Goal: Information Seeking & Learning: Learn about a topic

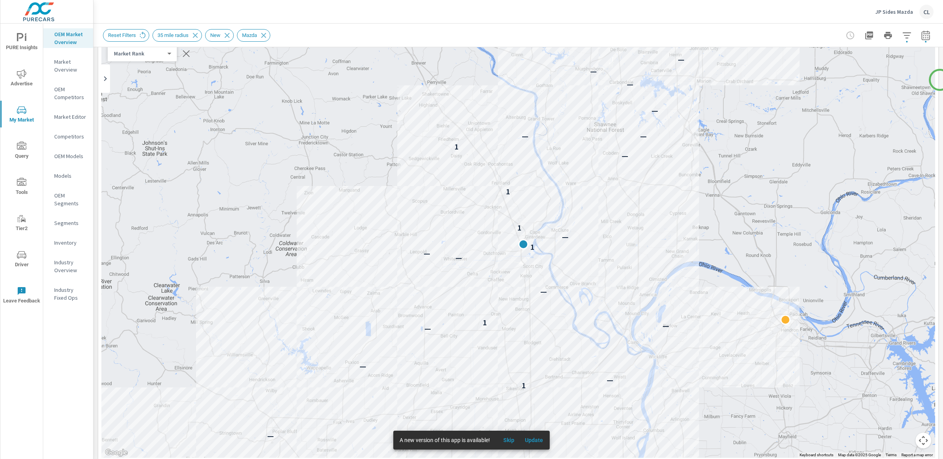
scroll to position [65, 0]
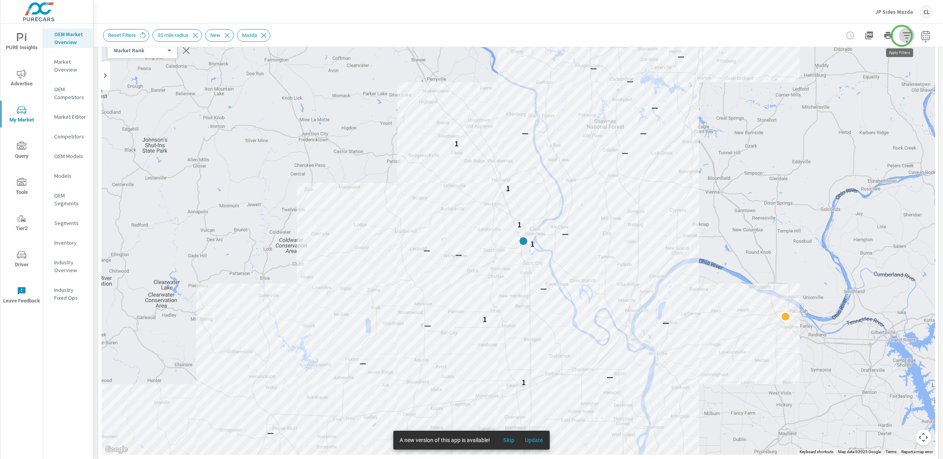
click at [903, 36] on icon "button" at bounding box center [907, 35] width 9 height 9
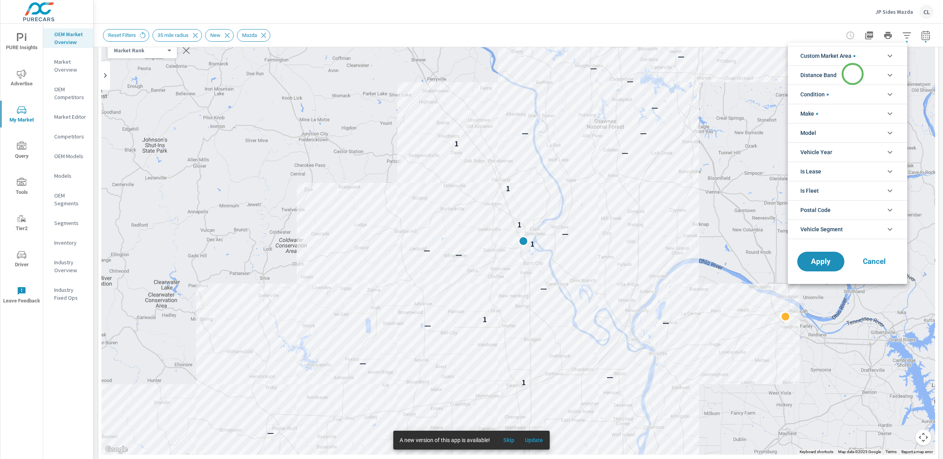
click at [853, 74] on li "Distance Band" at bounding box center [848, 74] width 120 height 19
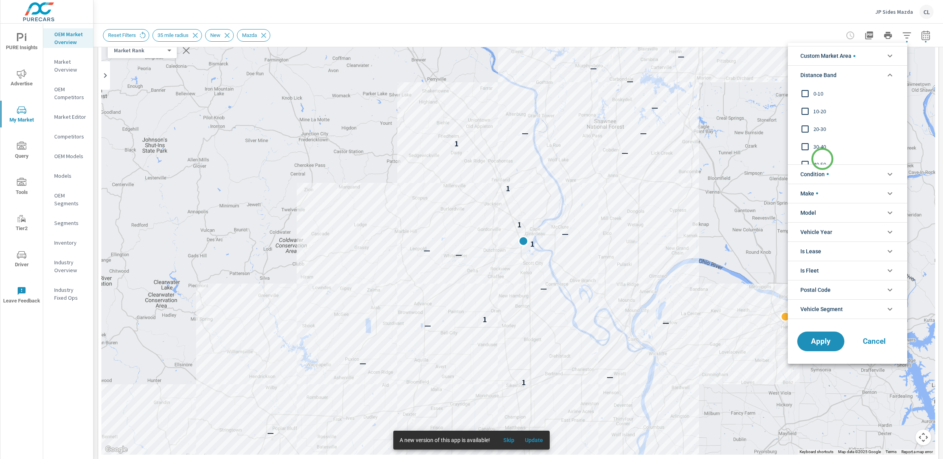
click at [823, 160] on span "40-50" at bounding box center [857, 164] width 86 height 9
click at [822, 145] on span "30-40" at bounding box center [857, 146] width 86 height 9
click at [816, 128] on span "20-30" at bounding box center [857, 128] width 86 height 9
click at [815, 109] on span "10-20" at bounding box center [857, 111] width 86 height 9
click at [814, 87] on div "0-10" at bounding box center [847, 94] width 118 height 18
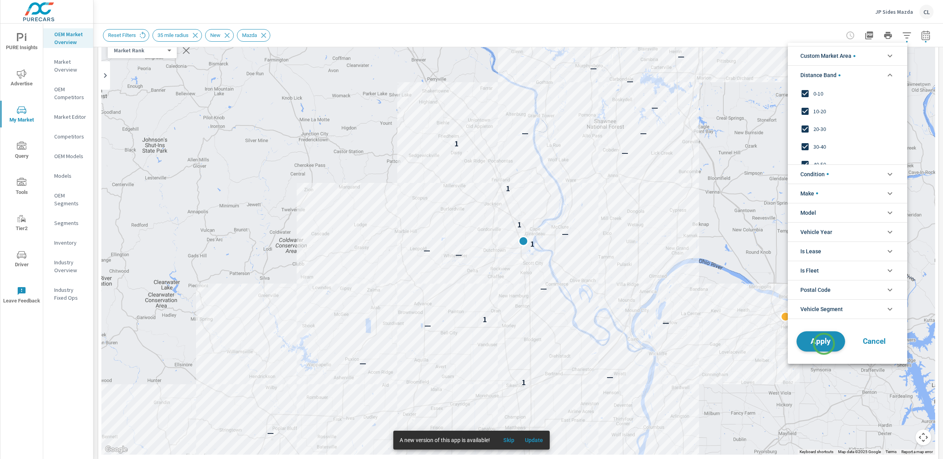
click at [825, 348] on button "Apply" at bounding box center [821, 341] width 49 height 20
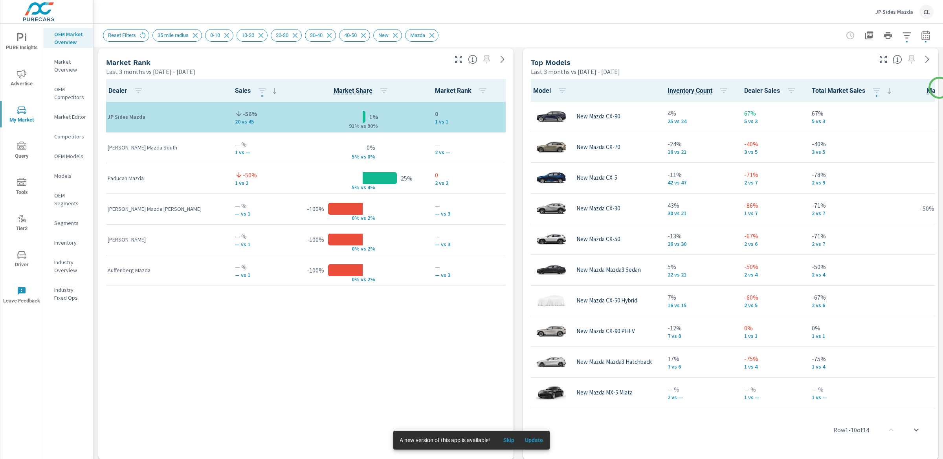
scroll to position [513, 0]
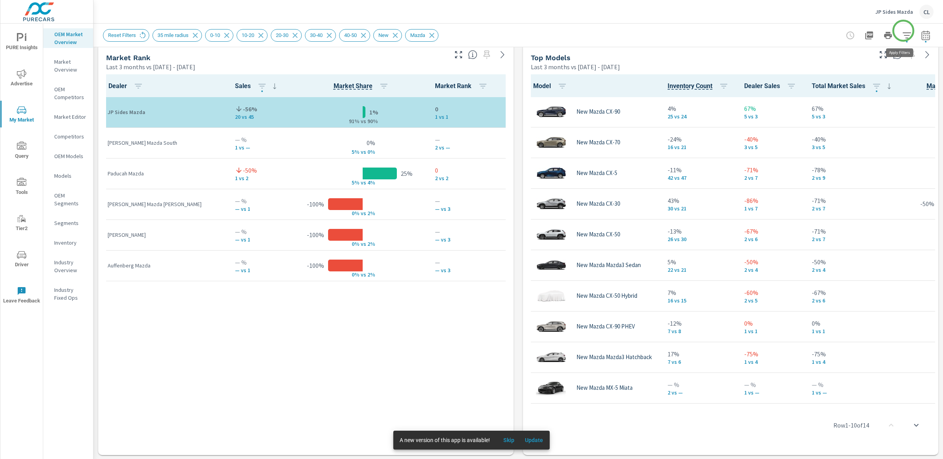
click at [903, 29] on button "button" at bounding box center [907, 36] width 16 height 16
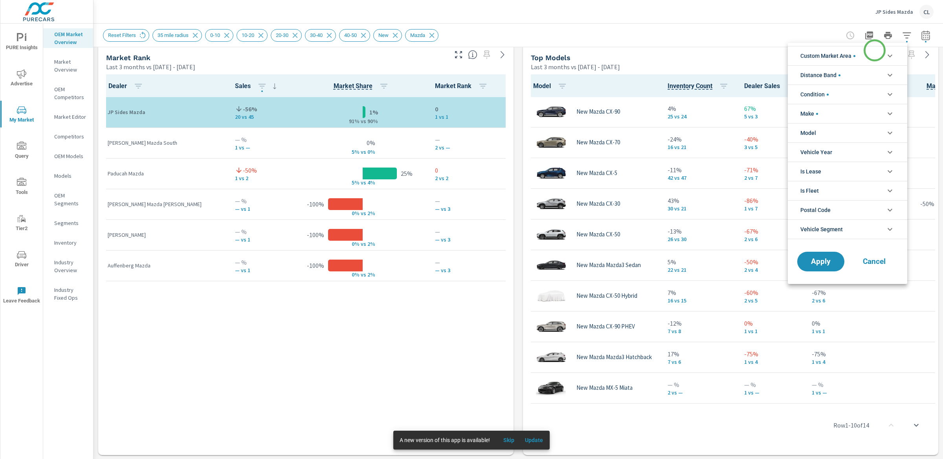
click at [873, 51] on li "Custom Market Area" at bounding box center [848, 55] width 120 height 19
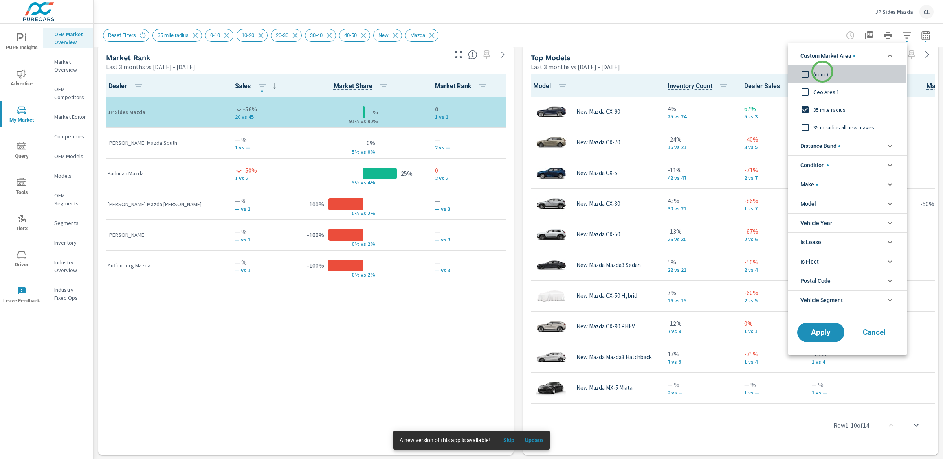
click at [823, 72] on span "(none)" at bounding box center [857, 74] width 86 height 9
click at [818, 327] on button "Apply" at bounding box center [821, 332] width 49 height 20
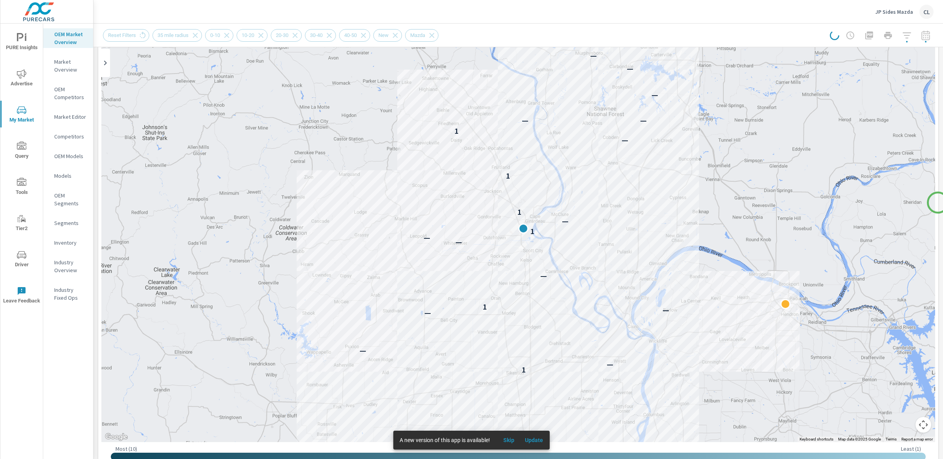
scroll to position [83, 0]
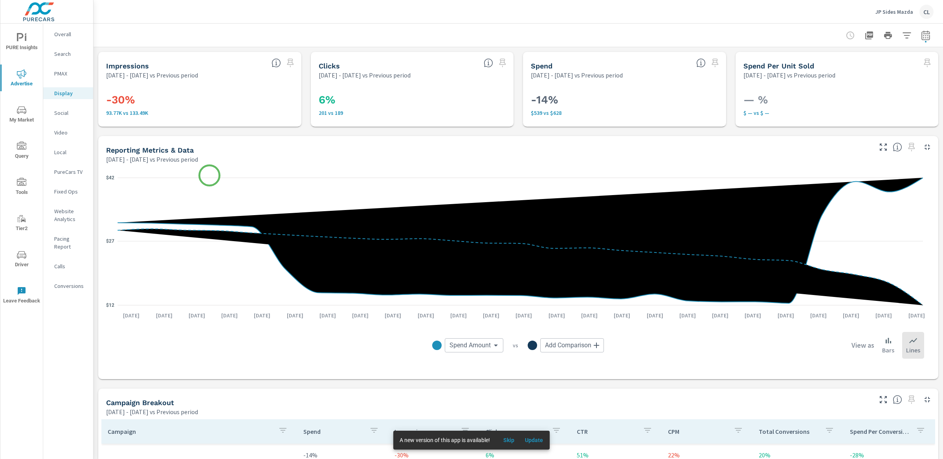
scroll to position [242, 0]
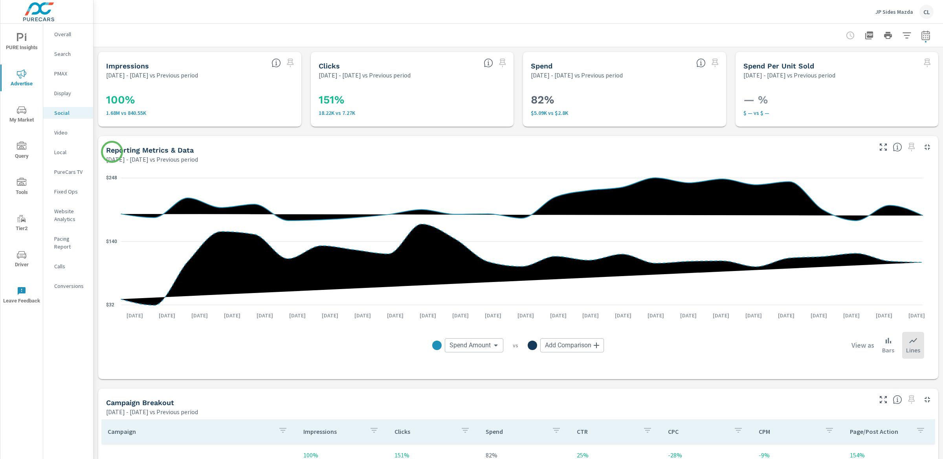
scroll to position [261, 0]
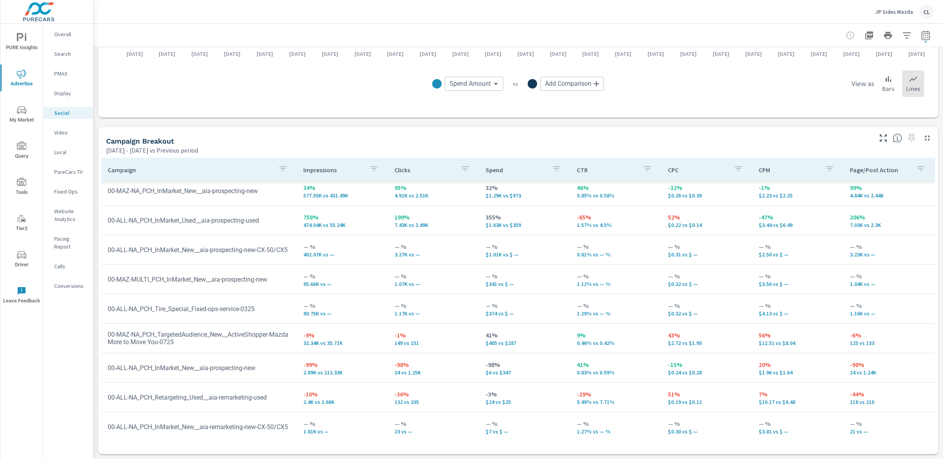
scroll to position [70, 0]
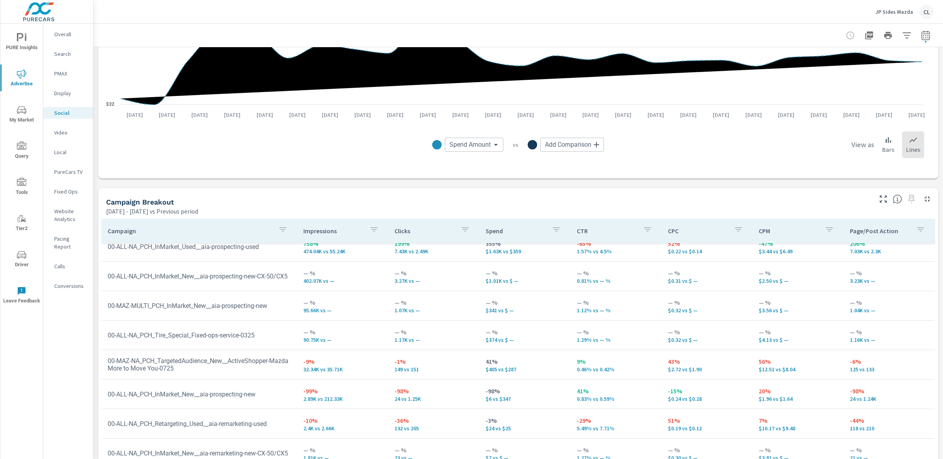
scroll to position [200, 0]
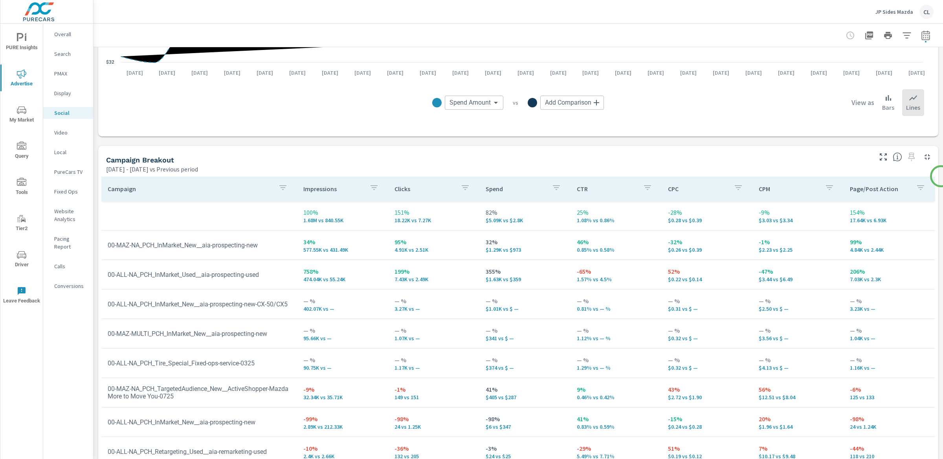
scroll to position [261, 0]
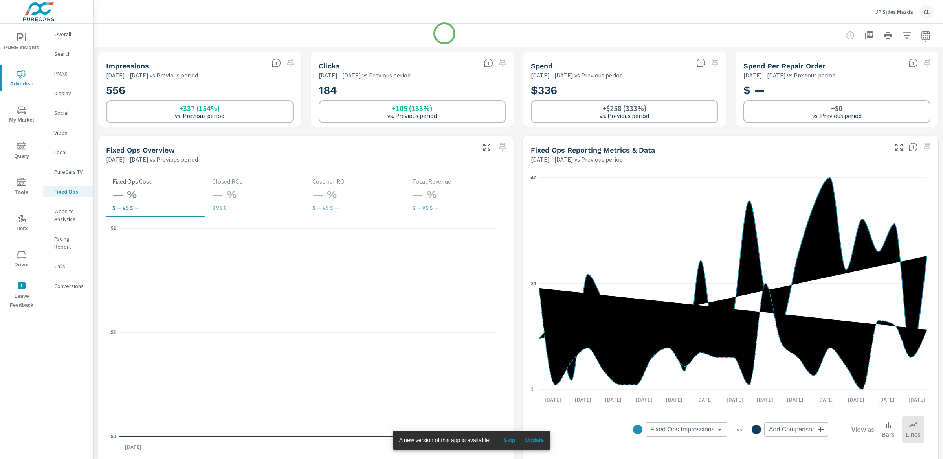
scroll to position [345, 0]
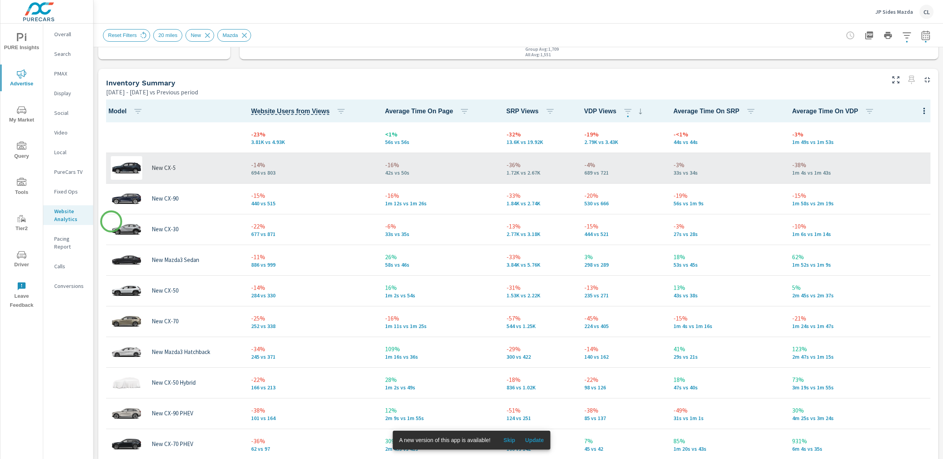
scroll to position [331, 0]
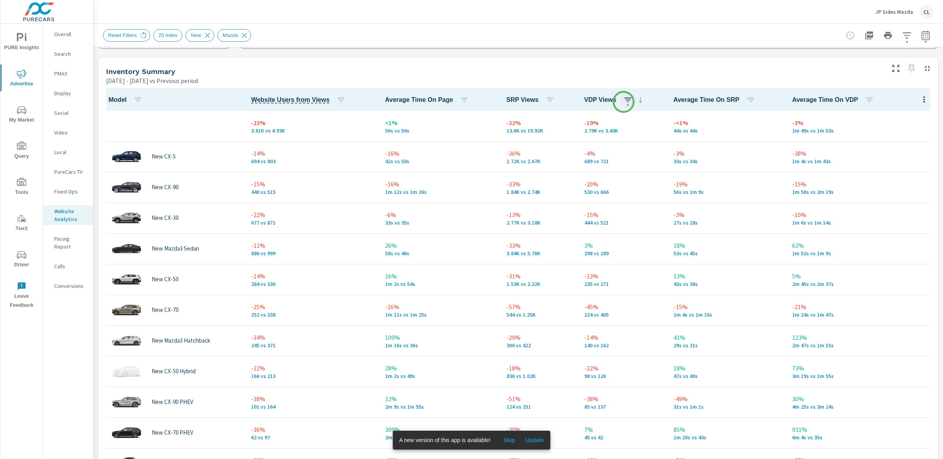
click at [625, 100] on icon "button" at bounding box center [627, 99] width 9 height 9
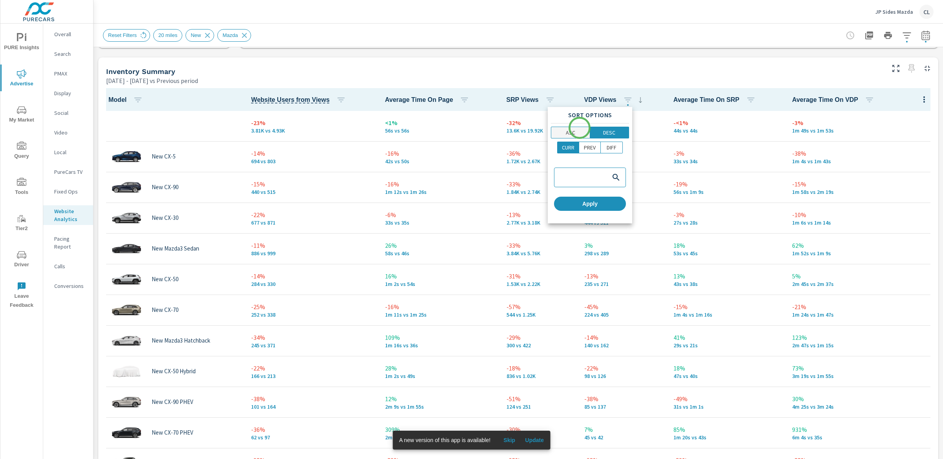
click at [579, 129] on span "ASC" at bounding box center [571, 133] width 34 height 8
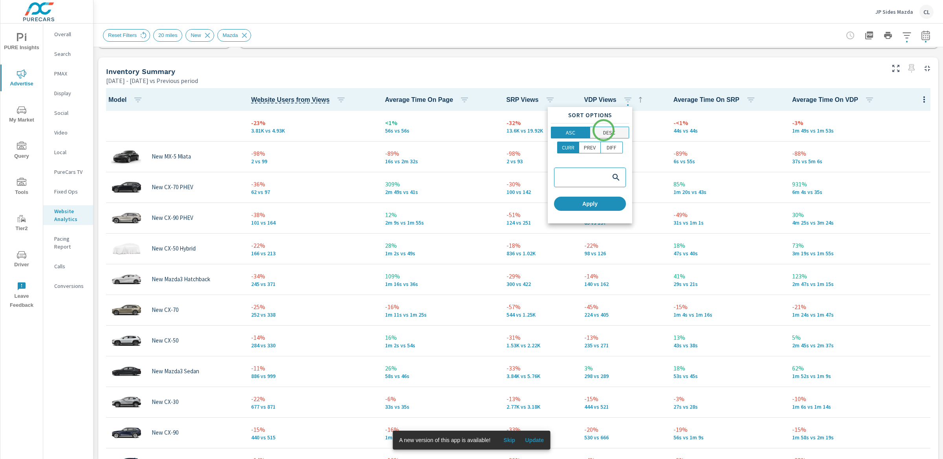
click at [607, 131] on p "DESC" at bounding box center [609, 133] width 12 height 8
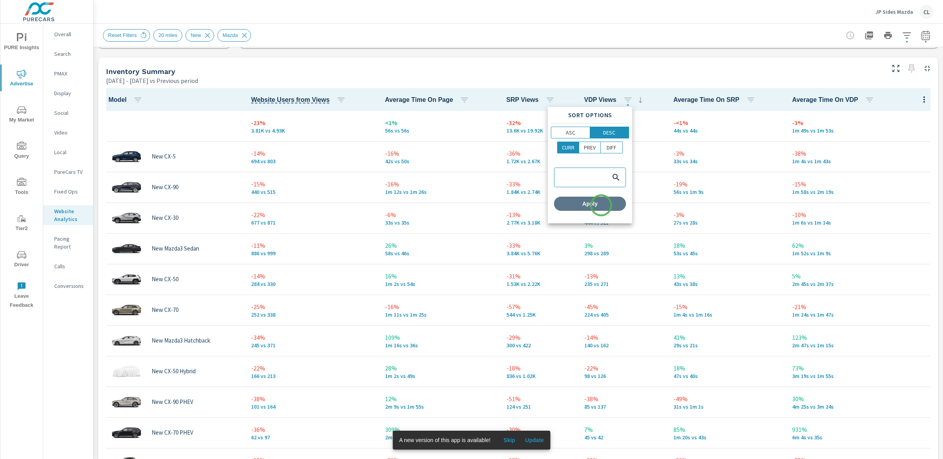
click at [601, 205] on span "Apply" at bounding box center [590, 203] width 66 height 7
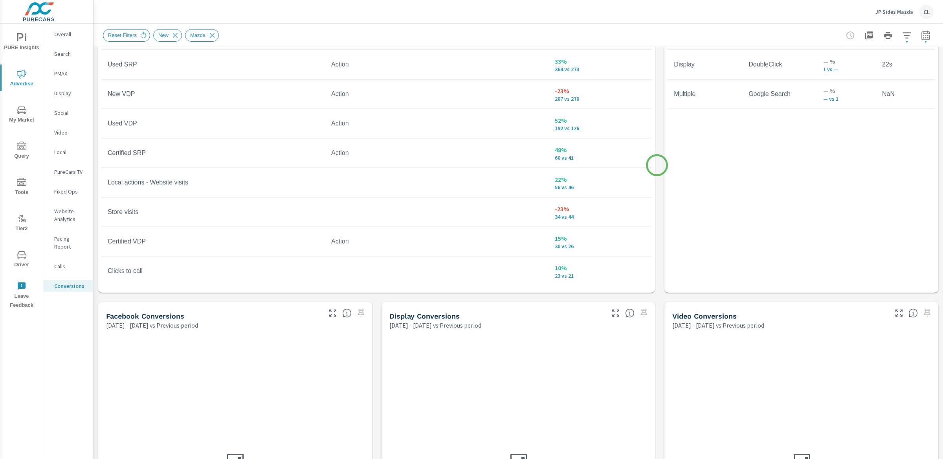
scroll to position [511, 0]
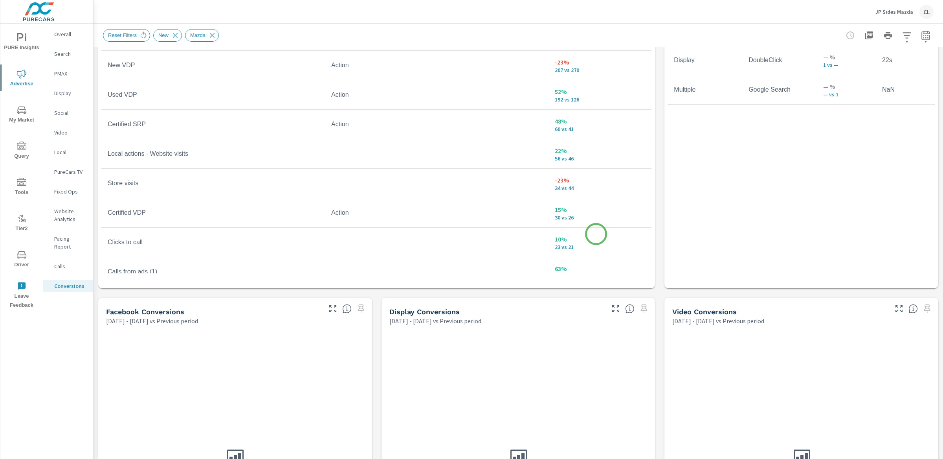
scroll to position [64, 0]
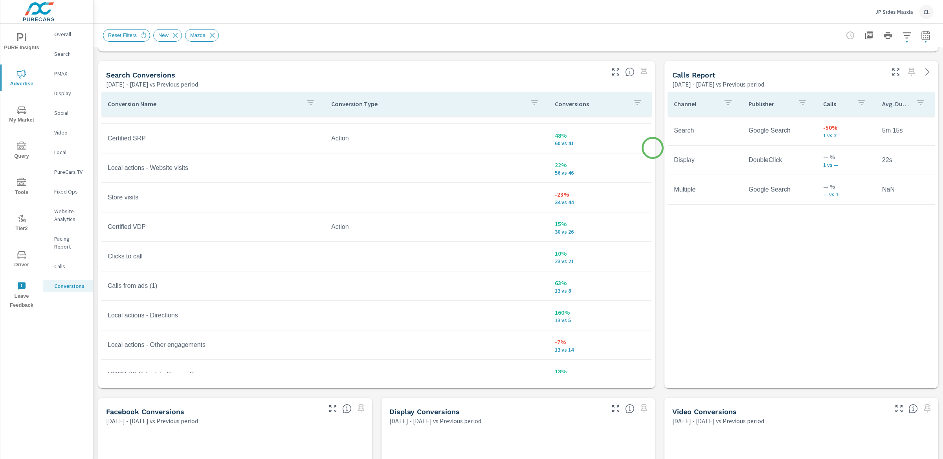
scroll to position [404, 0]
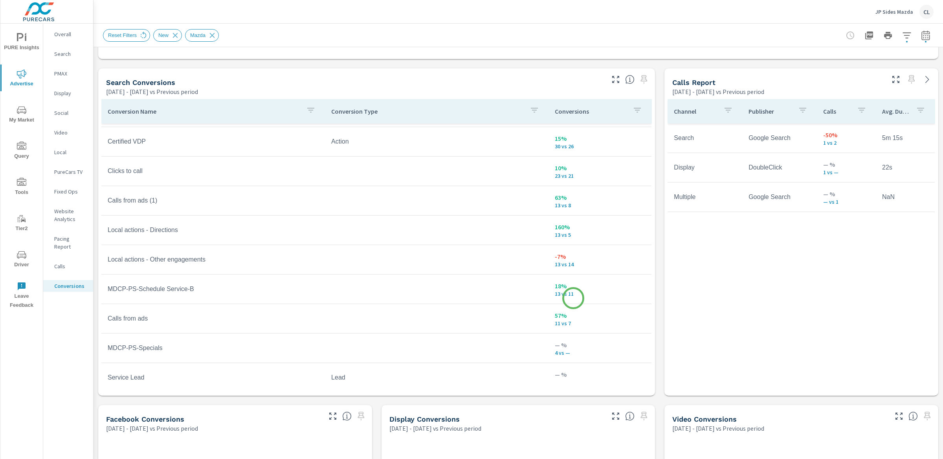
scroll to position [213, 0]
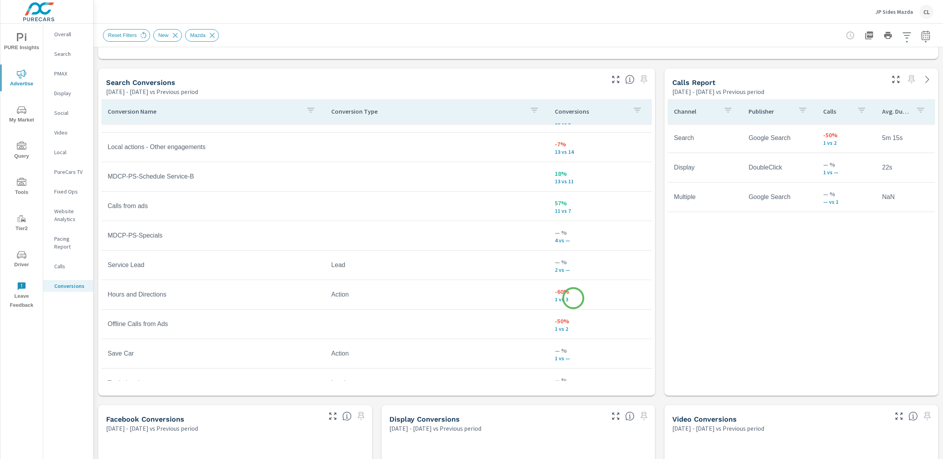
scroll to position [316, 0]
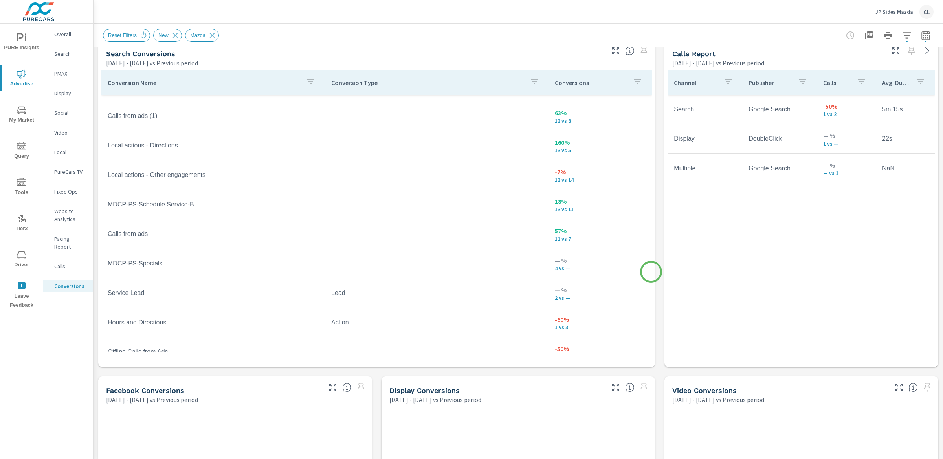
scroll to position [432, 0]
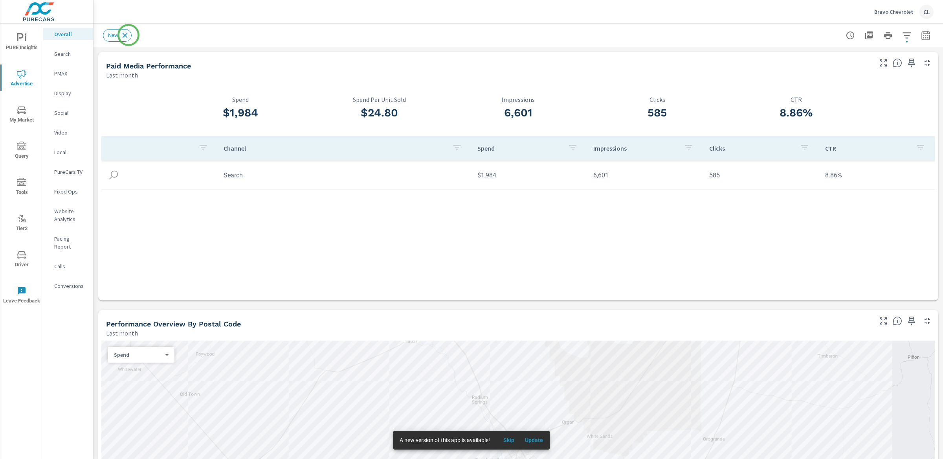
click at [127, 35] on icon at bounding box center [125, 35] width 9 height 9
click at [825, 37] on button "button" at bounding box center [926, 36] width 16 height 16
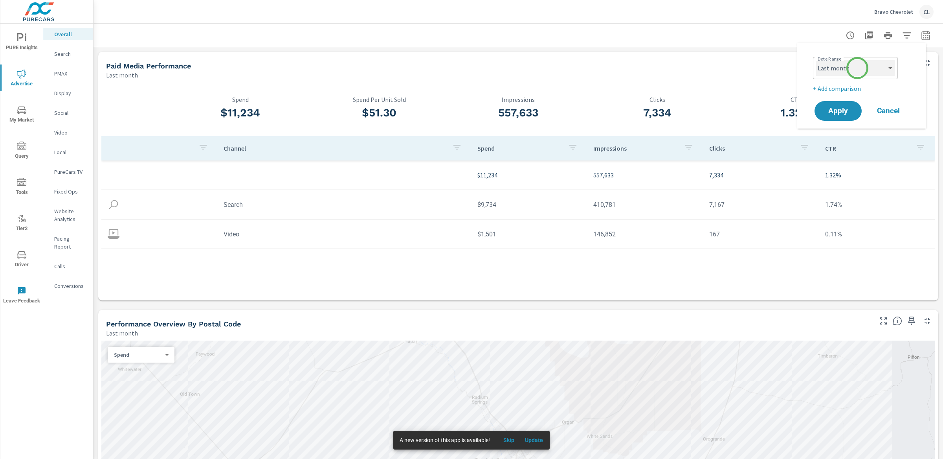
click at [825, 70] on select "Custom [DATE] Last week Last 7 days Last 14 days Last 30 days Last 45 days Last…" at bounding box center [855, 68] width 79 height 16
click at [816, 60] on select "Custom [DATE] Last week Last 7 days Last 14 days Last 30 days Last 45 days Last…" at bounding box center [855, 68] width 79 height 16
select select "Month to date"
click at [825, 90] on p "+ Add comparison" at bounding box center [863, 88] width 101 height 9
select select "Previous period"
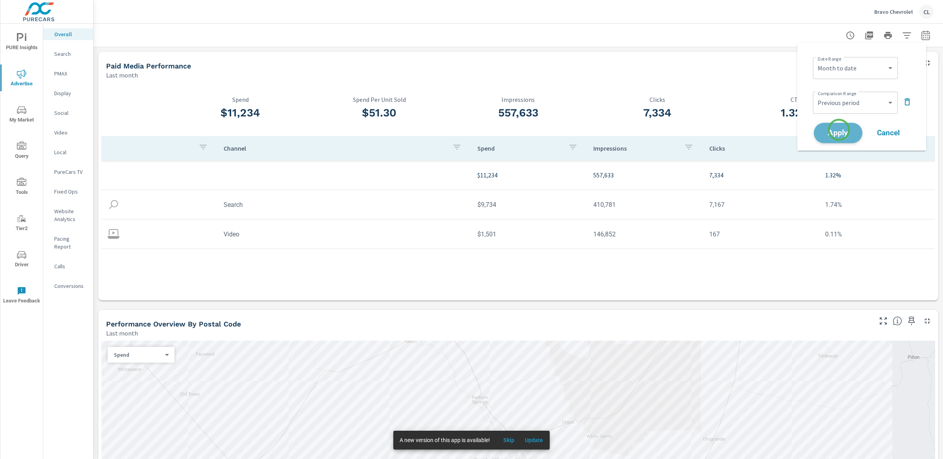
click at [825, 130] on span "Apply" at bounding box center [838, 132] width 32 height 7
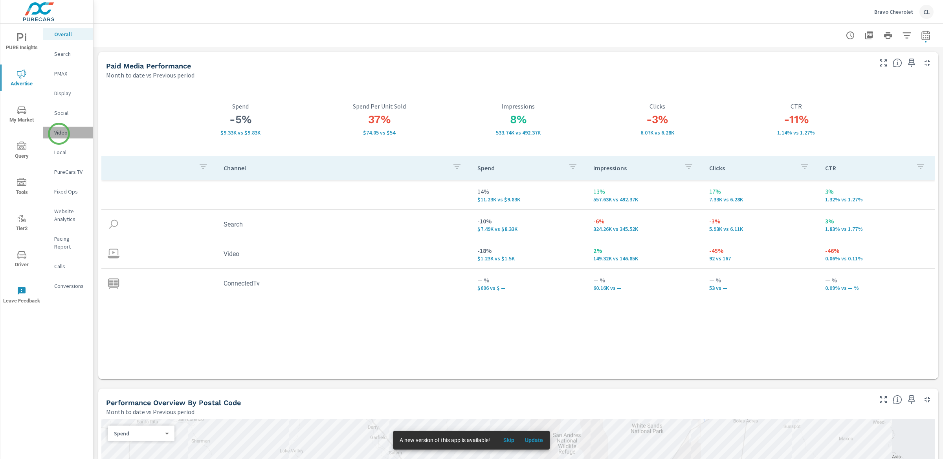
click at [59, 134] on p "Video" at bounding box center [70, 133] width 33 height 8
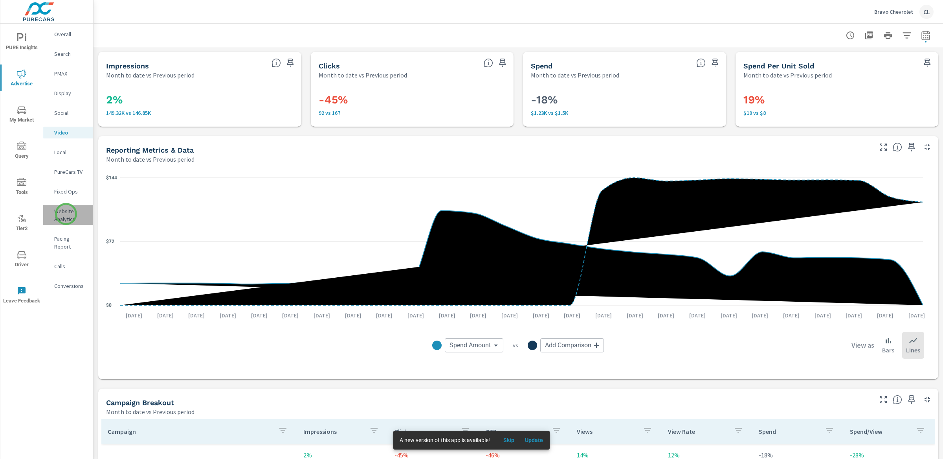
click at [66, 214] on p "Website Analytics" at bounding box center [70, 215] width 33 height 16
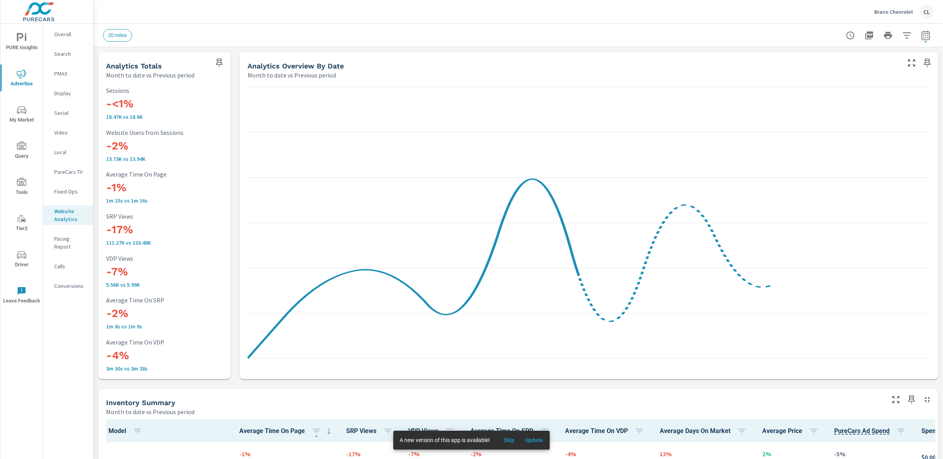
scroll to position [0, 0]
click at [825, 33] on icon "button" at bounding box center [907, 35] width 8 height 6
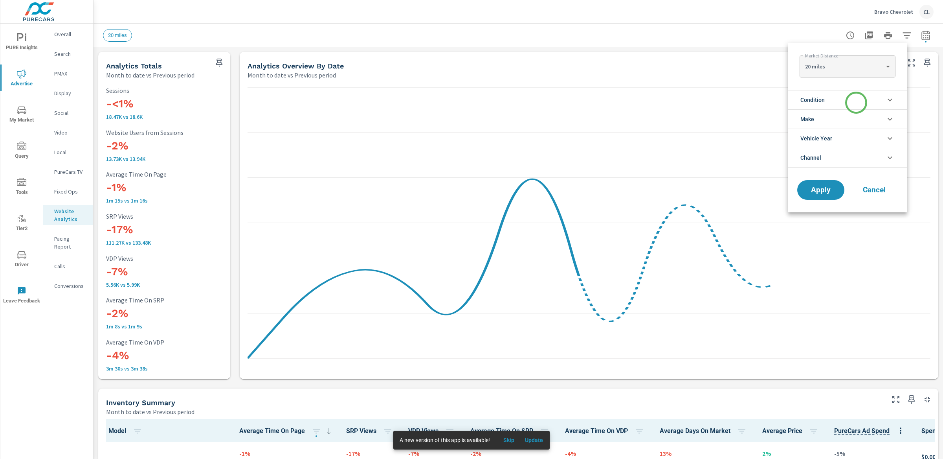
click at [825, 103] on li "Condition" at bounding box center [848, 99] width 120 height 19
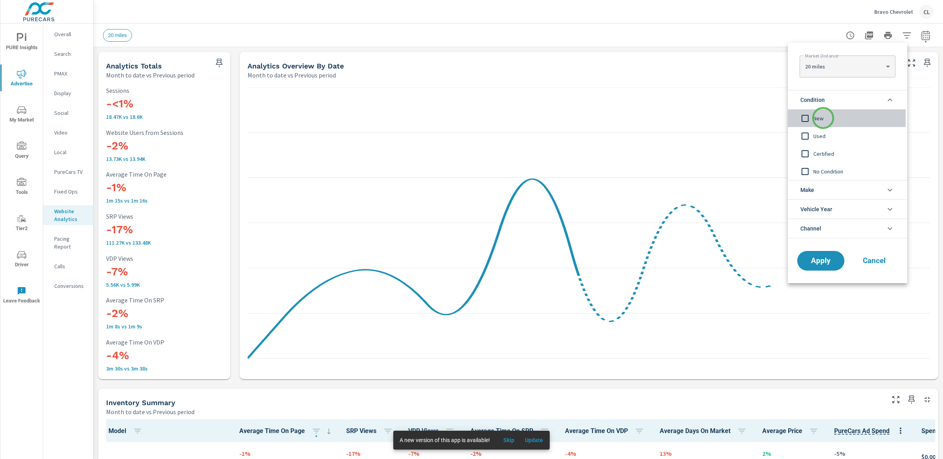
click at [824, 118] on span "New" at bounding box center [857, 118] width 86 height 9
click at [825, 191] on li "Make" at bounding box center [848, 189] width 120 height 19
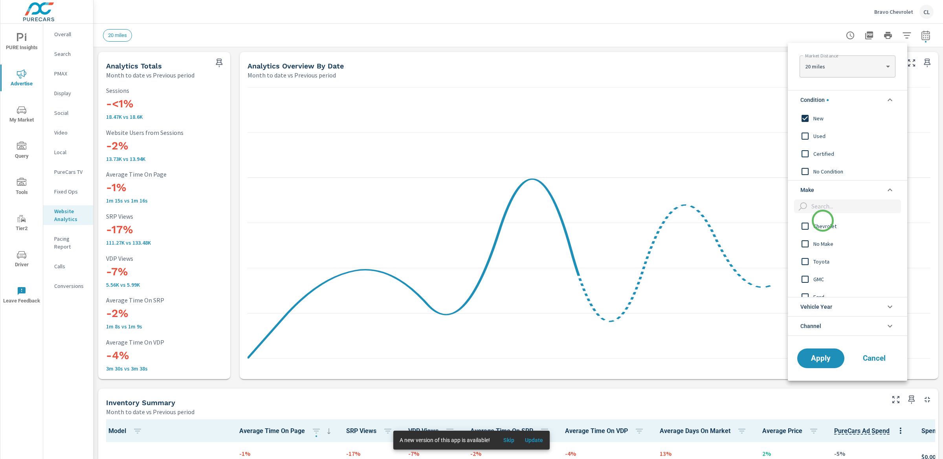
click at [823, 226] on span "Chevrolet" at bounding box center [857, 225] width 86 height 9
click at [820, 362] on span "Apply" at bounding box center [821, 357] width 32 height 7
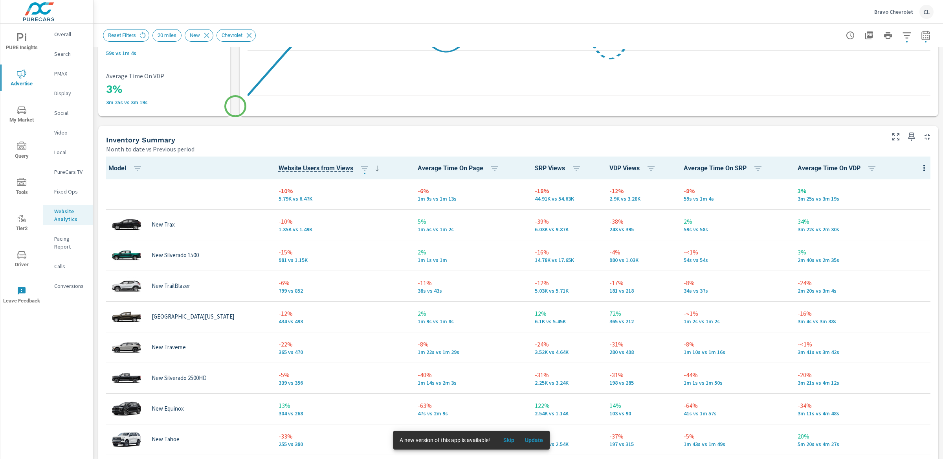
scroll to position [287, 0]
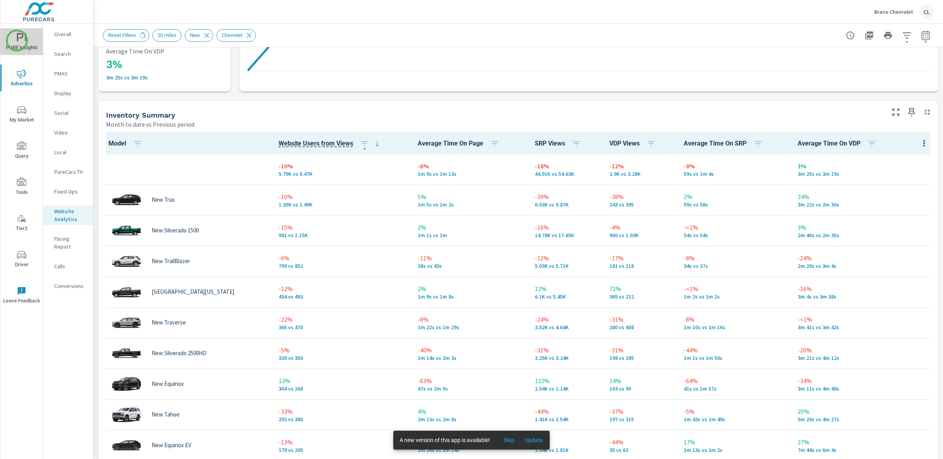
click at [17, 40] on icon "nav menu" at bounding box center [20, 37] width 7 height 8
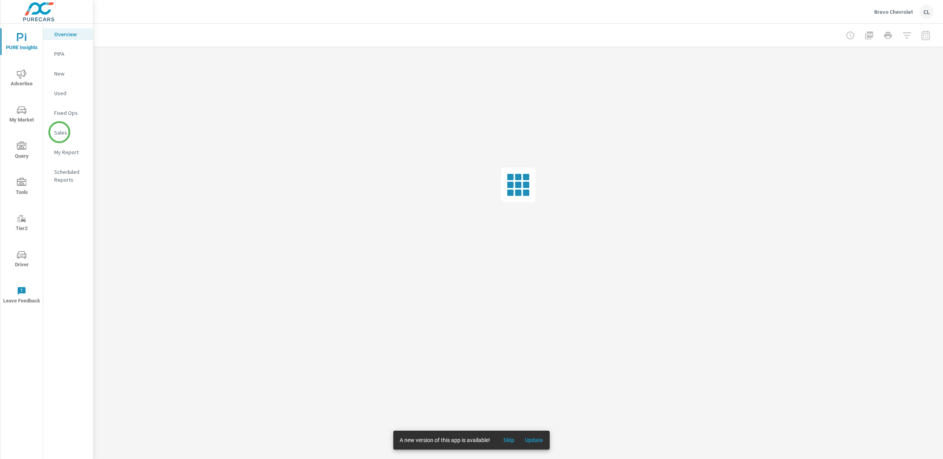
click at [61, 135] on p "Sales" at bounding box center [70, 133] width 33 height 8
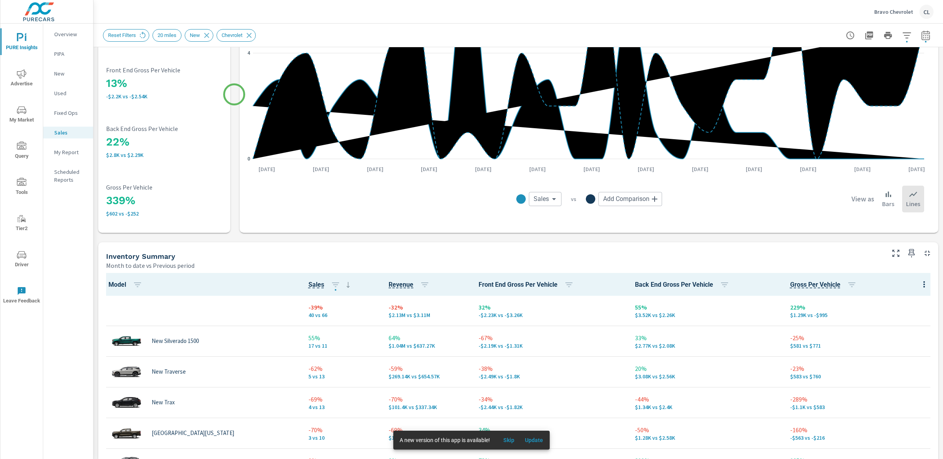
scroll to position [191, 0]
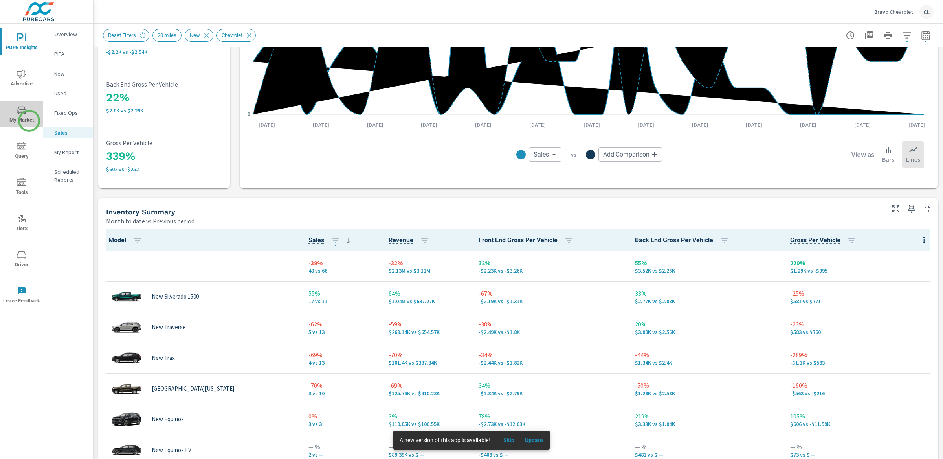
click at [29, 121] on span "My Market" at bounding box center [22, 114] width 38 height 19
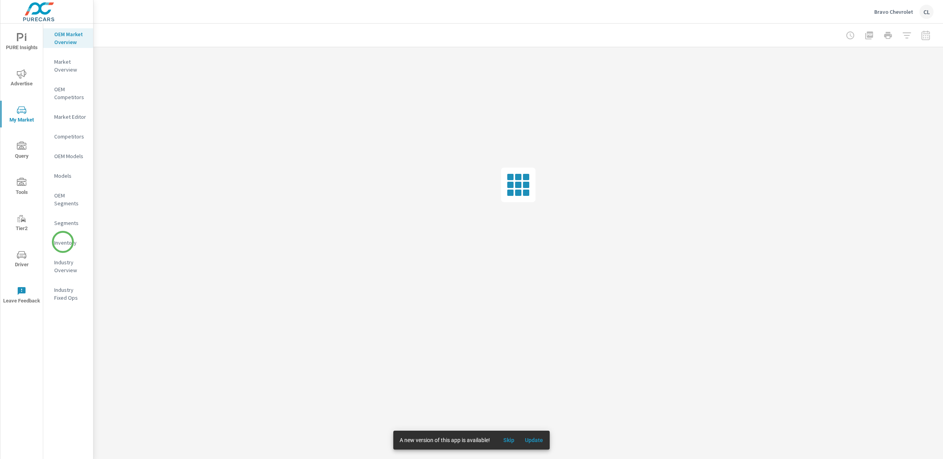
click at [63, 242] on p "Inventory" at bounding box center [70, 243] width 33 height 8
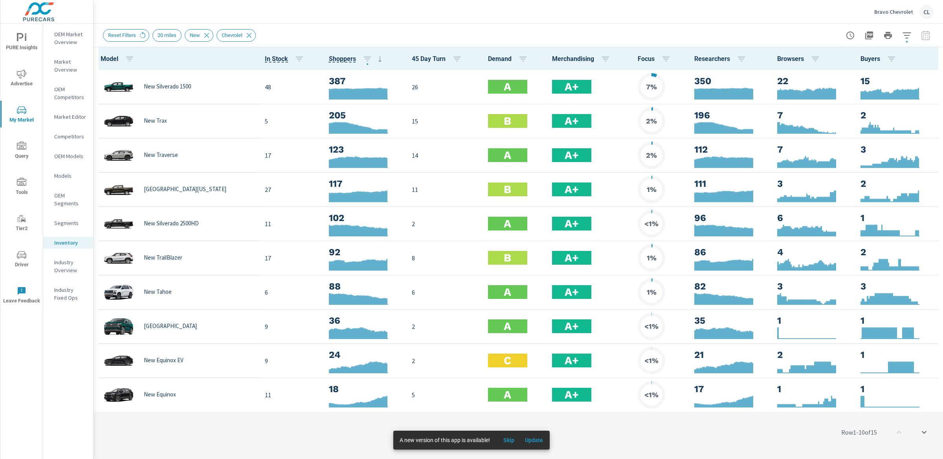
scroll to position [0, 0]
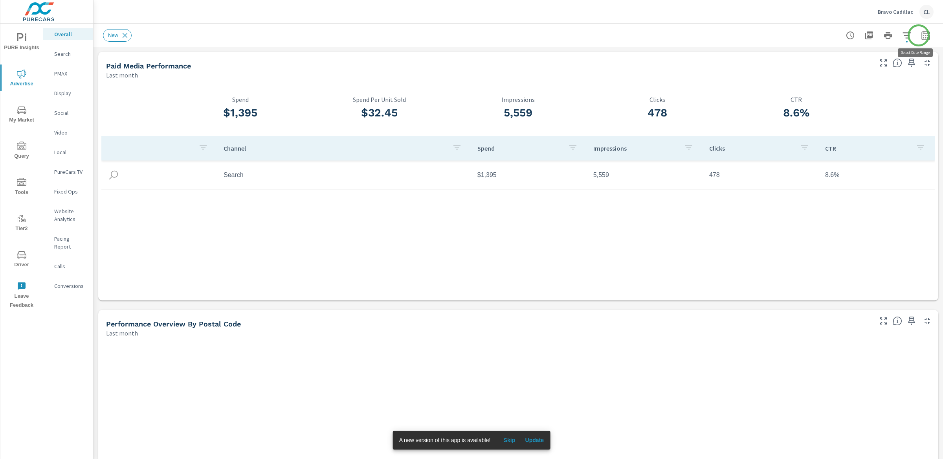
click at [825, 35] on icon "button" at bounding box center [925, 36] width 5 height 3
click at [825, 64] on select "Custom [DATE] Last week Last 7 days Last 14 days Last 30 days Last 45 days Last…" at bounding box center [855, 68] width 79 height 16
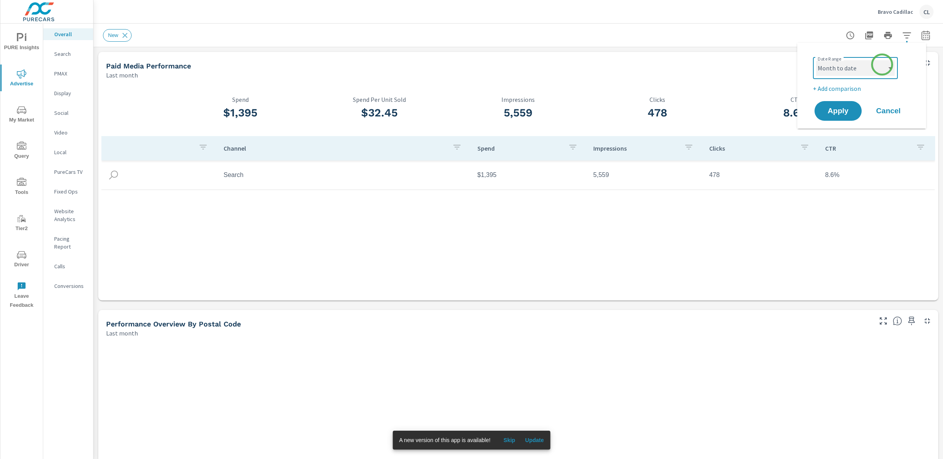
click at [816, 60] on select "Custom [DATE] Last week Last 7 days Last 14 days Last 30 days Last 45 days Last…" at bounding box center [855, 68] width 79 height 16
select select "Month to date"
click at [825, 88] on p "+ Add comparison" at bounding box center [863, 88] width 101 height 9
select select "Previous period"
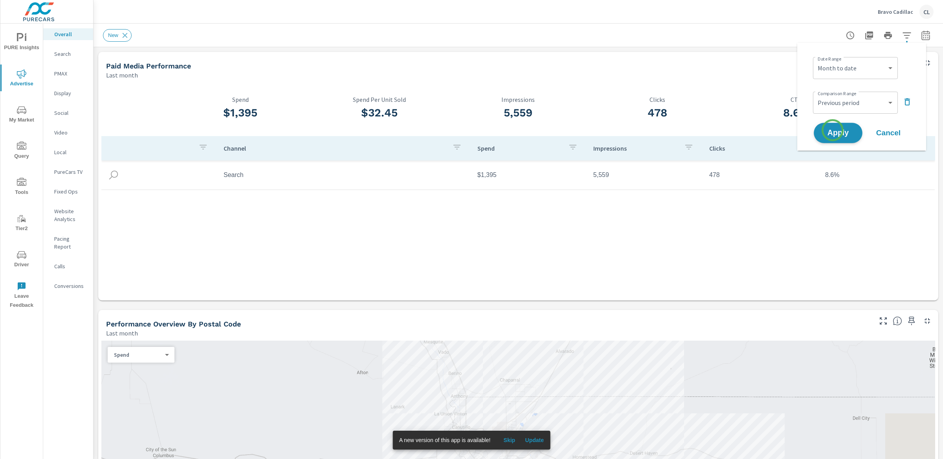
click at [825, 130] on span "Apply" at bounding box center [838, 132] width 32 height 7
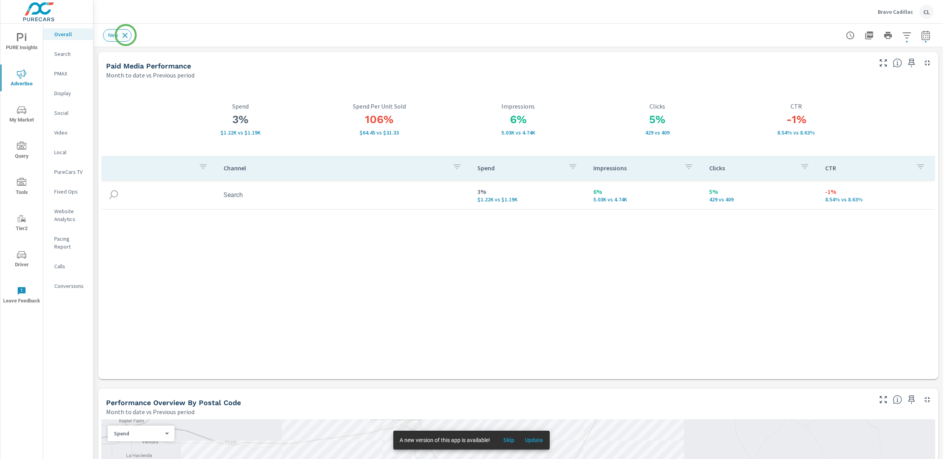
click at [126, 35] on icon at bounding box center [125, 35] width 9 height 9
click at [53, 223] on div "Website Analytics" at bounding box center [68, 215] width 50 height 20
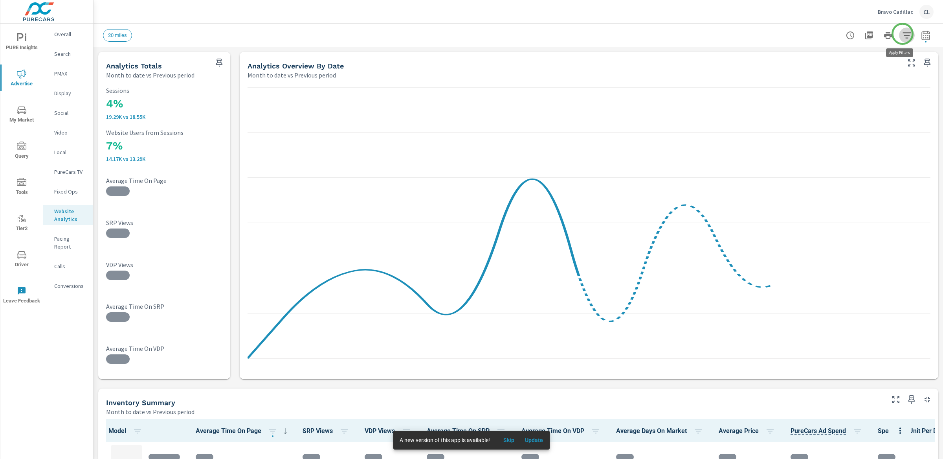
click at [825, 34] on icon "button" at bounding box center [907, 35] width 9 height 9
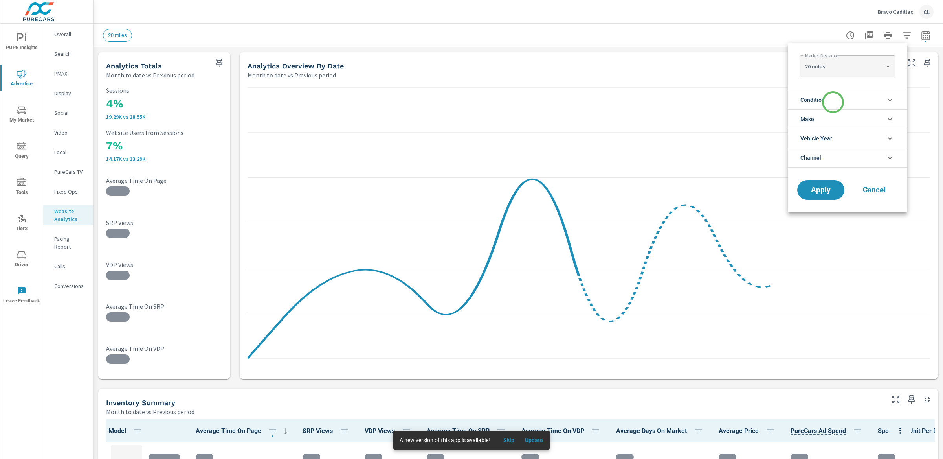
click at [825, 102] on li "Condition" at bounding box center [848, 99] width 120 height 19
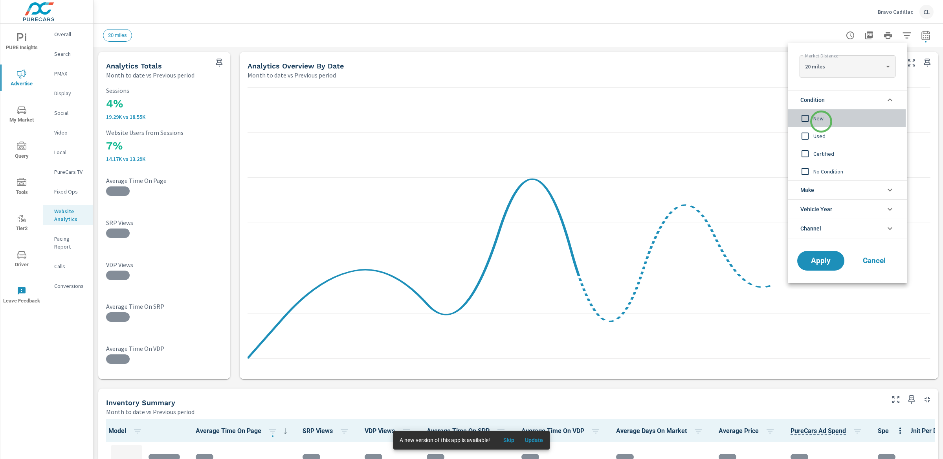
click at [822, 121] on span "New" at bounding box center [857, 118] width 86 height 9
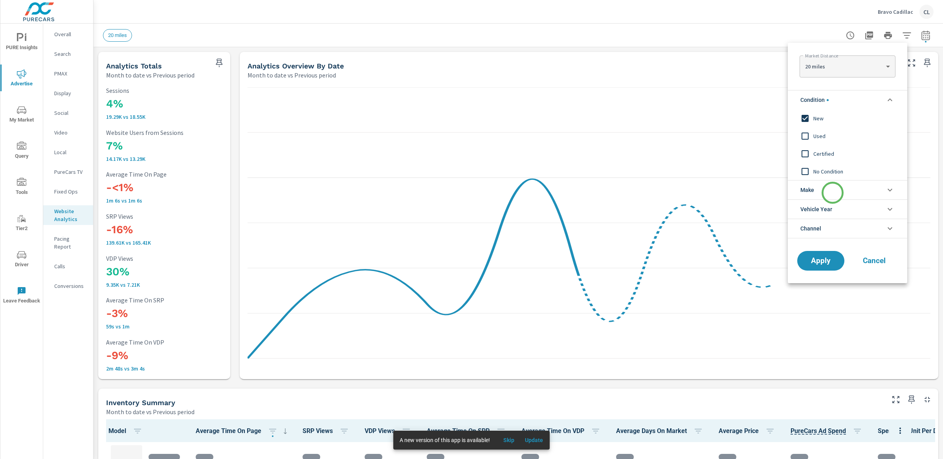
click at [825, 193] on li "Make" at bounding box center [848, 189] width 120 height 19
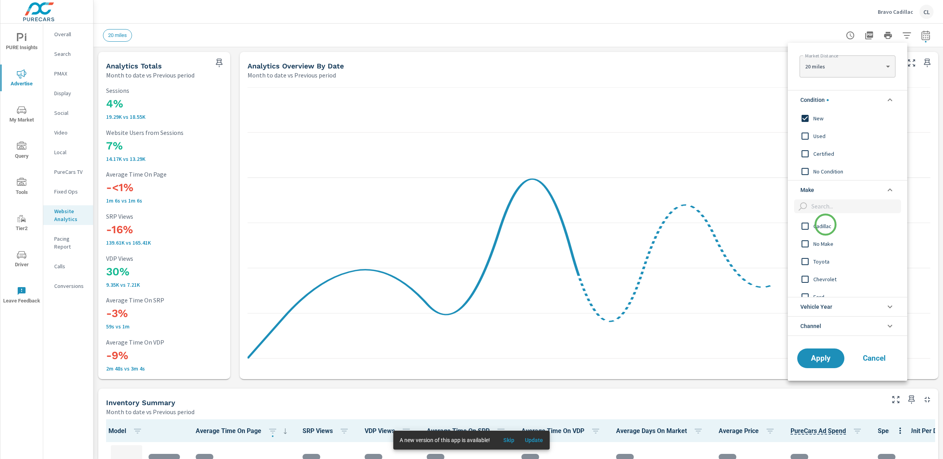
click at [825, 224] on span "Cadillac" at bounding box center [857, 225] width 86 height 9
click at [822, 356] on span "Apply" at bounding box center [821, 357] width 32 height 7
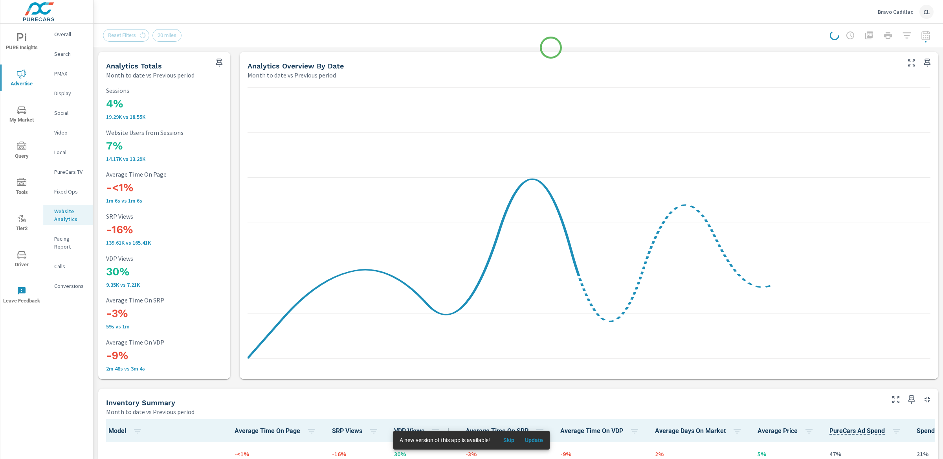
scroll to position [0, 0]
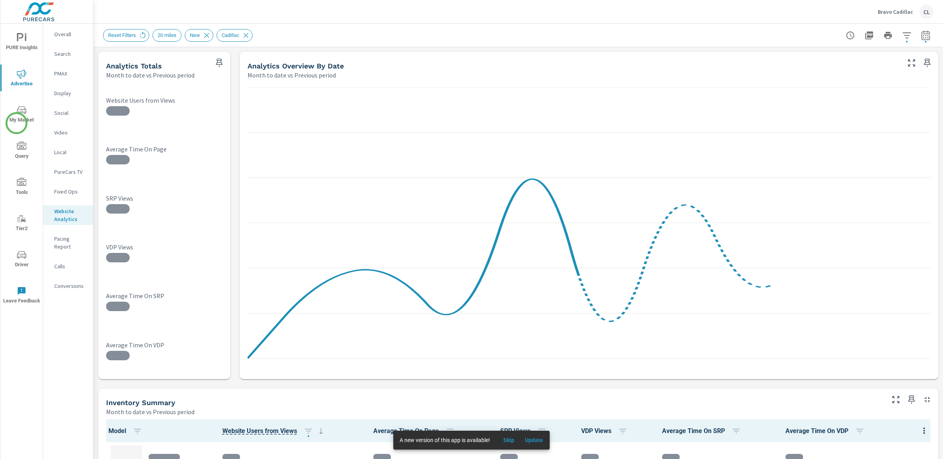
click at [17, 123] on span "My Market" at bounding box center [22, 114] width 38 height 19
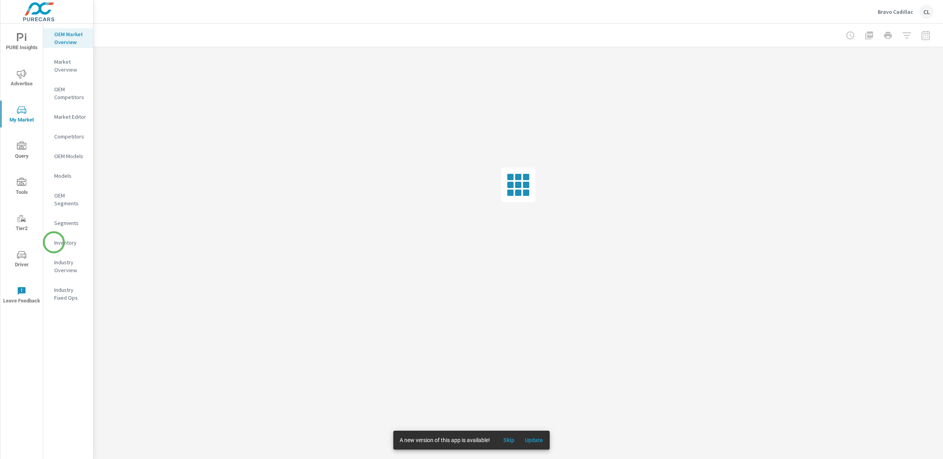
click at [54, 242] on p "Inventory" at bounding box center [70, 243] width 33 height 8
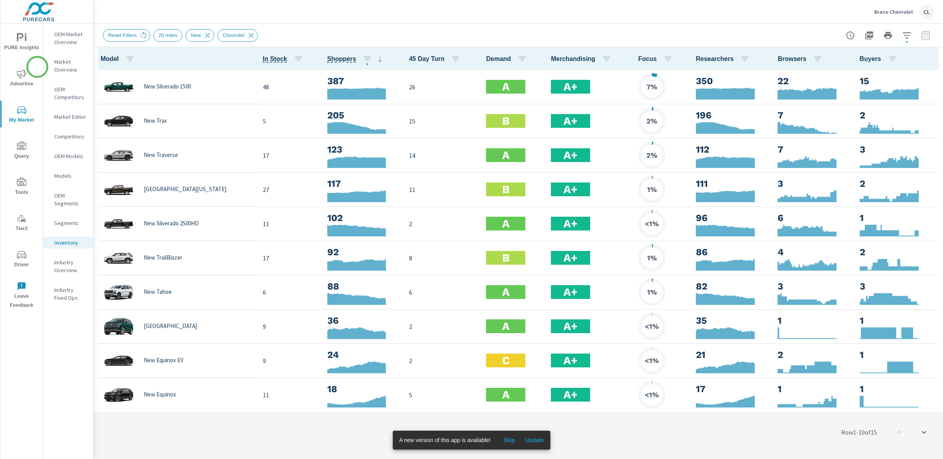
scroll to position [0, 0]
click at [20, 74] on icon "nav menu" at bounding box center [21, 73] width 9 height 9
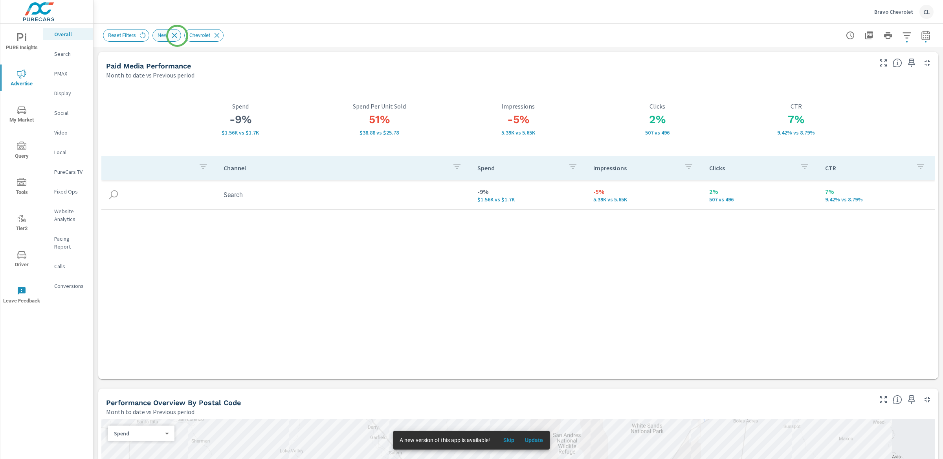
click at [177, 36] on icon at bounding box center [174, 35] width 5 height 5
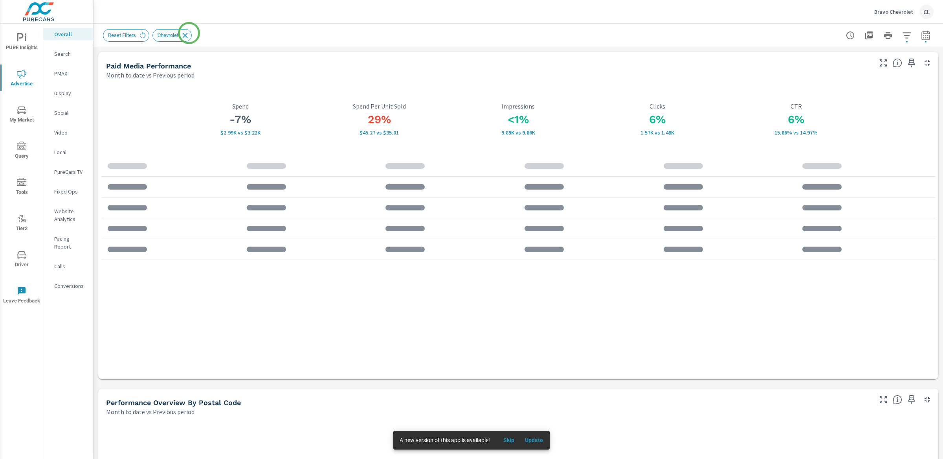
click at [189, 33] on icon at bounding box center [185, 35] width 9 height 9
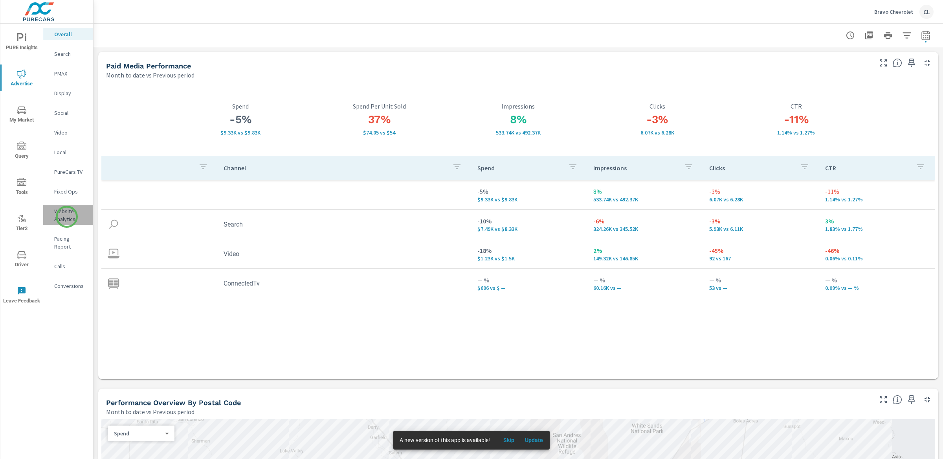
click at [67, 217] on p "Website Analytics" at bounding box center [70, 215] width 33 height 16
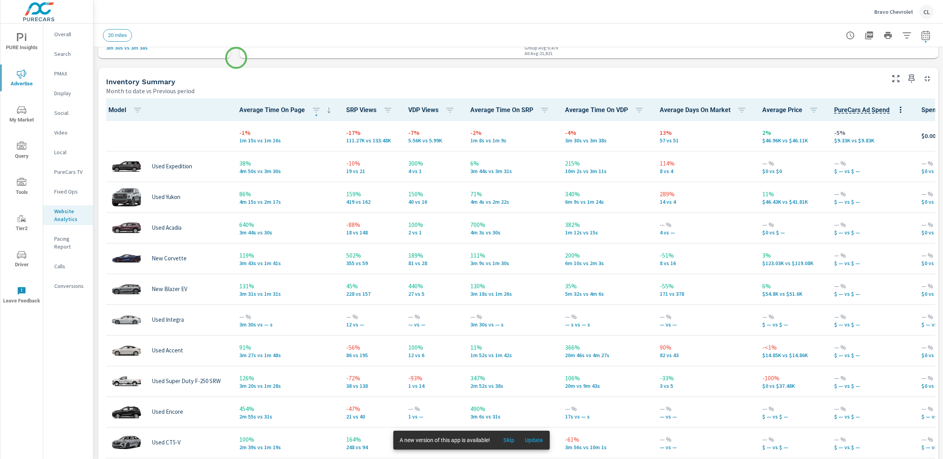
scroll to position [321, 0]
click at [643, 109] on icon "button" at bounding box center [639, 109] width 7 height 5
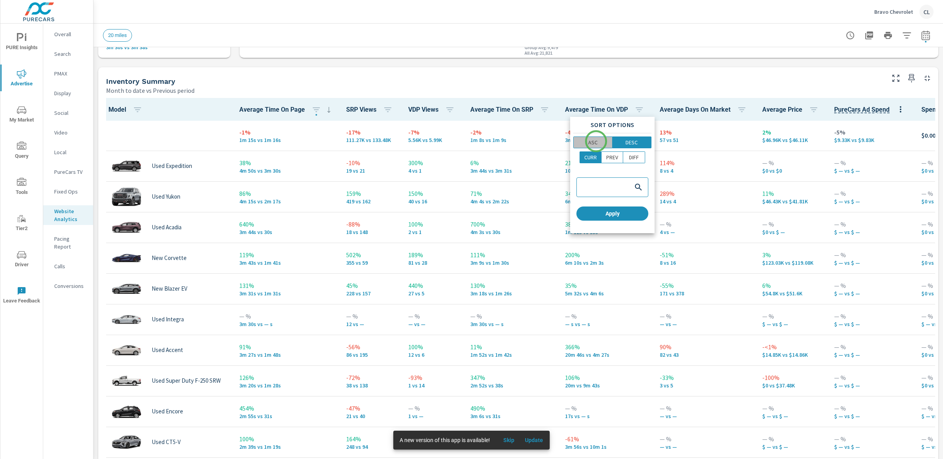
click at [596, 141] on p "ASC" at bounding box center [592, 142] width 9 height 8
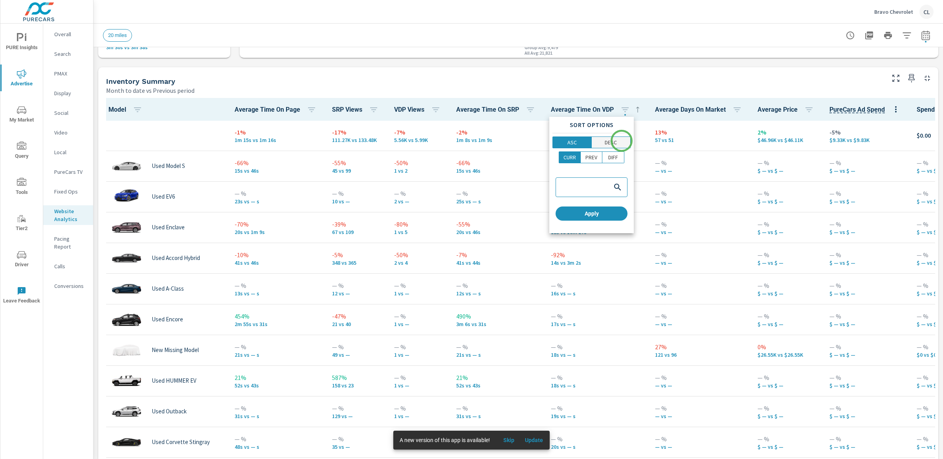
click at [627, 140] on span "DESC" at bounding box center [611, 142] width 34 height 8
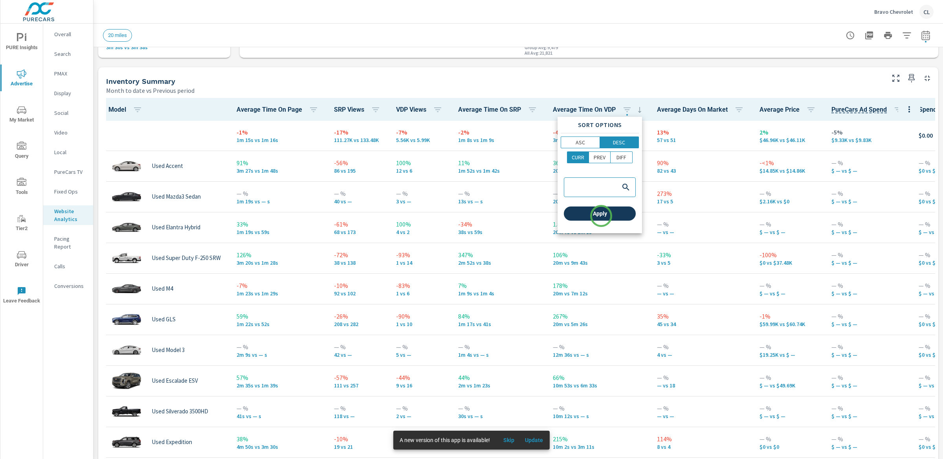
click at [601, 216] on span "Apply" at bounding box center [600, 213] width 66 height 7
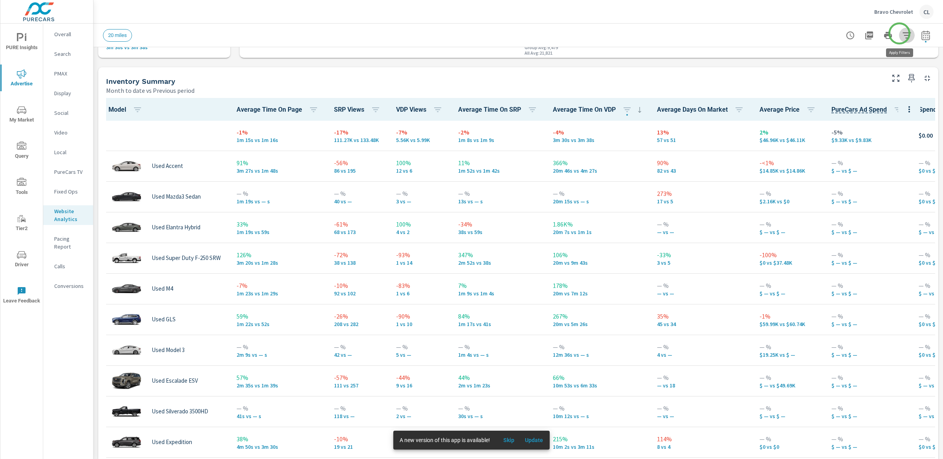
click at [903, 33] on icon "button" at bounding box center [907, 35] width 9 height 9
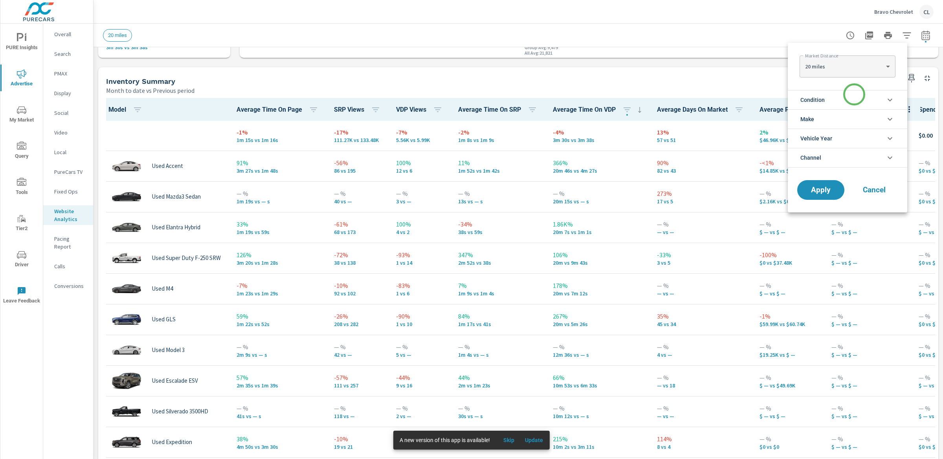
click at [854, 94] on li "Condition" at bounding box center [848, 99] width 120 height 19
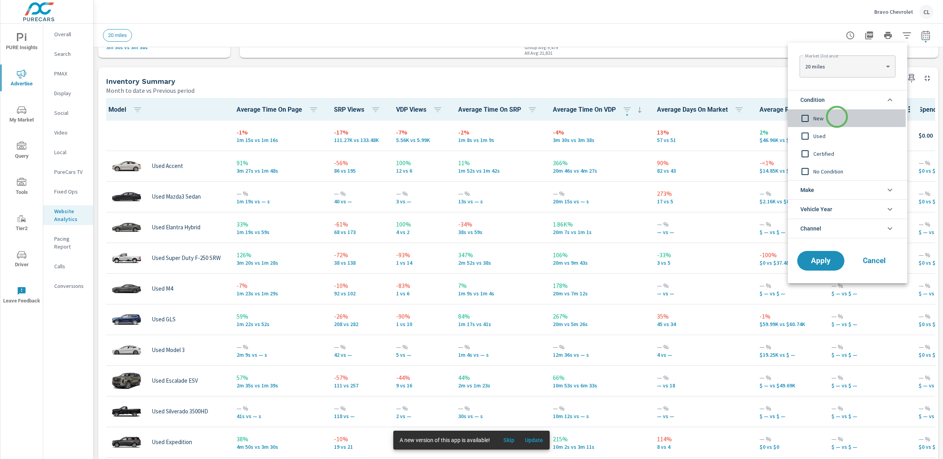
click at [837, 117] on span "New" at bounding box center [857, 118] width 86 height 9
click at [828, 188] on li "Make" at bounding box center [848, 189] width 120 height 19
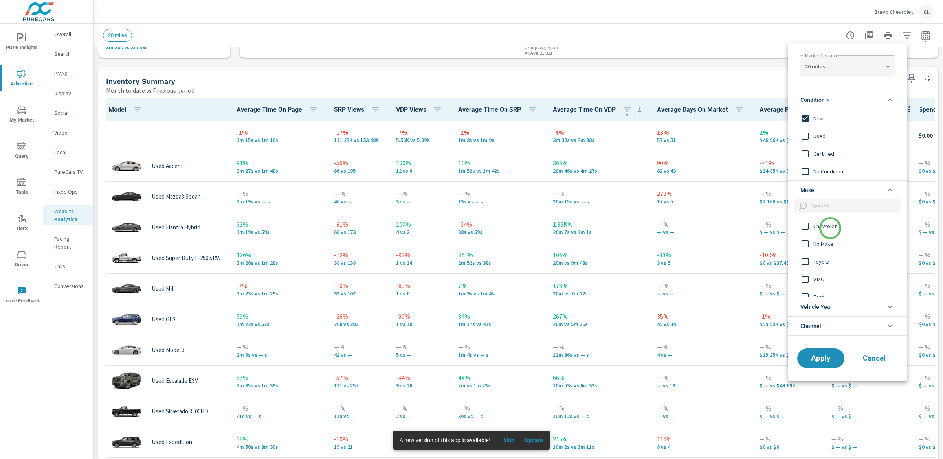
click at [831, 230] on span "Chevrolet" at bounding box center [857, 225] width 86 height 9
click at [823, 362] on span "Apply" at bounding box center [821, 357] width 32 height 7
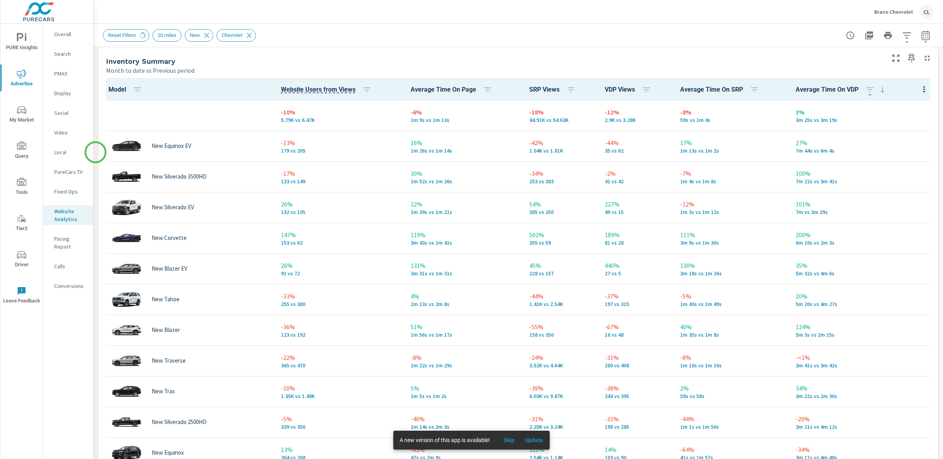
scroll to position [366, 0]
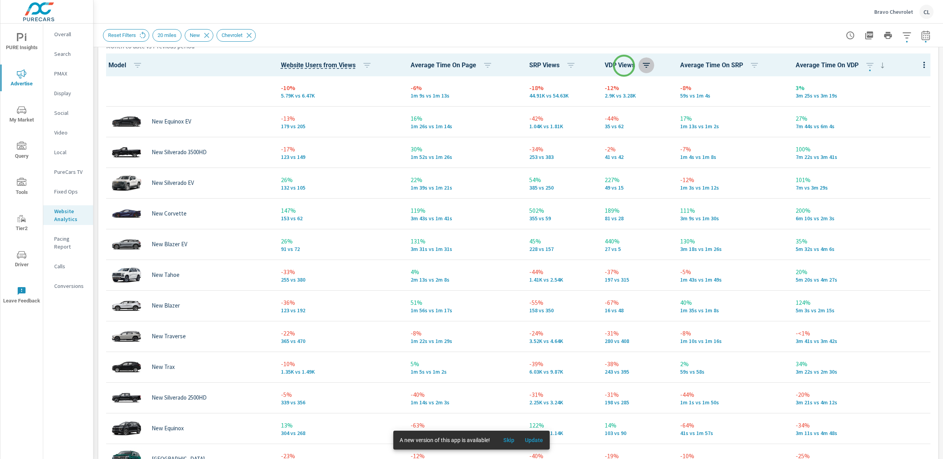
click at [642, 66] on icon "button" at bounding box center [646, 65] width 9 height 9
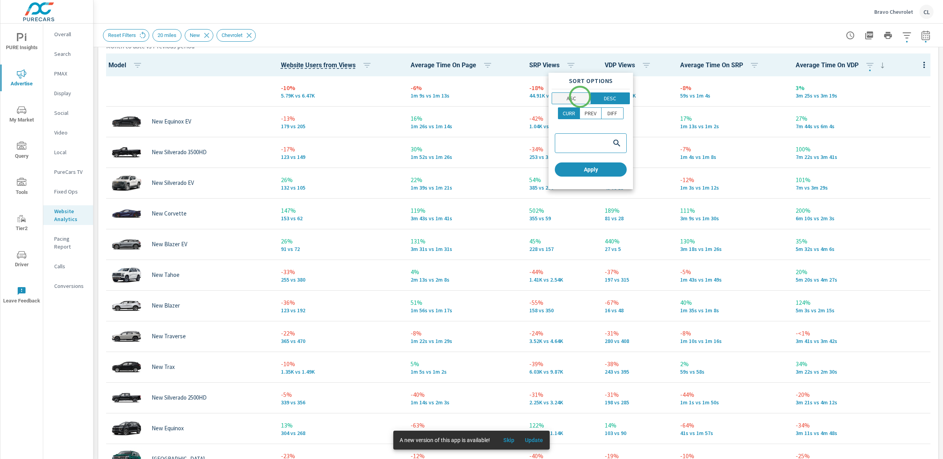
click at [580, 97] on span "ASC" at bounding box center [572, 98] width 34 height 8
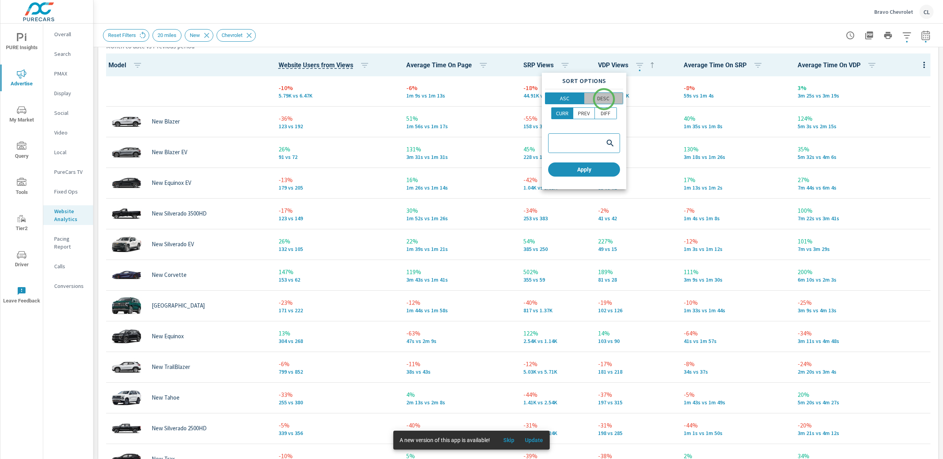
click at [604, 99] on p "DESC" at bounding box center [604, 98] width 12 height 8
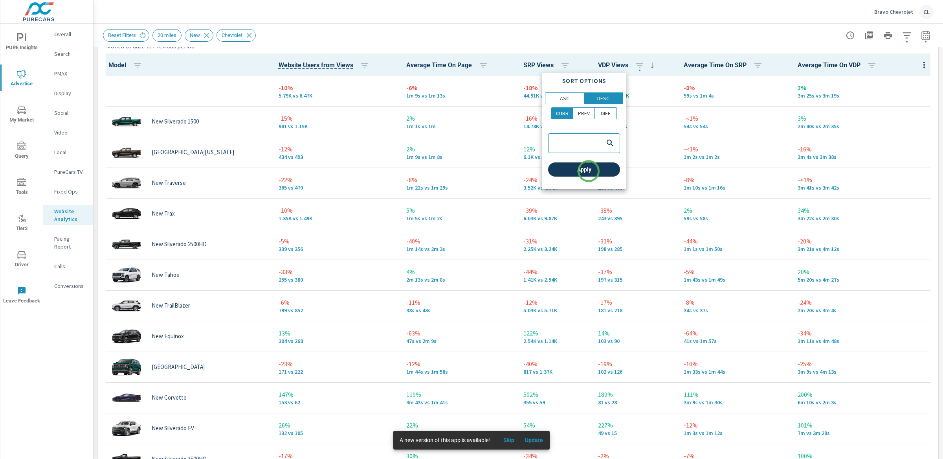
click at [589, 171] on span "Apply" at bounding box center [585, 169] width 66 height 7
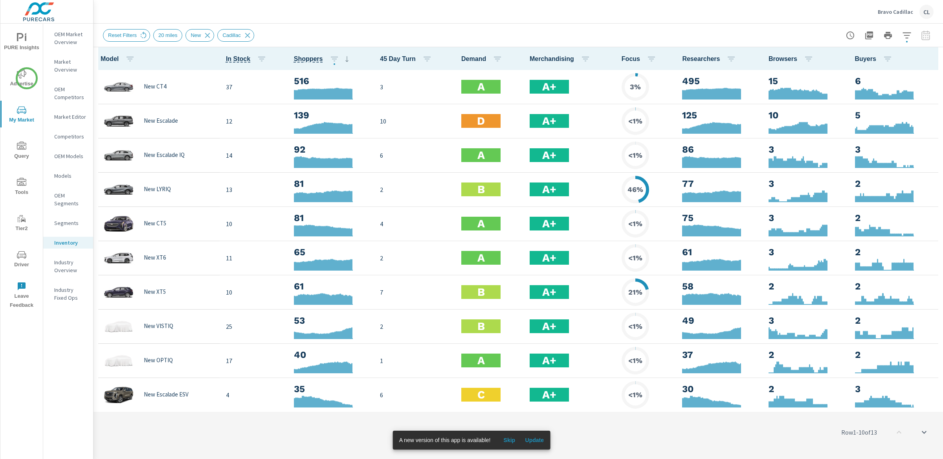
scroll to position [0, 0]
click at [27, 78] on span "Advertise" at bounding box center [22, 78] width 38 height 19
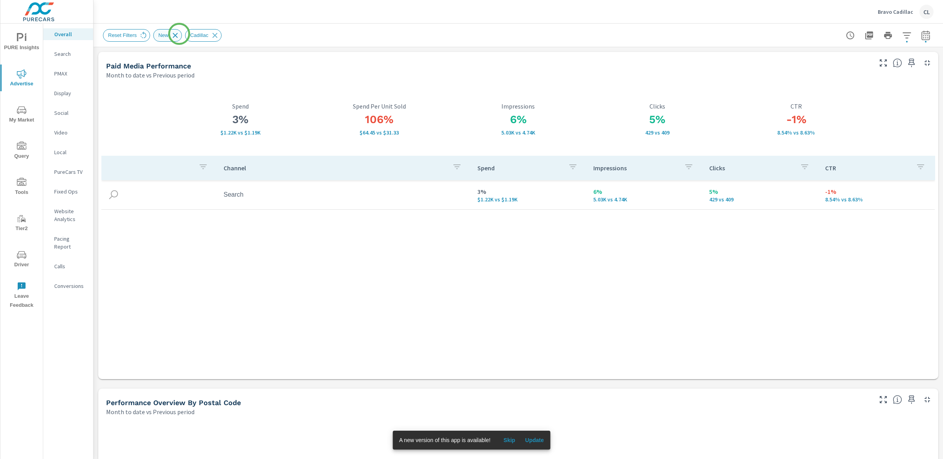
click at [178, 36] on icon at bounding box center [175, 35] width 9 height 9
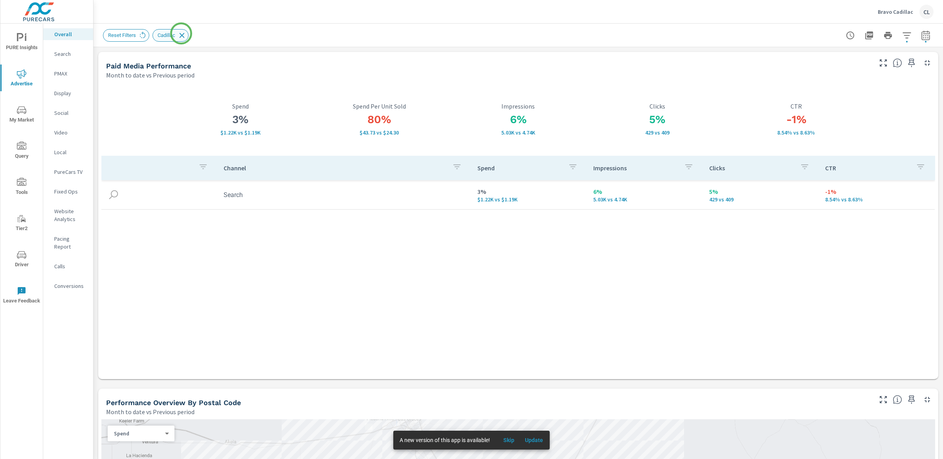
click at [181, 33] on icon at bounding box center [182, 35] width 9 height 9
click at [63, 214] on p "Website Analytics" at bounding box center [70, 215] width 33 height 16
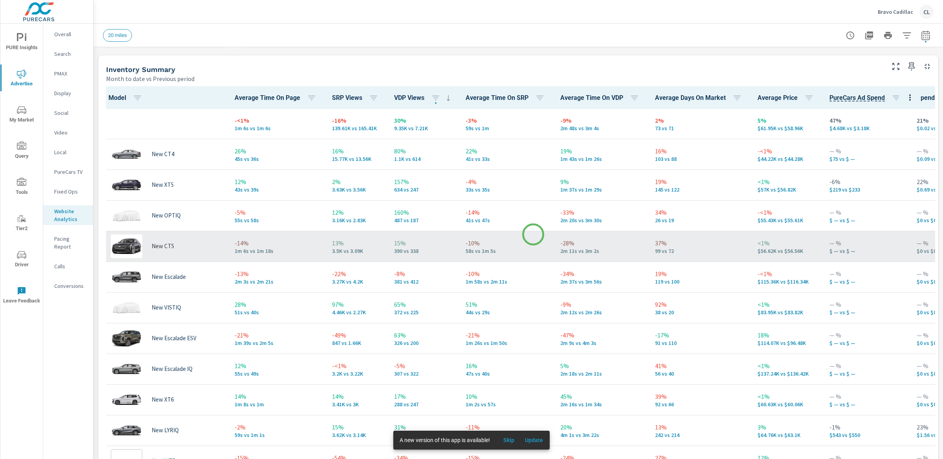
scroll to position [335, 0]
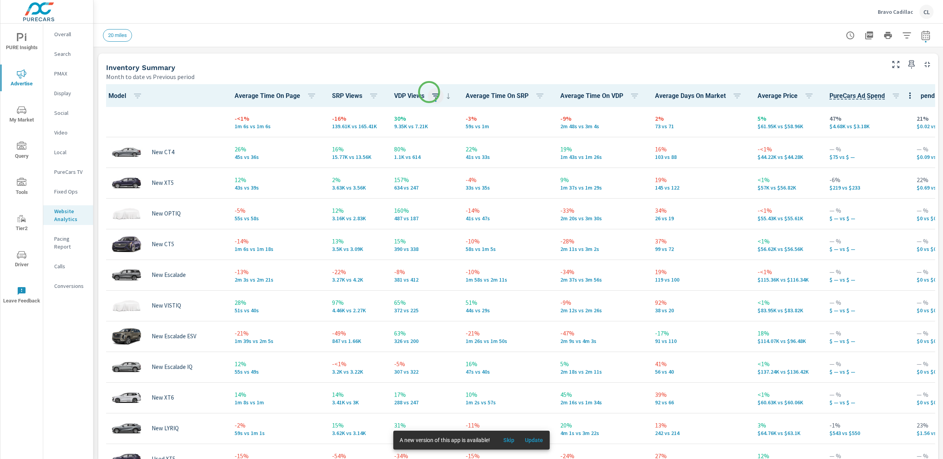
click at [431, 92] on icon "button" at bounding box center [435, 95] width 9 height 9
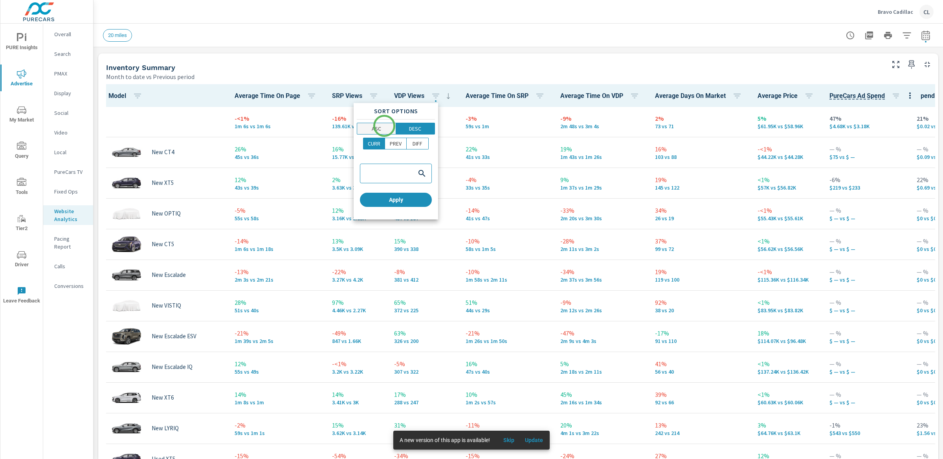
click at [382, 127] on span "ASC" at bounding box center [377, 129] width 34 height 8
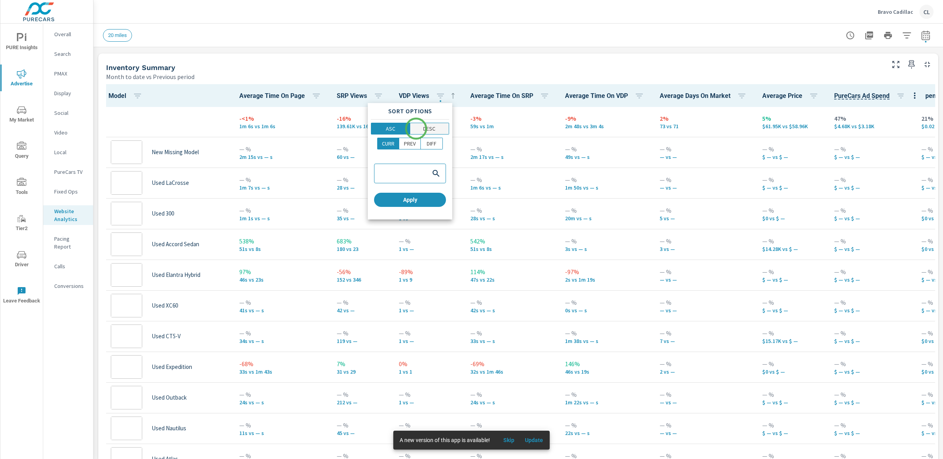
click at [416, 129] on span "DESC" at bounding box center [430, 129] width 34 height 8
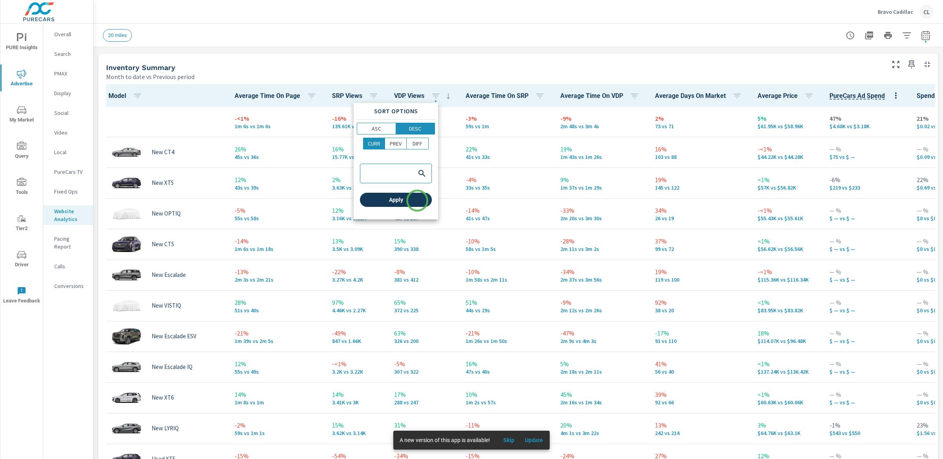
click at [417, 200] on span "Apply" at bounding box center [396, 199] width 66 height 7
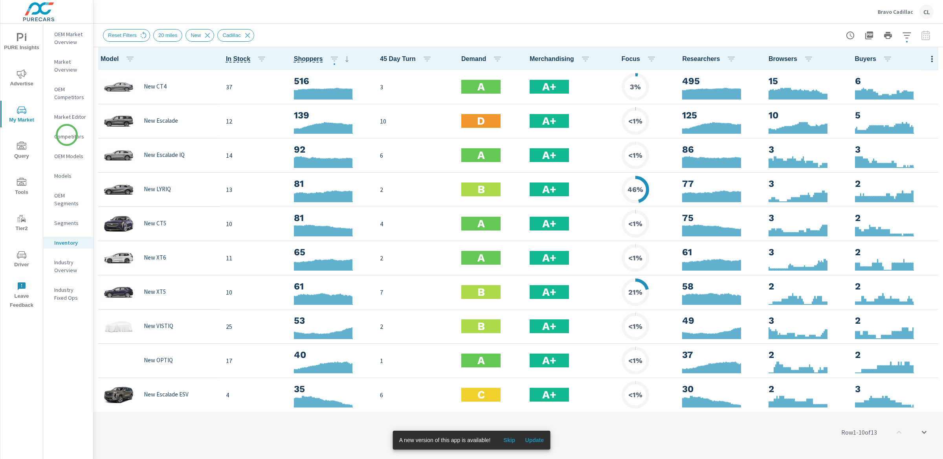
scroll to position [0, 0]
click at [64, 221] on p "Segments" at bounding box center [70, 223] width 33 height 8
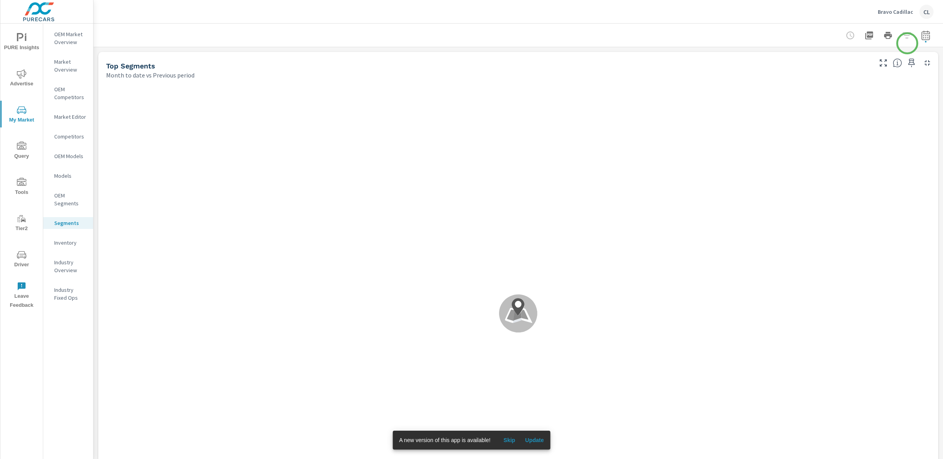
scroll to position [0, 0]
click at [921, 38] on icon "button" at bounding box center [925, 35] width 9 height 9
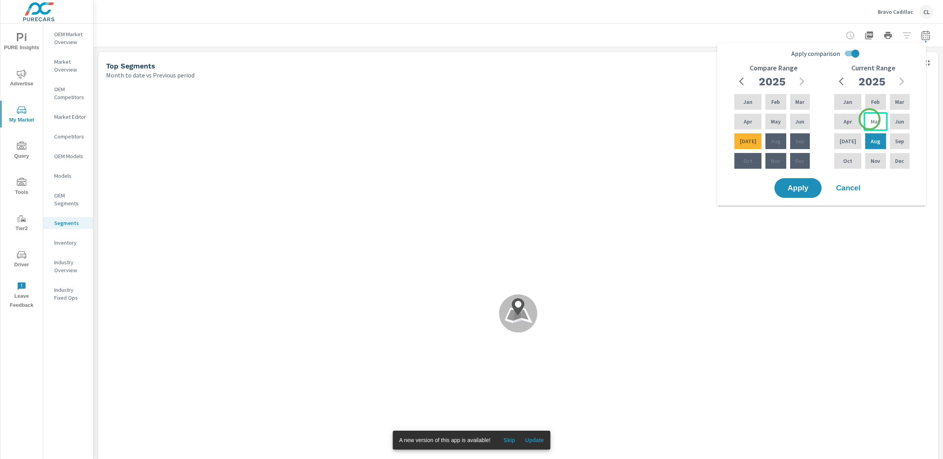
click at [871, 119] on p "May" at bounding box center [876, 122] width 10 height 8
click at [853, 137] on div "Jul" at bounding box center [848, 141] width 30 height 19
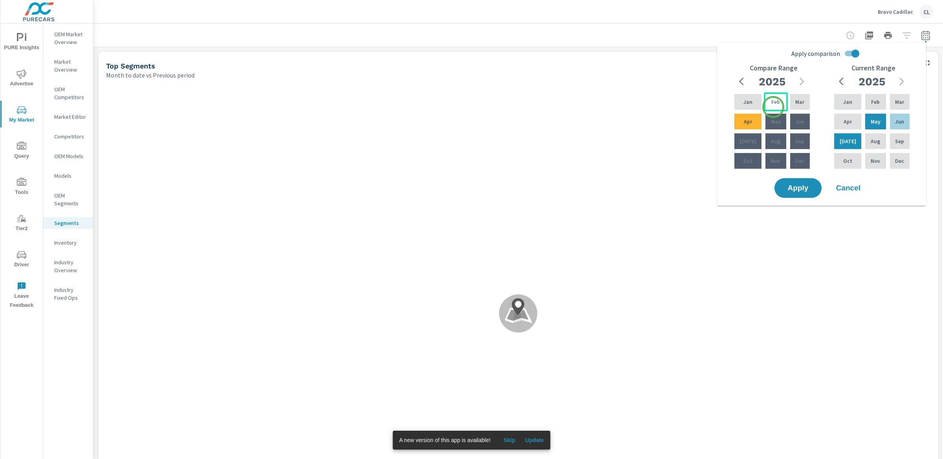
click at [774, 107] on div "Feb" at bounding box center [776, 101] width 24 height 19
click at [755, 124] on div "Apr" at bounding box center [748, 121] width 30 height 19
click at [796, 188] on span "Apply" at bounding box center [798, 187] width 32 height 7
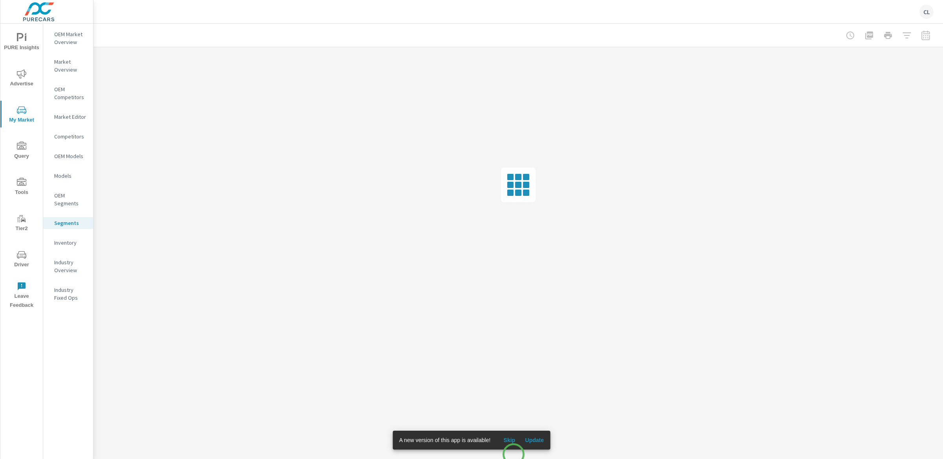
click at [512, 441] on span "Skip" at bounding box center [509, 439] width 19 height 7
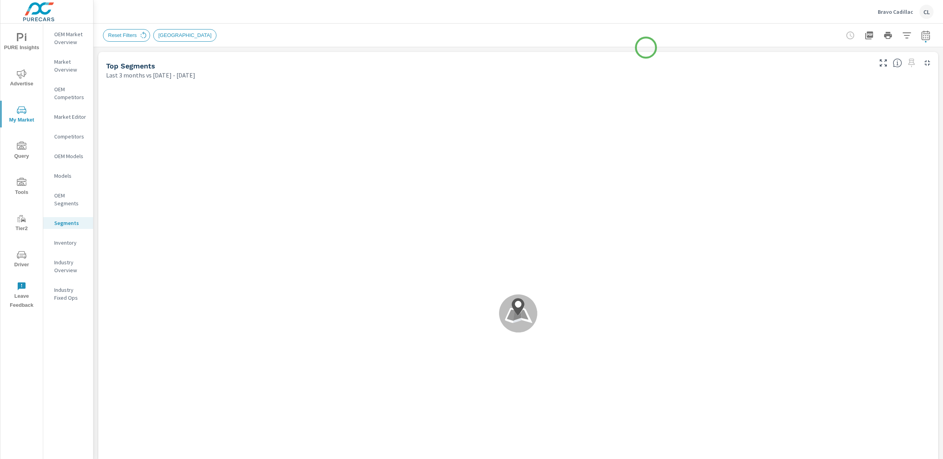
scroll to position [0, 0]
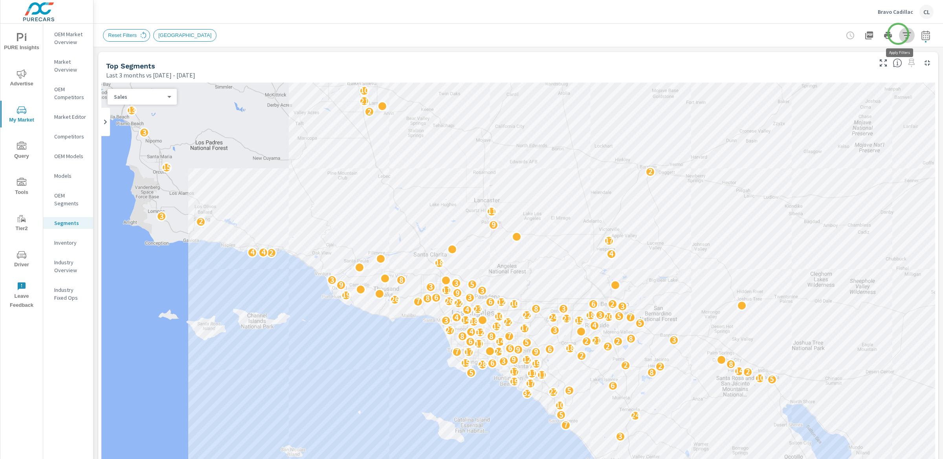
click at [903, 34] on icon "button" at bounding box center [907, 35] width 9 height 9
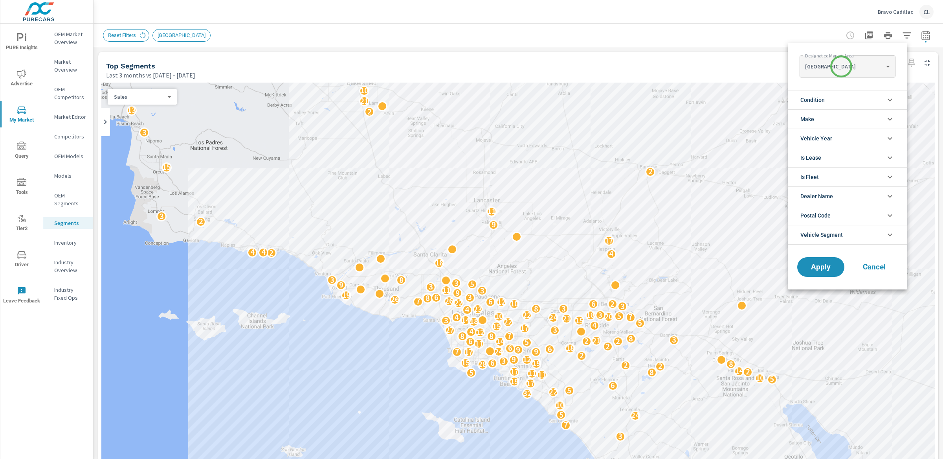
click at [842, 66] on body "PURE Insights Advertise My Market Query Tools Tier2 Driver Leave Feedback OEM M…" at bounding box center [471, 229] width 943 height 459
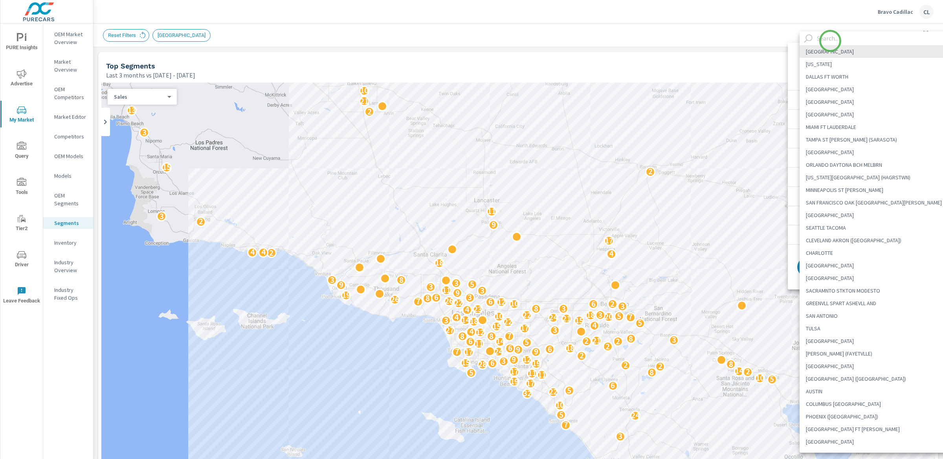
click at [830, 40] on input "text" at bounding box center [885, 38] width 142 height 14
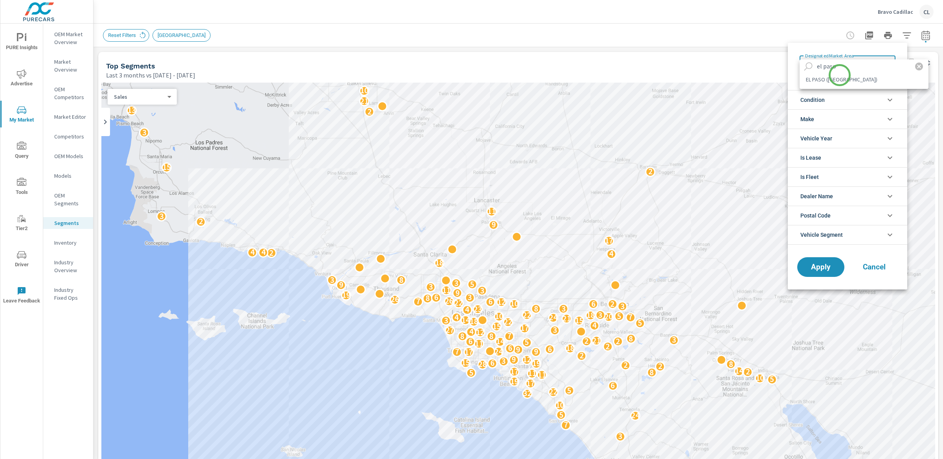
type input "el paso"
click at [840, 79] on li "EL PASO (LAS CRUCES)" at bounding box center [864, 79] width 129 height 13
type Area "EL PASO (LAS CRUCES)"
click at [832, 271] on span "Apply" at bounding box center [821, 266] width 32 height 7
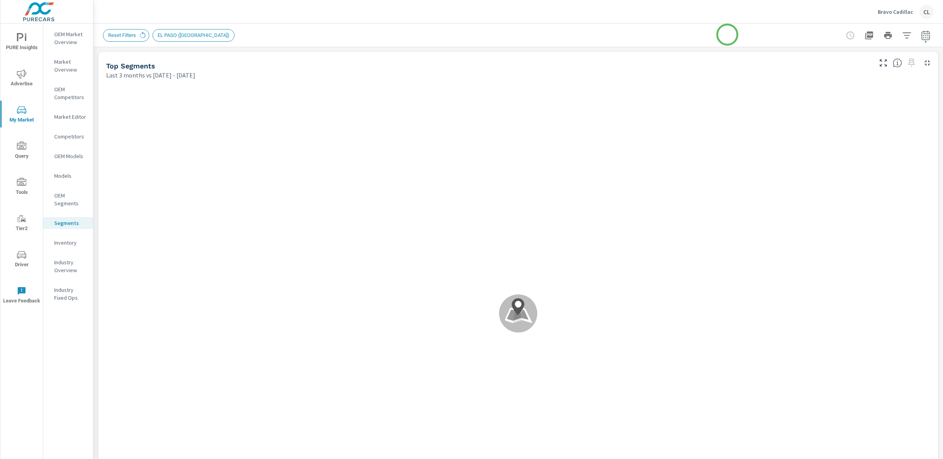
scroll to position [0, 0]
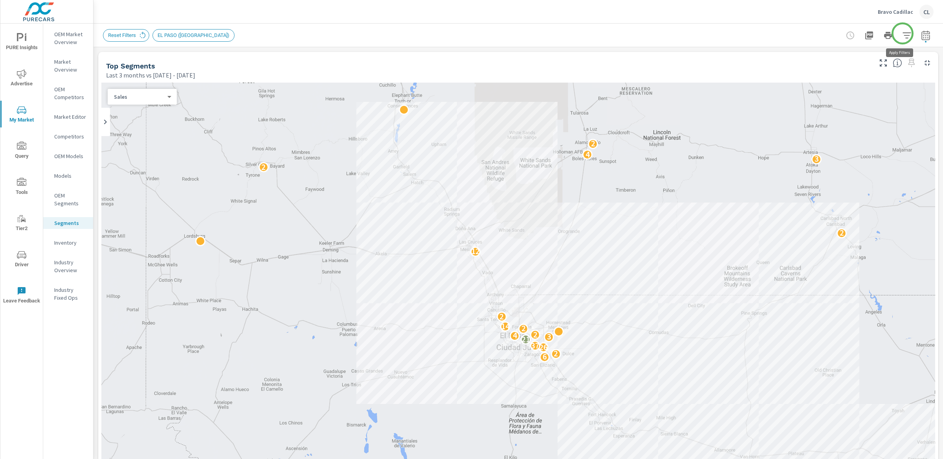
click at [903, 34] on icon "button" at bounding box center [907, 35] width 9 height 9
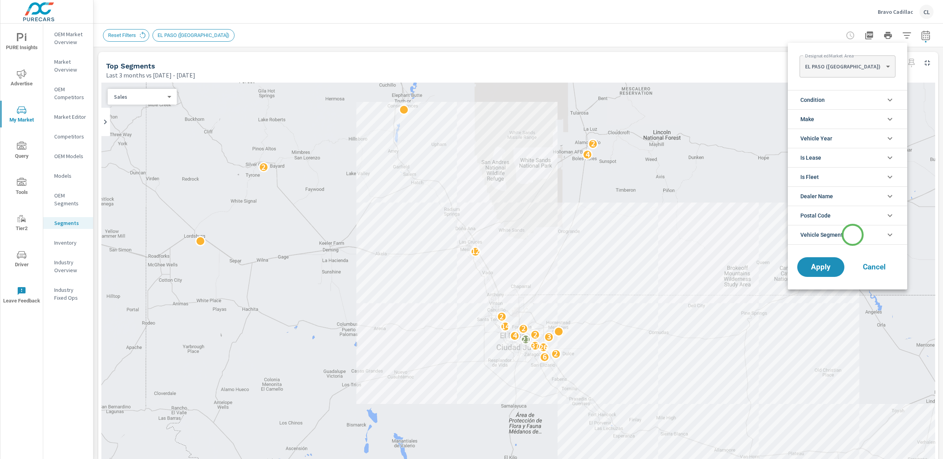
click at [852, 237] on li "Vehicle Segment" at bounding box center [848, 235] width 120 height 20
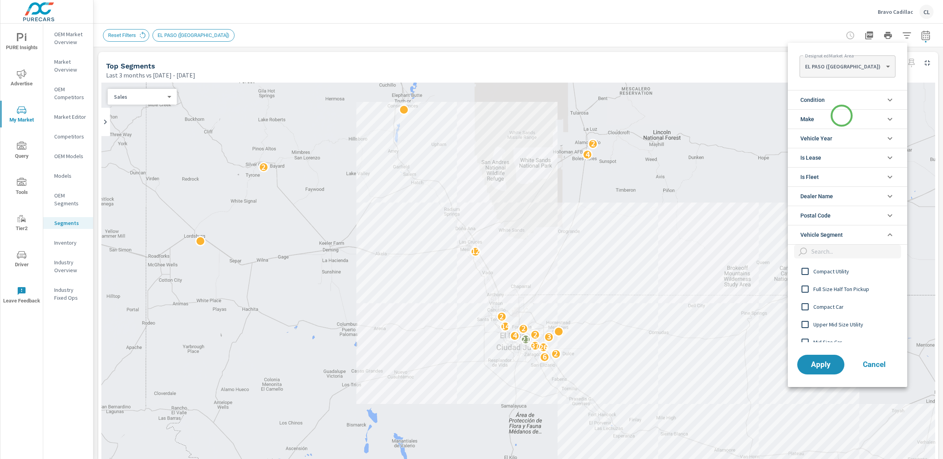
click at [842, 116] on li "Make" at bounding box center [848, 118] width 120 height 19
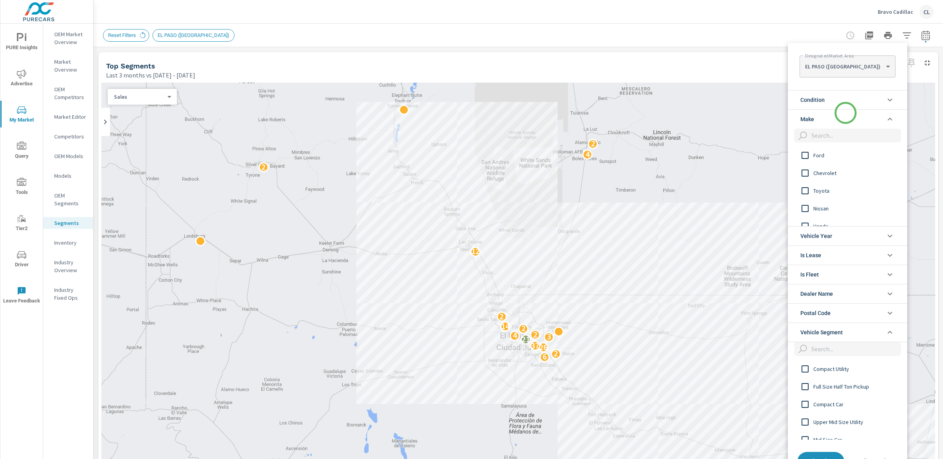
click at [846, 113] on li "Make" at bounding box center [848, 118] width 120 height 19
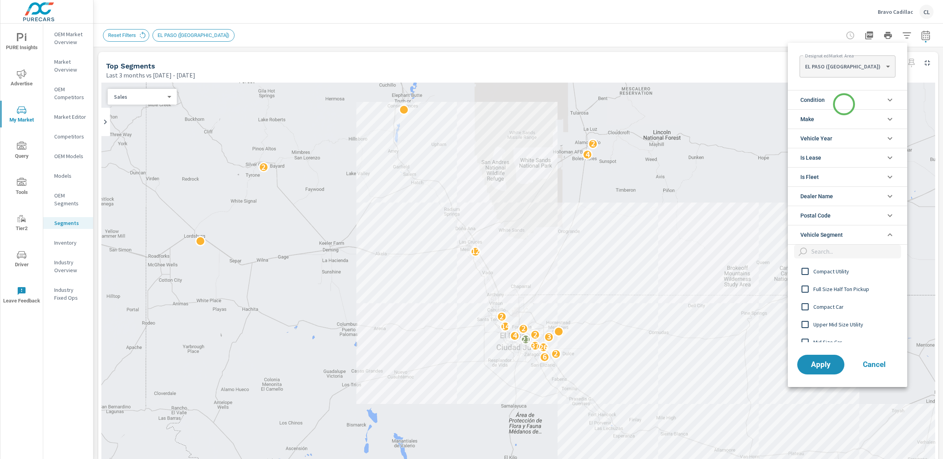
click at [844, 103] on li "Condition" at bounding box center [848, 99] width 120 height 19
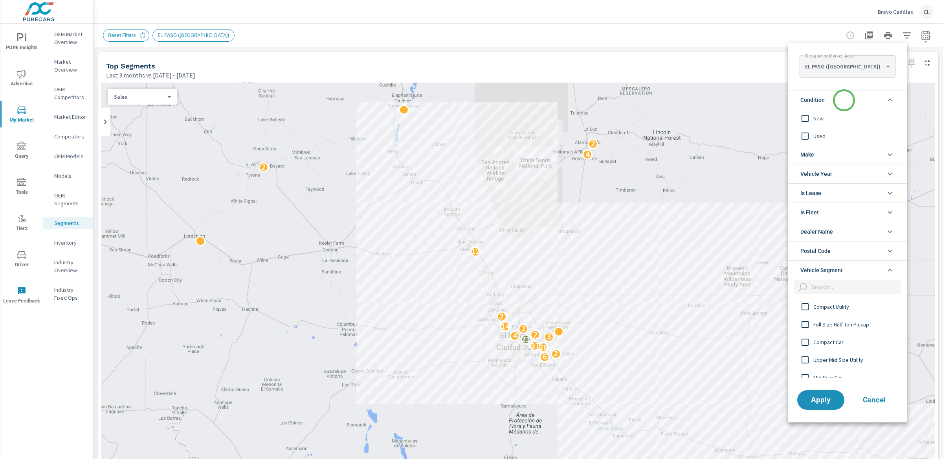
click at [844, 100] on li "Condition" at bounding box center [848, 99] width 120 height 19
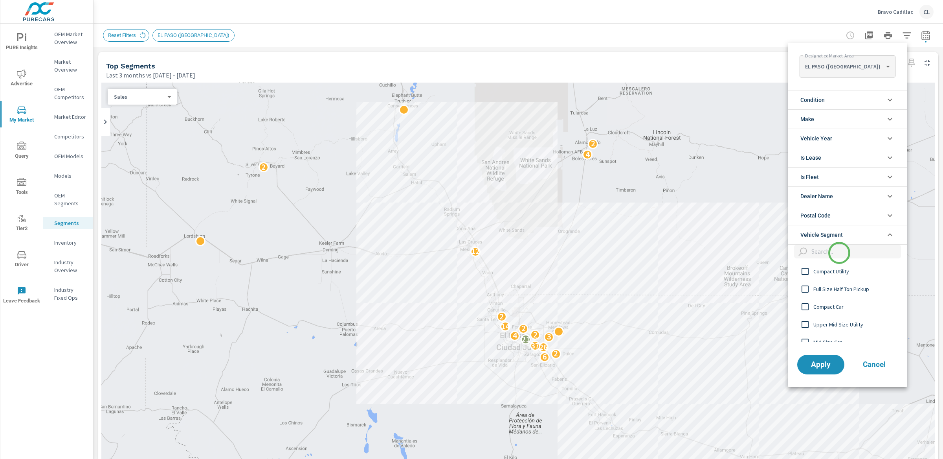
click at [840, 253] on input "filter options" at bounding box center [855, 252] width 93 height 14
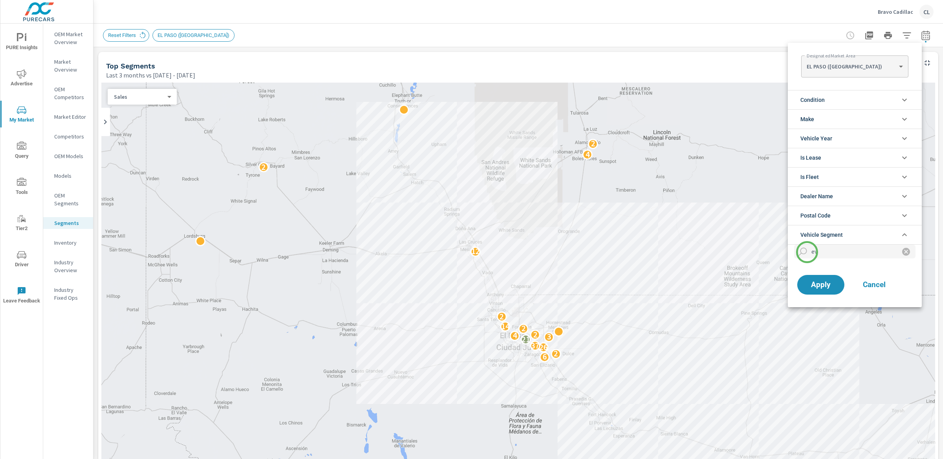
drag, startPoint x: 827, startPoint y: 253, endPoint x: 802, endPoint y: 252, distance: 24.4
click at [802, 251] on div "ev" at bounding box center [854, 252] width 121 height 14
type input "p"
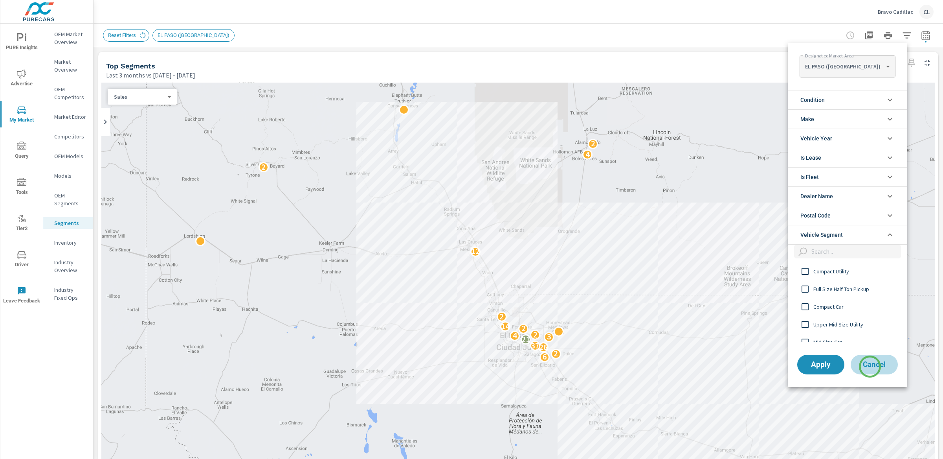
click at [870, 366] on span "Cancel" at bounding box center [874, 364] width 31 height 7
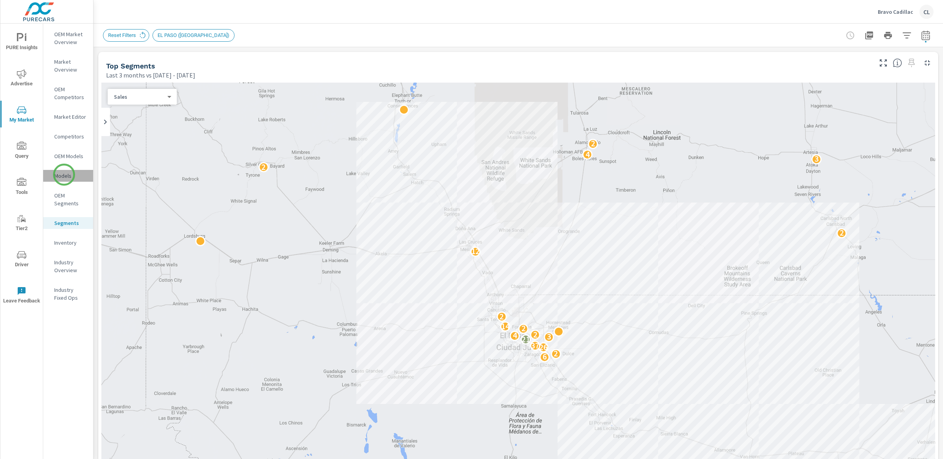
click at [64, 175] on p "Models" at bounding box center [70, 176] width 33 height 8
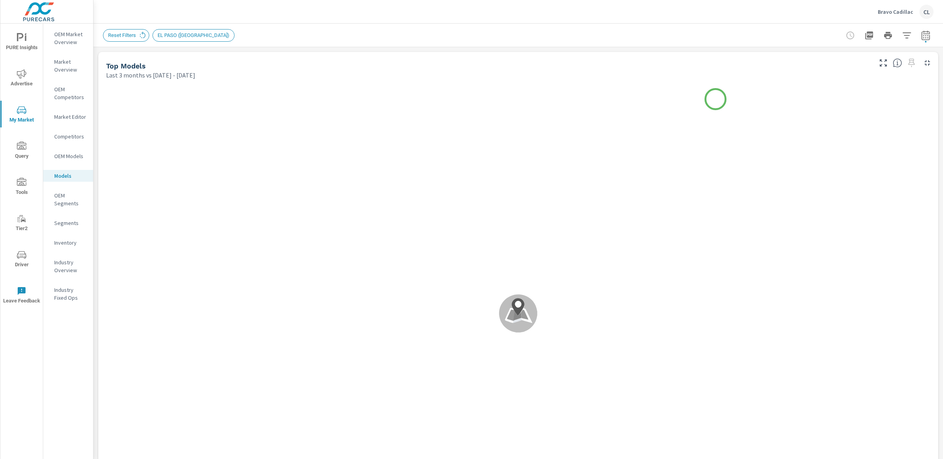
scroll to position [0, 0]
click at [903, 37] on icon "button" at bounding box center [907, 35] width 9 height 9
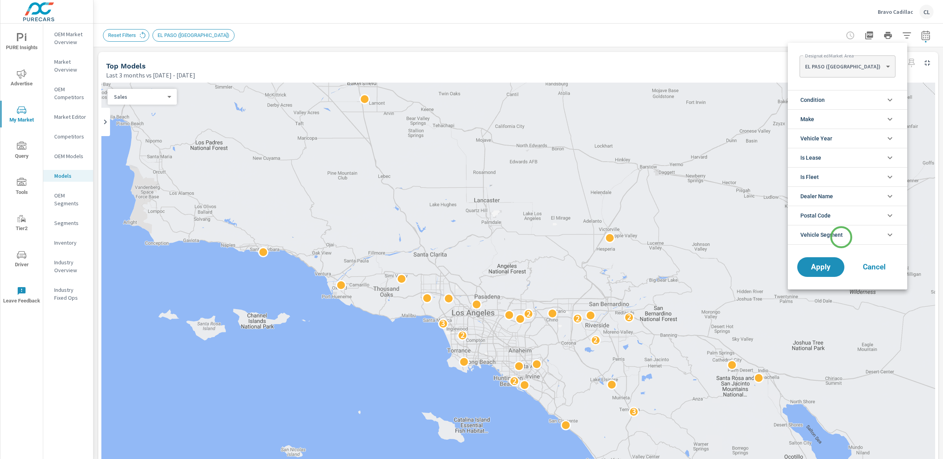
click at [842, 237] on span "Vehicle Segment" at bounding box center [822, 234] width 42 height 19
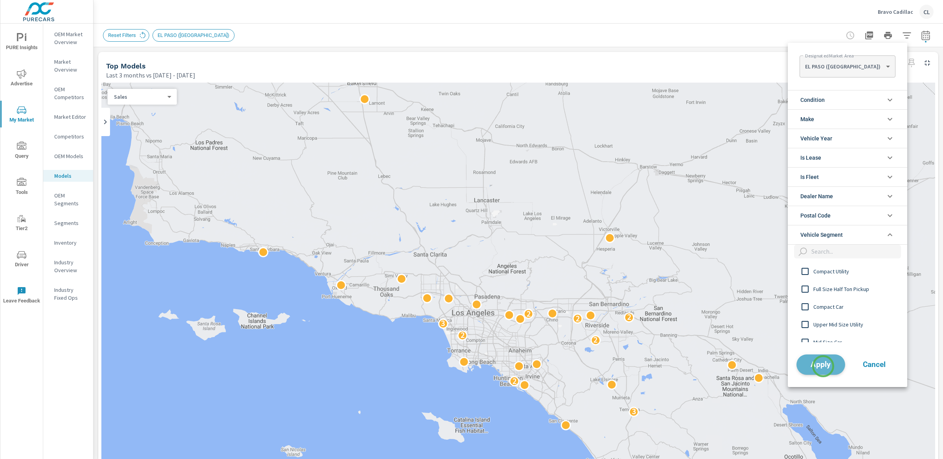
click at [824, 366] on span "Apply" at bounding box center [821, 363] width 32 height 7
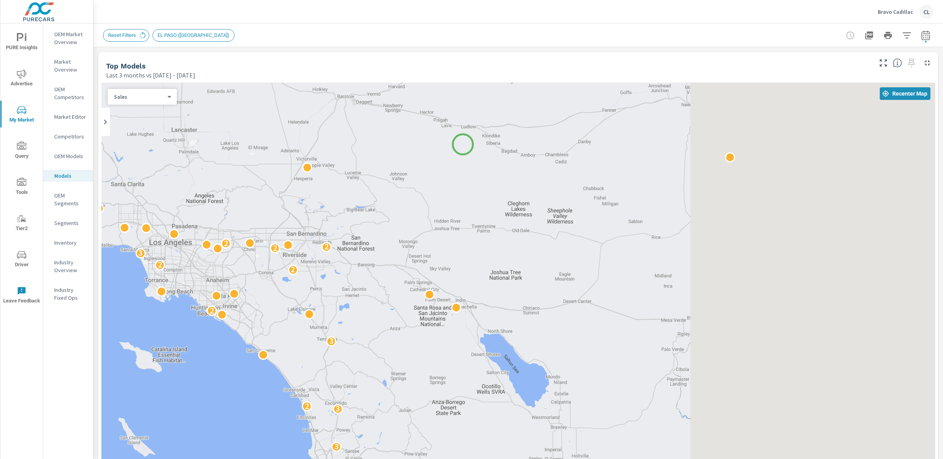
drag, startPoint x: 767, startPoint y: 213, endPoint x: 384, endPoint y: 121, distance: 394.2
click at [384, 123] on div "2 2 2 3 3 2 3 2 2 2 3 2 2 2 4 2 3 2 2" at bounding box center [518, 301] width 834 height 437
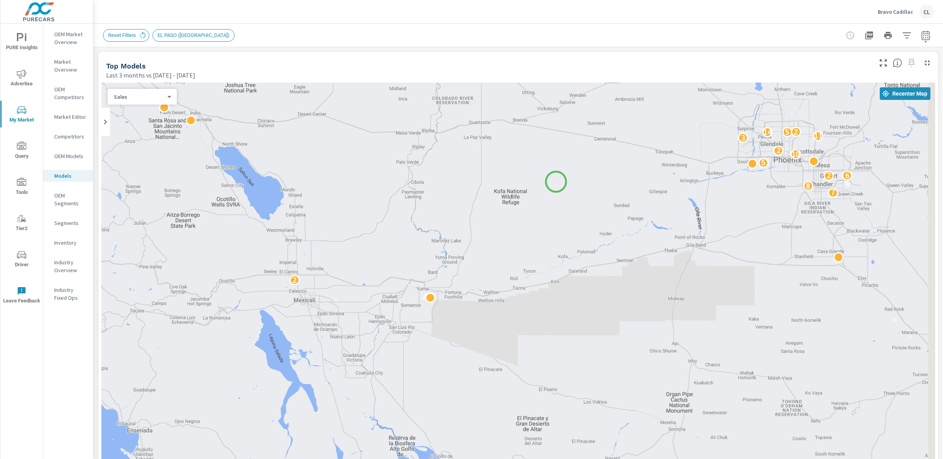
drag, startPoint x: 635, startPoint y: 316, endPoint x: 552, endPoint y: 128, distance: 206.0
click at [552, 166] on div "4 7 11 2 2 2 3 3 2 7 8 2 6 5 10 3 2 3 11 14 5 2 2 2 2 3 2 2 2 3 4 2 3" at bounding box center [817, 378] width 755 height 425
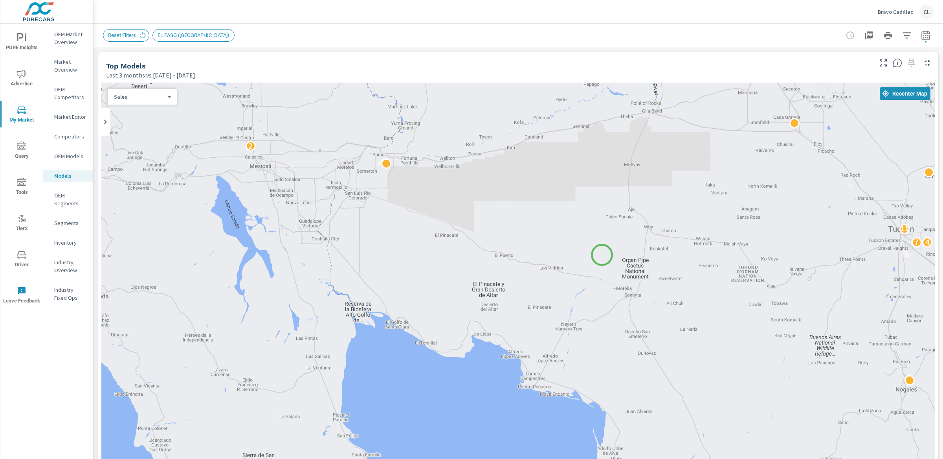
drag, startPoint x: 633, startPoint y: 288, endPoint x: 460, endPoint y: 143, distance: 226.0
click at [468, 153] on div "4 7 11 2 2 2 3 3 2 7 8 2 6 5 10 3 2 3 11 14 5 2 2 2 2 3 2 2 2 3" at bounding box center [518, 301] width 834 height 437
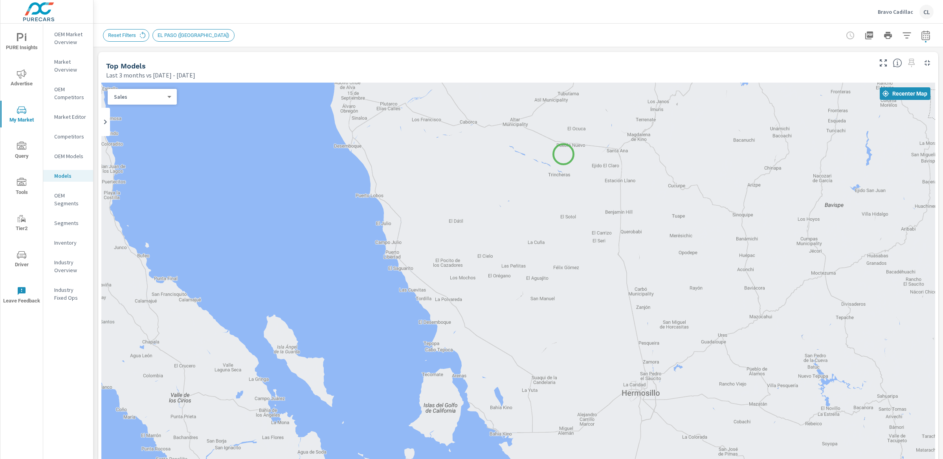
drag, startPoint x: 530, startPoint y: 291, endPoint x: 724, endPoint y: 364, distance: 207.2
click at [717, 359] on div "4 7 11 12 2 2" at bounding box center [518, 301] width 834 height 437
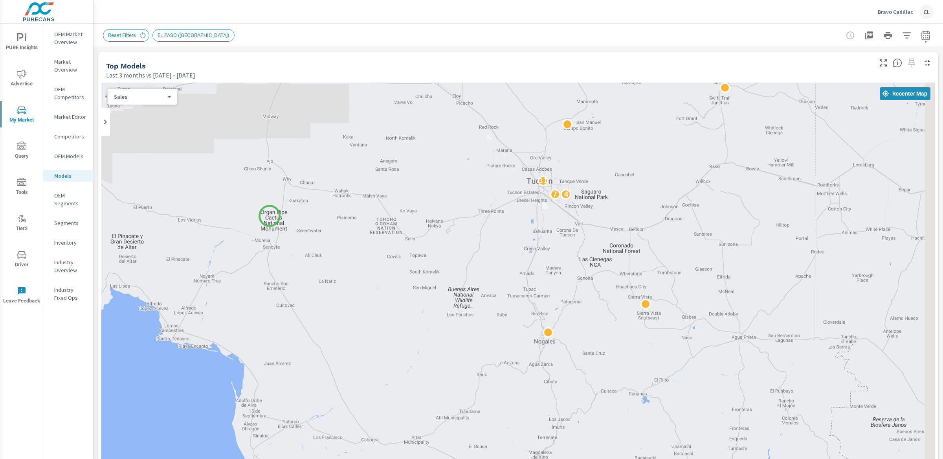
drag, startPoint x: 642, startPoint y: 254, endPoint x: 153, endPoint y: 209, distance: 490.7
click at [158, 210] on div "4 7 11 2 2 2 3 3 2 7 8 2 6 5 10 3 2 3 11 14 5 2 2 2 2 3 2 2 2" at bounding box center [518, 301] width 834 height 437
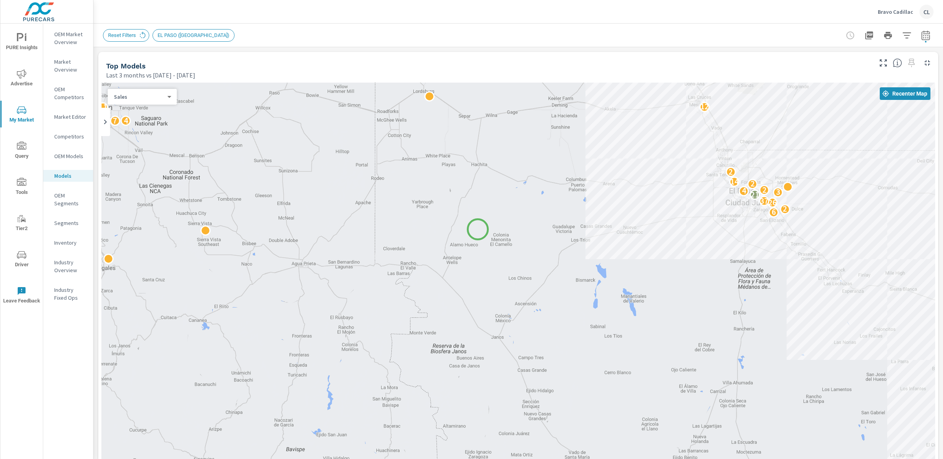
drag, startPoint x: 664, startPoint y: 287, endPoint x: 443, endPoint y: 212, distance: 233.1
click at [452, 218] on div "6 2 26 37 21 3 4 2 2 14 2 4 7 11 12 2 3 4 2 7 3 8 6 2 6 5 10 2 3 11 14 5 2" at bounding box center [518, 301] width 834 height 437
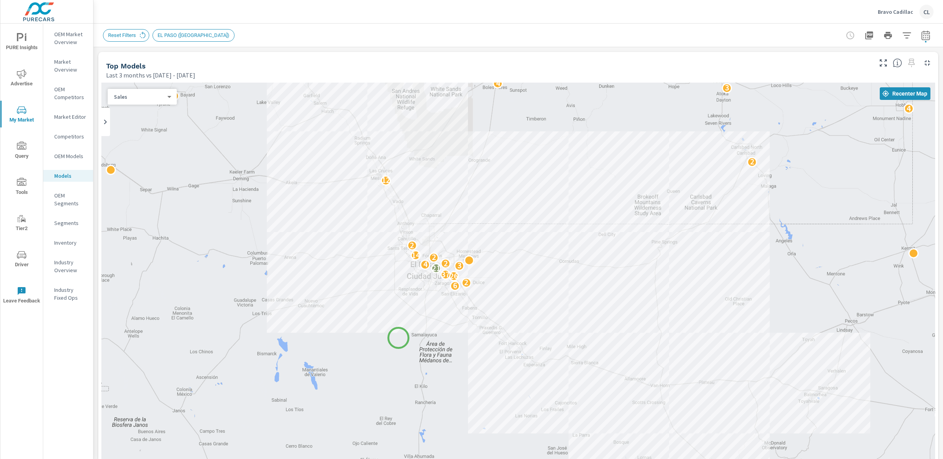
drag, startPoint x: 673, startPoint y: 244, endPoint x: 399, endPoint y: 338, distance: 290.0
click at [399, 338] on div "3 6 2 26 37 21 3 4 2 2 14 2 4 7 11 12 2 4 2 3 4 2 7 3 8 6 2 6 5 10 2 3 11 14 5 2" at bounding box center [518, 301] width 834 height 437
click at [161, 94] on body "PURE Insights Advertise My Market Query Tools Tier2 Driver Leave Feedback OEM M…" at bounding box center [471, 229] width 943 height 459
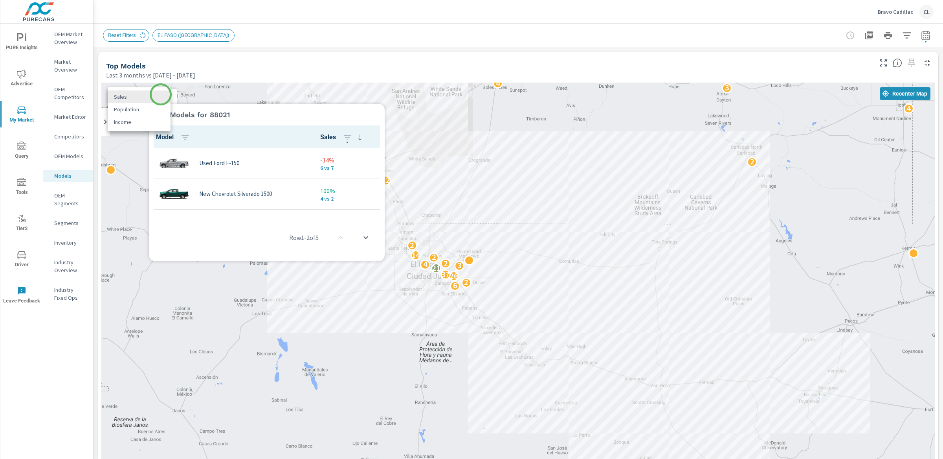
scroll to position [0, 0]
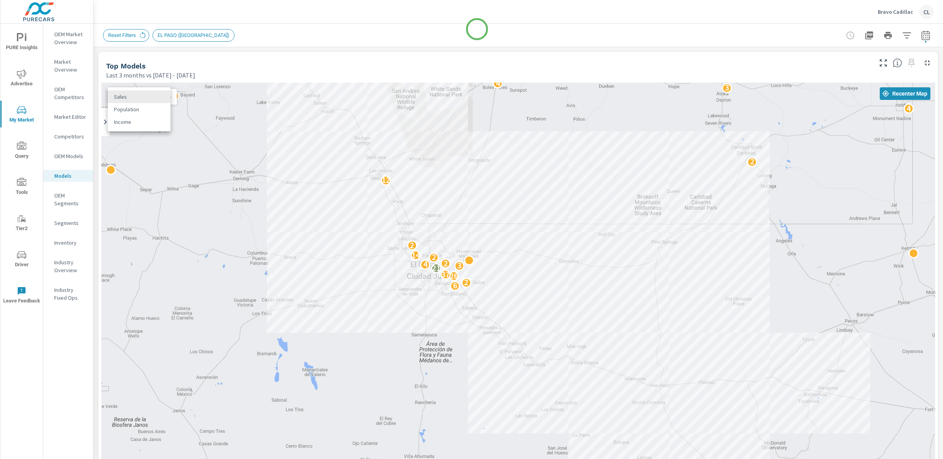
click at [477, 29] on div at bounding box center [471, 229] width 943 height 459
click at [903, 33] on icon "button" at bounding box center [907, 35] width 9 height 9
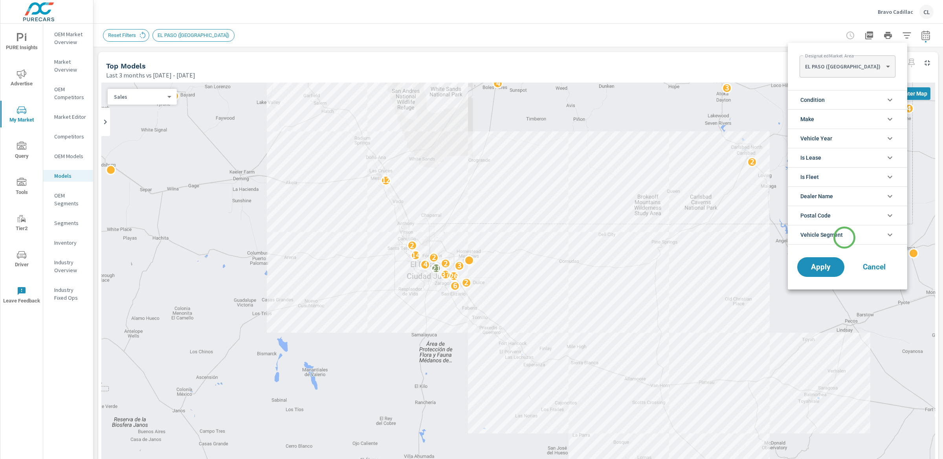
click at [845, 237] on li "Vehicle Segment" at bounding box center [848, 235] width 120 height 20
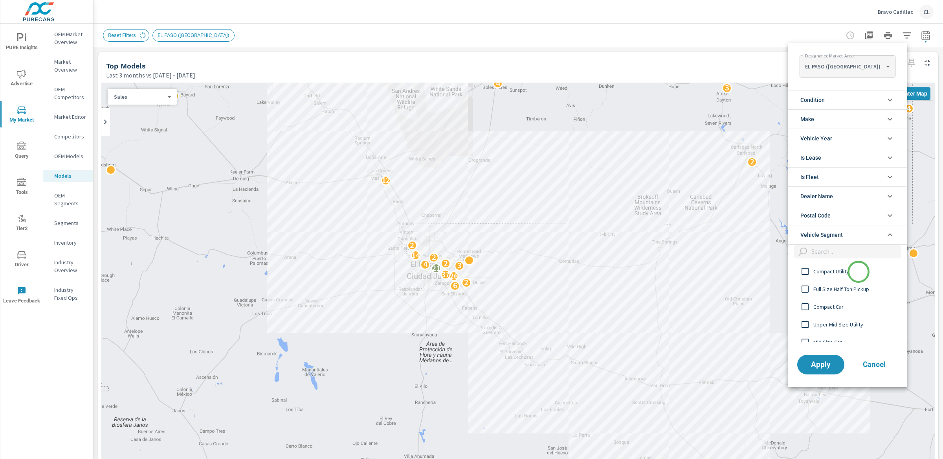
click at [859, 272] on span "Compact Utility" at bounding box center [857, 271] width 86 height 9
click at [858, 322] on span "Mid Size Car" at bounding box center [857, 319] width 86 height 9
click at [842, 311] on span "Full Size Car" at bounding box center [857, 311] width 86 height 9
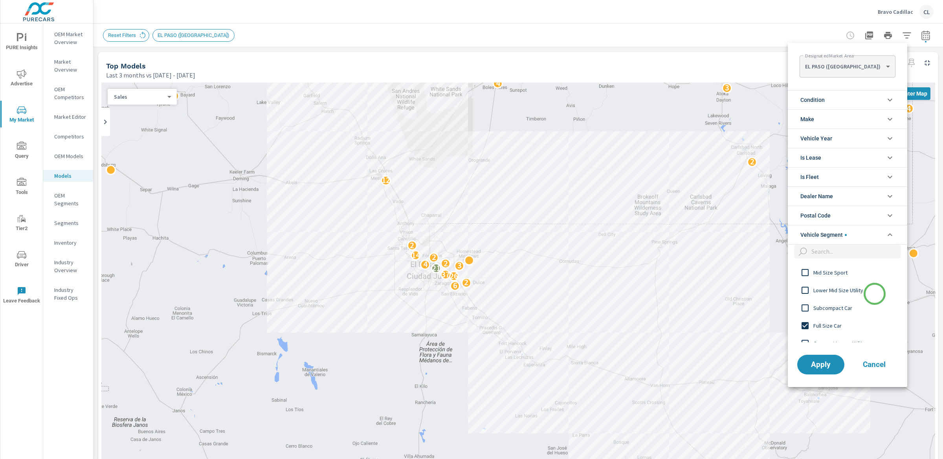
scroll to position [183, 0]
click at [846, 298] on span "Lower Mid Size Utility" at bounding box center [857, 300] width 86 height 9
click at [846, 299] on span "Compact Luxury Car" at bounding box center [857, 298] width 86 height 9
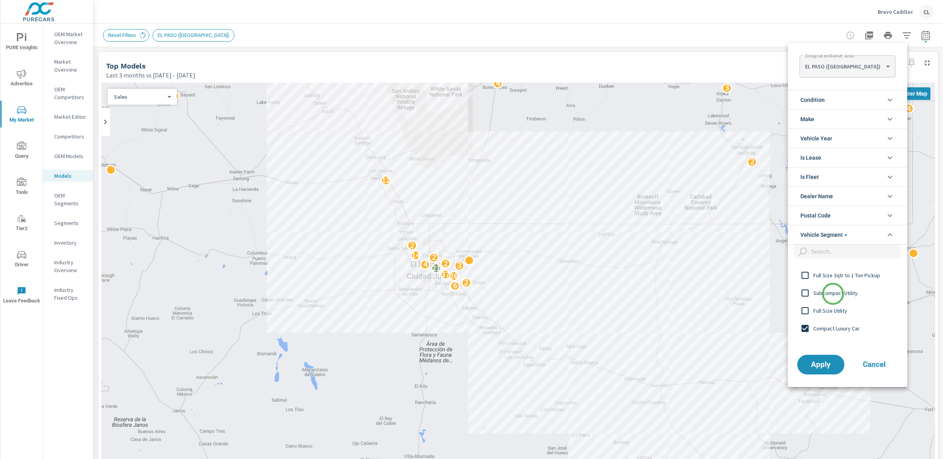
click at [833, 294] on span "Subcompact Utility" at bounding box center [857, 292] width 86 height 9
click at [824, 366] on span "Apply" at bounding box center [821, 363] width 32 height 7
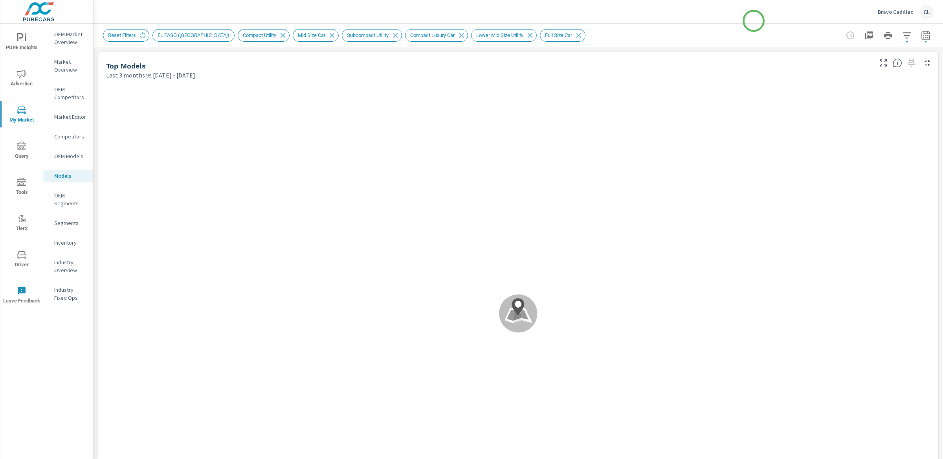
scroll to position [0, 0]
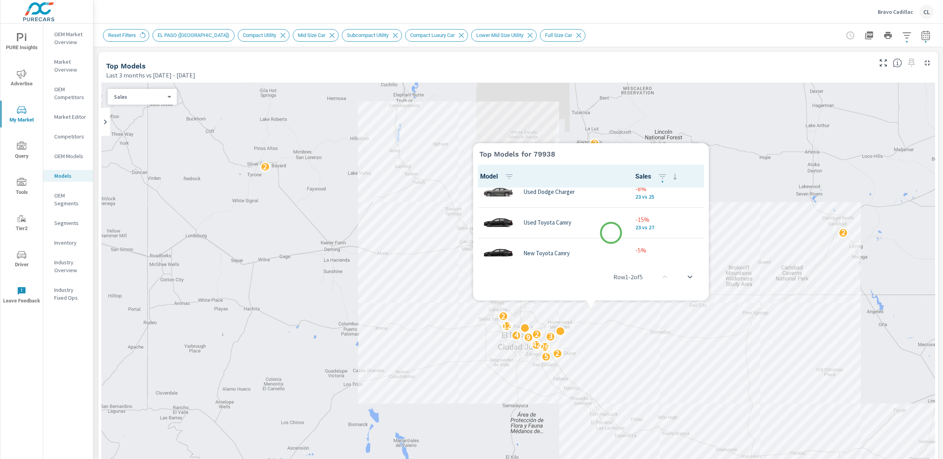
scroll to position [85, 0]
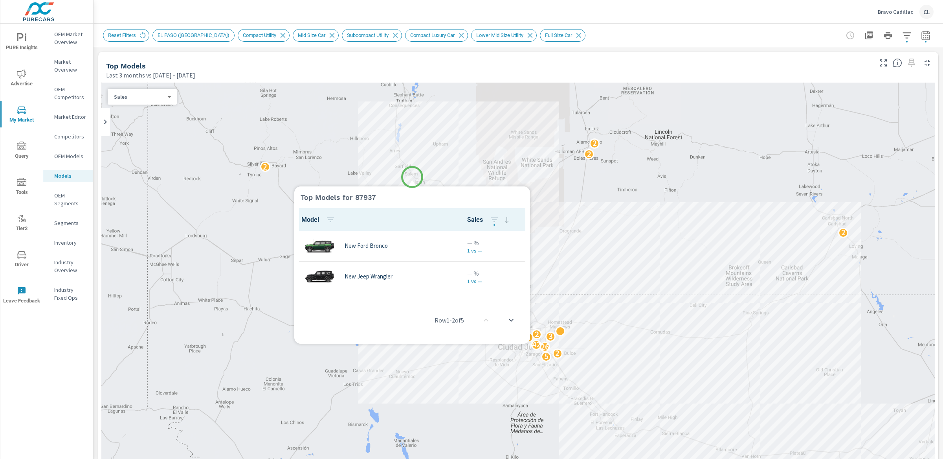
scroll to position [0, 0]
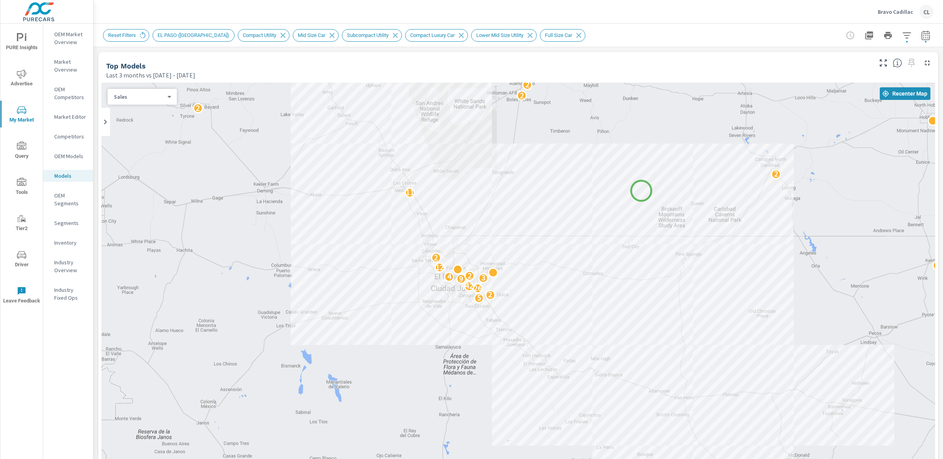
drag, startPoint x: 709, startPoint y: 250, endPoint x: 641, endPoint y: 190, distance: 91.3
click at [641, 190] on div "5 2 26 42 9 3 4 2 12 5 2 9 2 3 3 11 2 2 2 2 4 6" at bounding box center [518, 301] width 834 height 437
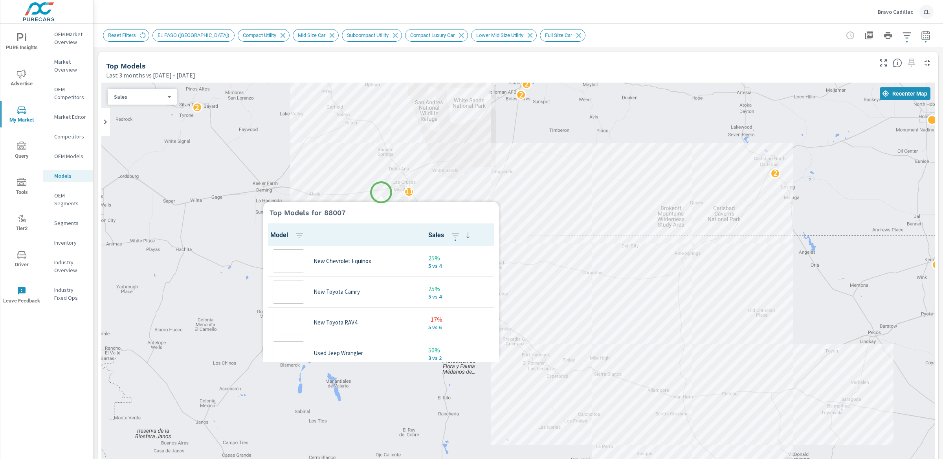
scroll to position [0, 0]
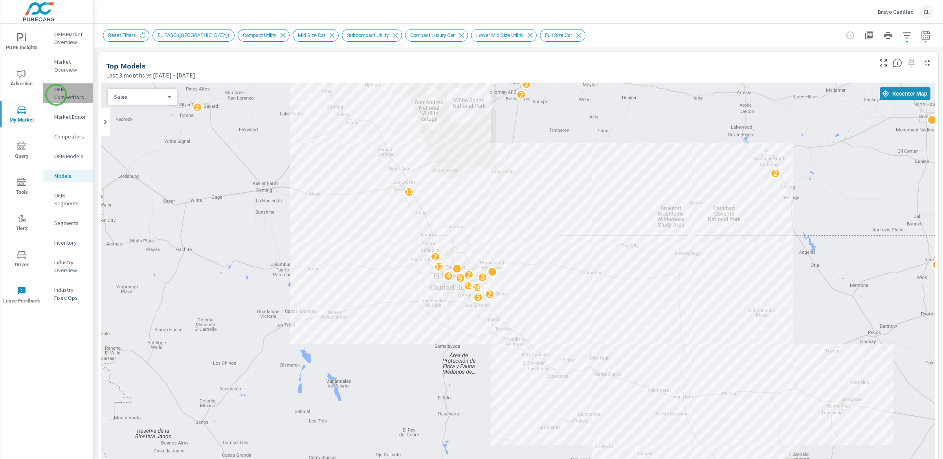
click at [56, 95] on p "OEM Competitors" at bounding box center [70, 93] width 33 height 16
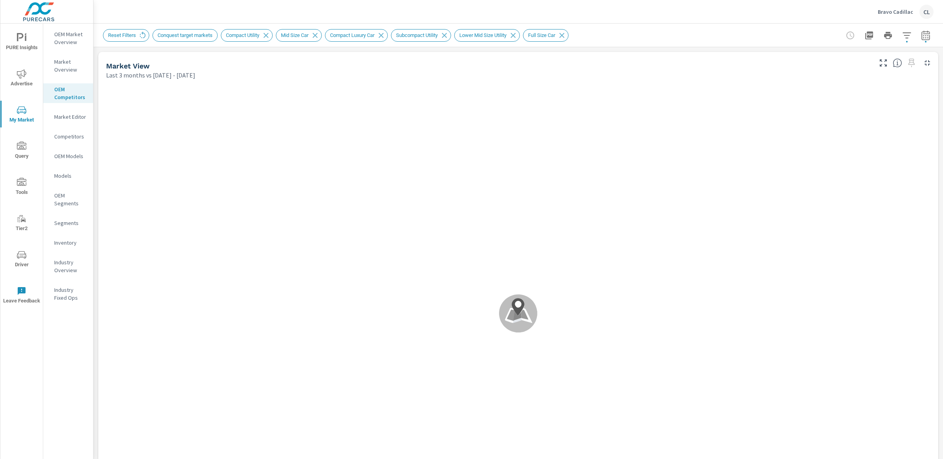
scroll to position [0, 0]
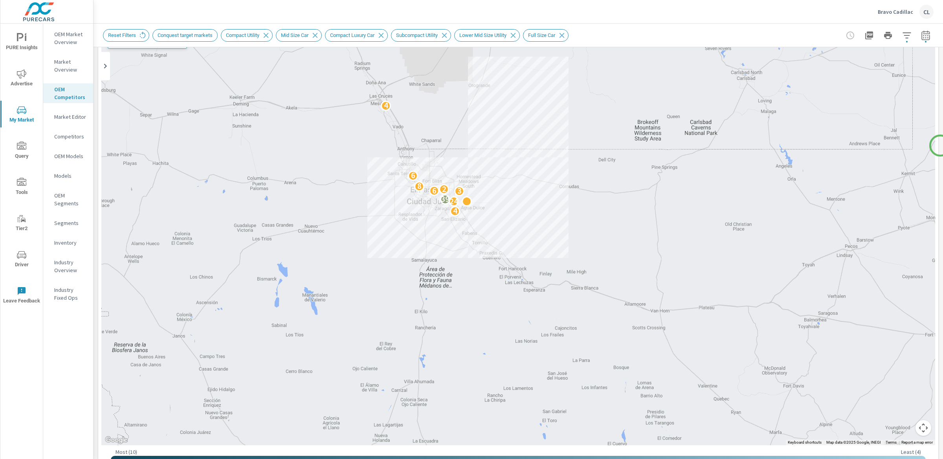
scroll to position [79, 0]
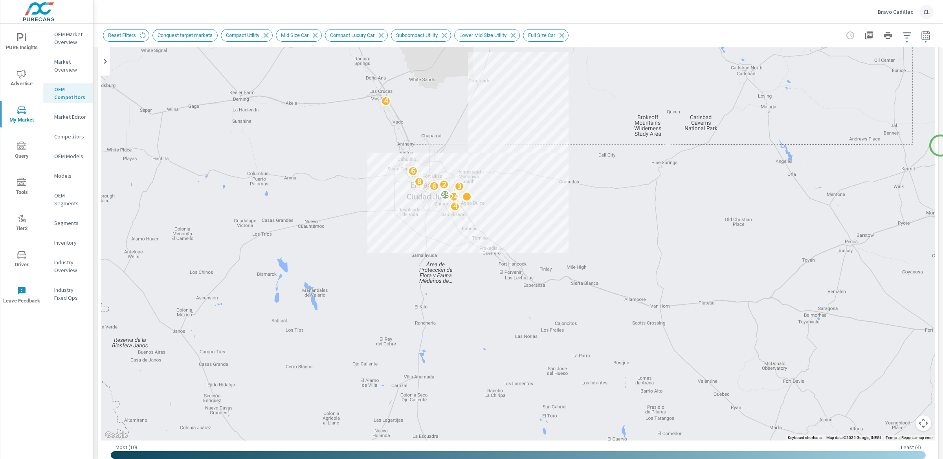
drag, startPoint x: 941, startPoint y: 145, endPoint x: 917, endPoint y: 420, distance: 275.8
click at [917, 420] on button "Map camera controls" at bounding box center [924, 423] width 16 height 16
click at [896, 383] on button "Zoom in" at bounding box center [904, 384] width 16 height 16
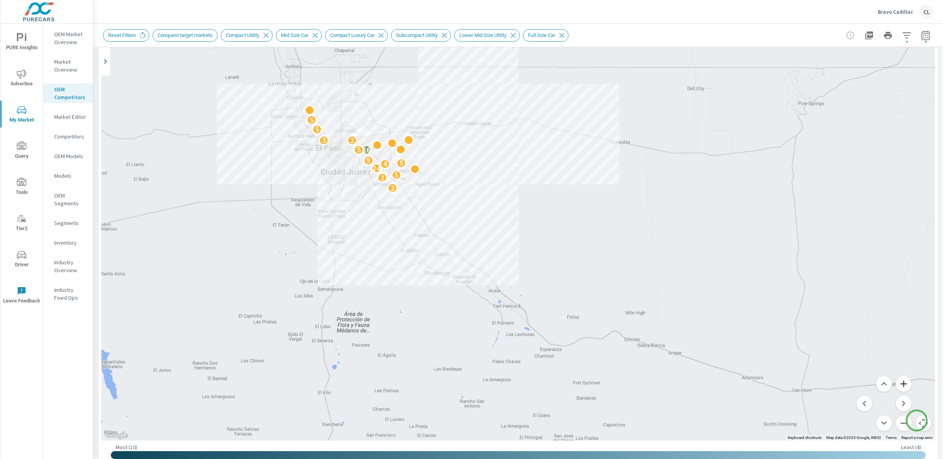
click at [896, 383] on button "Zoom in" at bounding box center [904, 384] width 16 height 16
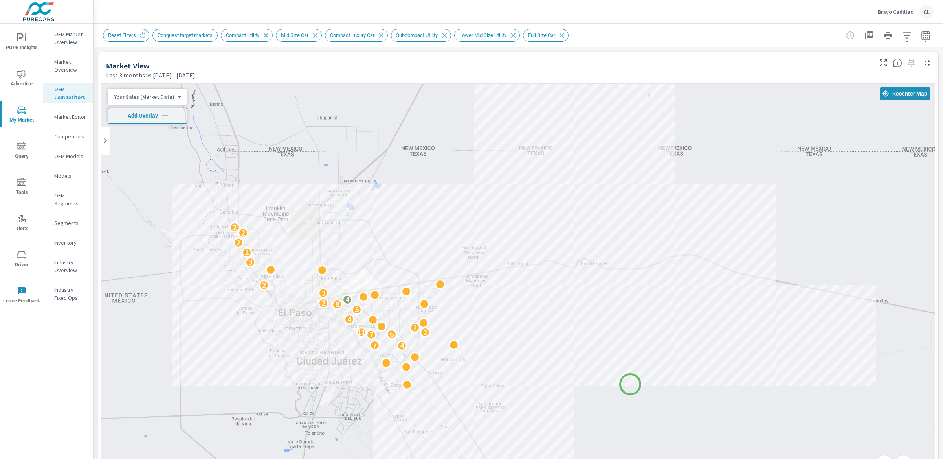
drag, startPoint x: 917, startPoint y: 420, endPoint x: 636, endPoint y: 388, distance: 283.3
click at [636, 388] on div "4 7 7 6 2 11 2 4 5 8 2 4 3 2 3 2 2 2 2" at bounding box center [518, 301] width 834 height 437
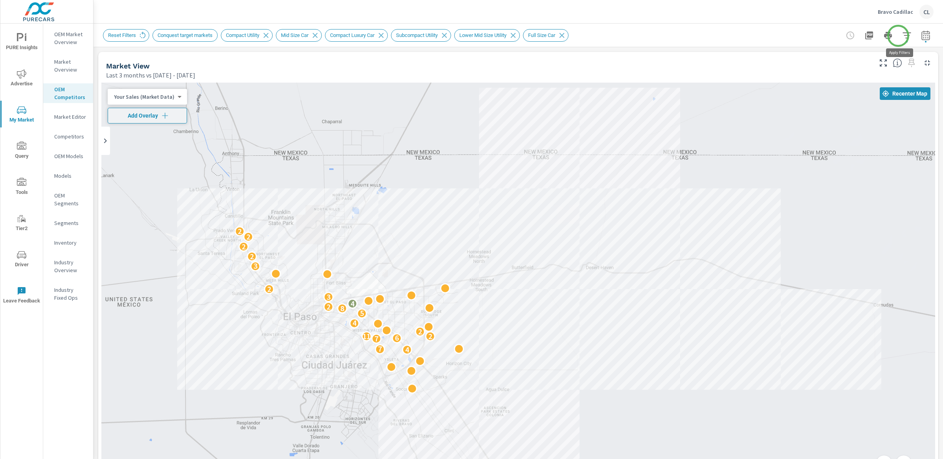
click at [903, 36] on icon "button" at bounding box center [907, 35] width 9 height 9
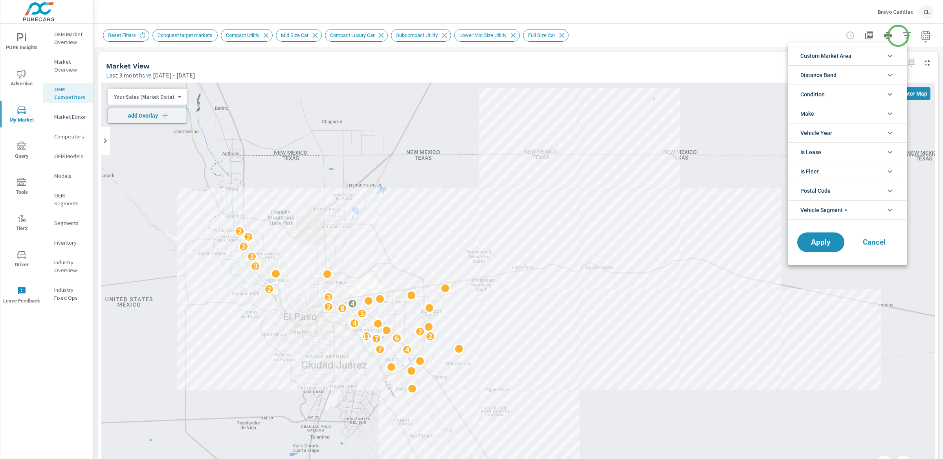
scroll to position [9, 0]
click at [847, 116] on li "Make" at bounding box center [848, 113] width 120 height 19
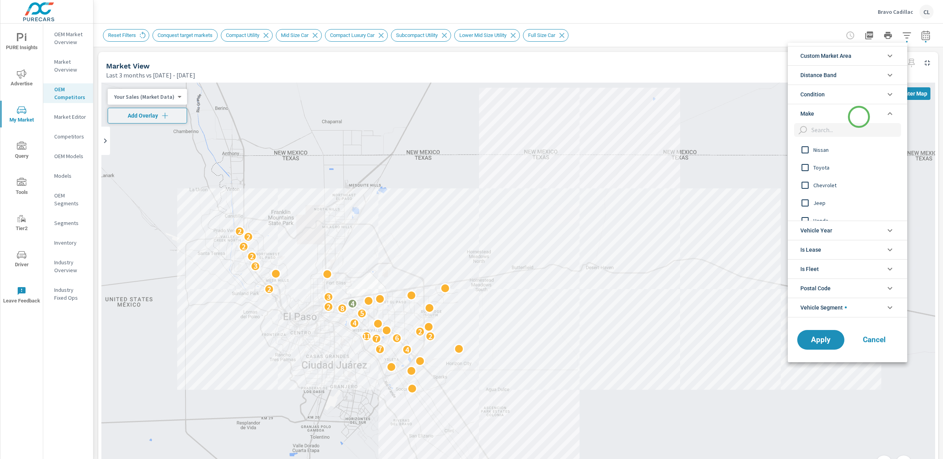
click at [859, 117] on li "Make" at bounding box center [848, 113] width 120 height 19
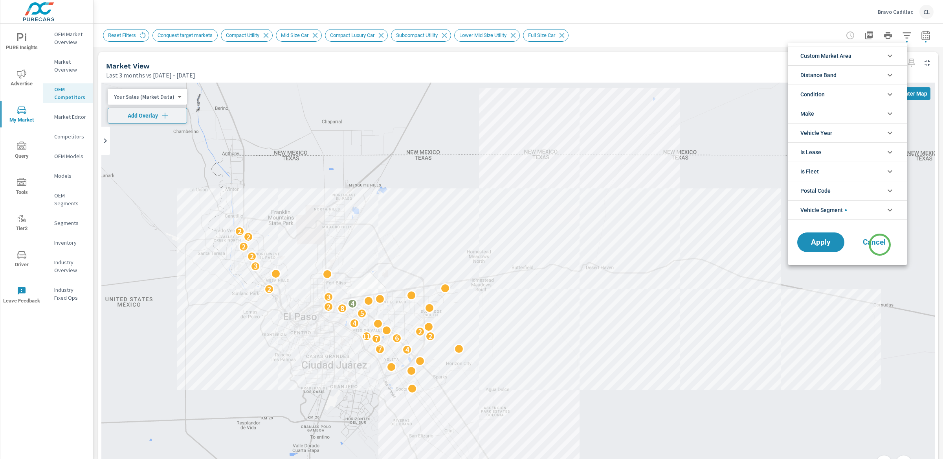
click at [880, 245] on span "Cancel" at bounding box center [874, 242] width 31 height 7
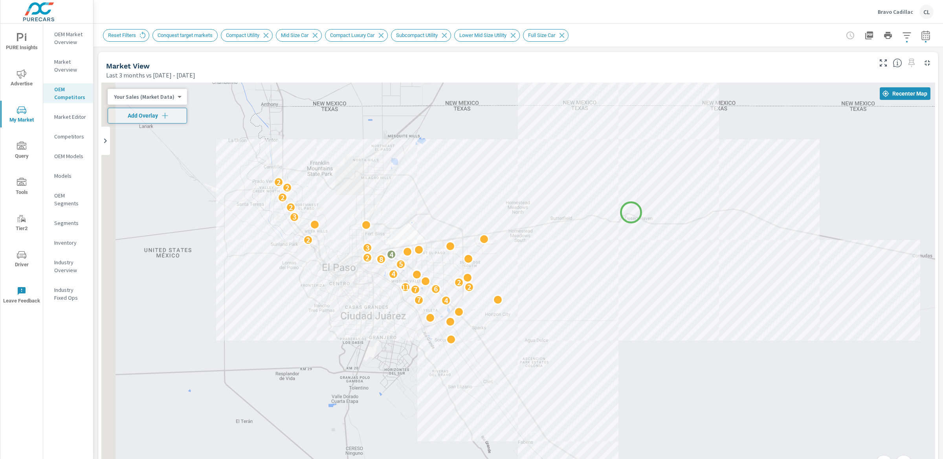
drag, startPoint x: 592, startPoint y: 263, endPoint x: 631, endPoint y: 212, distance: 64.1
click at [631, 212] on div "4 7 7 6 2 11 2 4 5 8 2 4 3 2 3 2 2 2 2 3" at bounding box center [518, 301] width 834 height 437
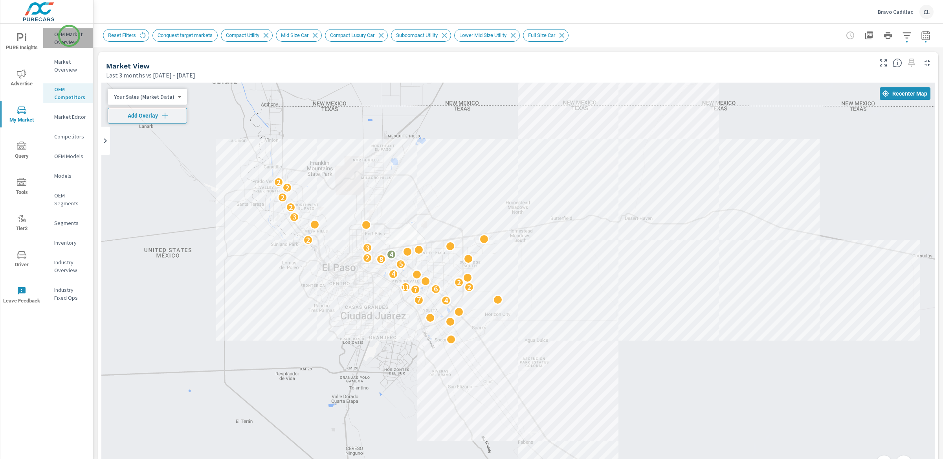
click at [69, 36] on p "OEM Market Overview" at bounding box center [70, 38] width 33 height 16
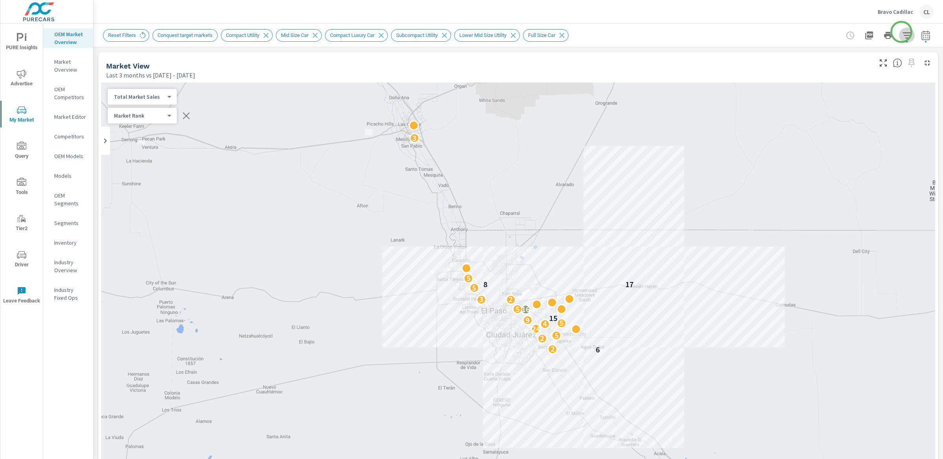
click at [903, 32] on icon "button" at bounding box center [907, 35] width 9 height 9
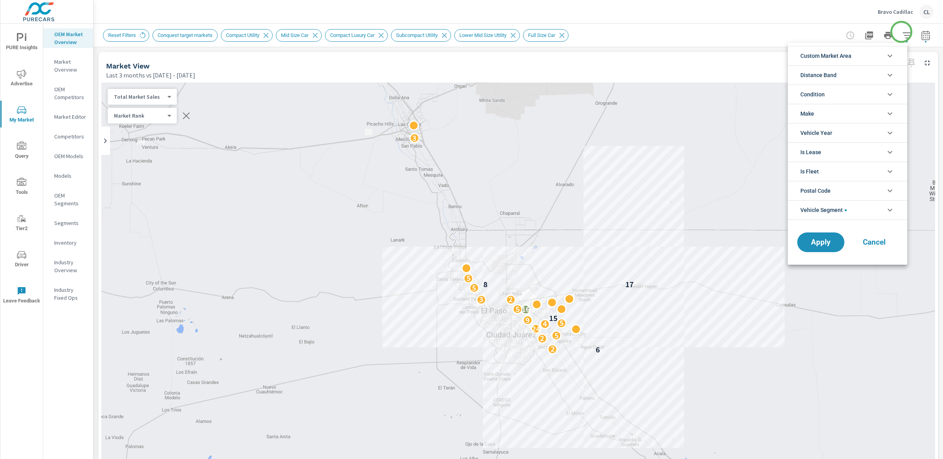
scroll to position [0, 0]
click at [867, 53] on li "Custom Market Area" at bounding box center [848, 55] width 120 height 19
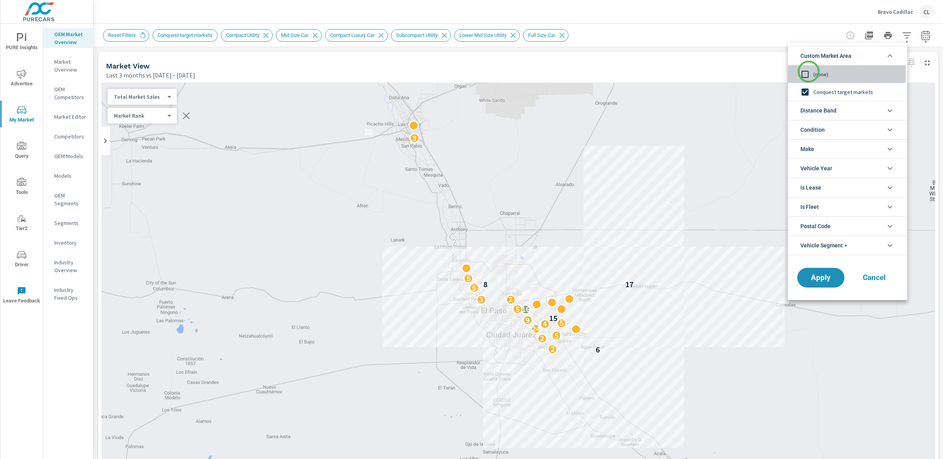
click at [809, 72] on input "filter options" at bounding box center [805, 74] width 17 height 17
click at [834, 110] on span "Distance Band" at bounding box center [819, 110] width 36 height 19
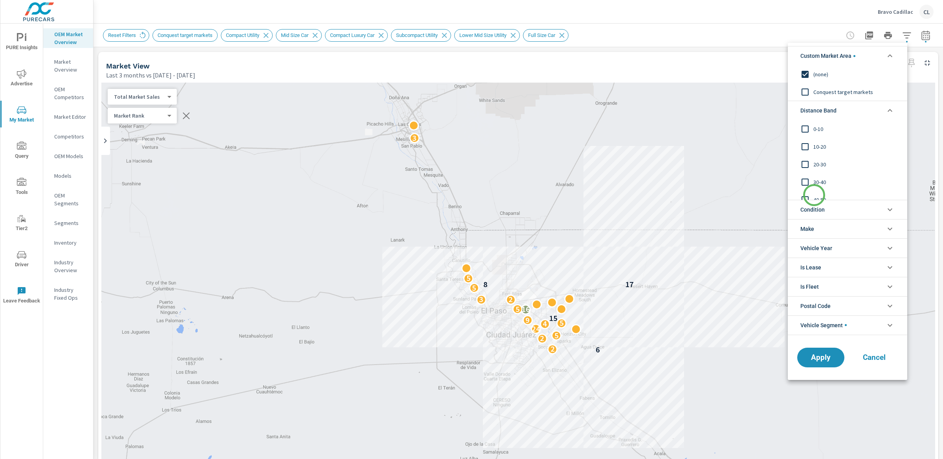
click at [815, 196] on span "40-50" at bounding box center [857, 199] width 86 height 9
click at [817, 181] on span "30-40" at bounding box center [857, 181] width 86 height 9
click at [815, 166] on span "20-30" at bounding box center [857, 164] width 86 height 9
click at [818, 145] on span "10-20" at bounding box center [857, 146] width 86 height 9
drag, startPoint x: 818, startPoint y: 145, endPoint x: 815, endPoint y: 127, distance: 18.2
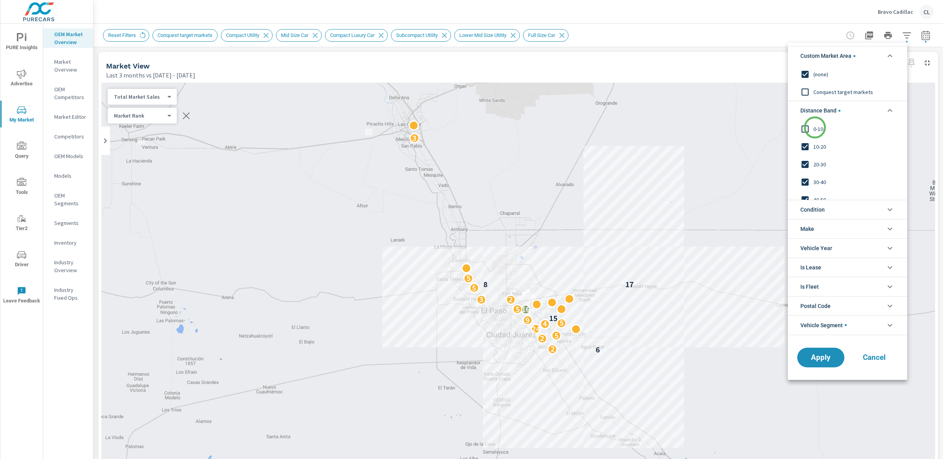
click at [815, 127] on span "0-10" at bounding box center [857, 128] width 86 height 9
click at [830, 211] on li "Condition" at bounding box center [848, 209] width 120 height 19
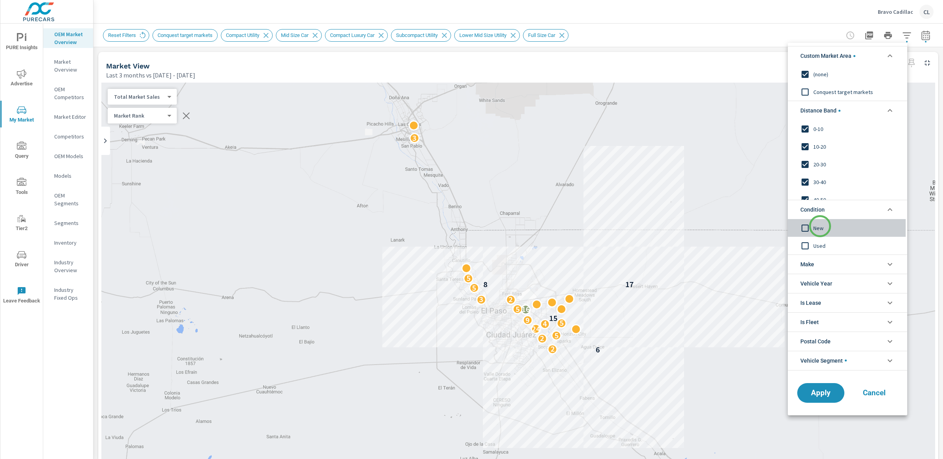
click at [820, 226] on span "New" at bounding box center [857, 227] width 86 height 9
click at [831, 267] on li "Make" at bounding box center [848, 263] width 120 height 19
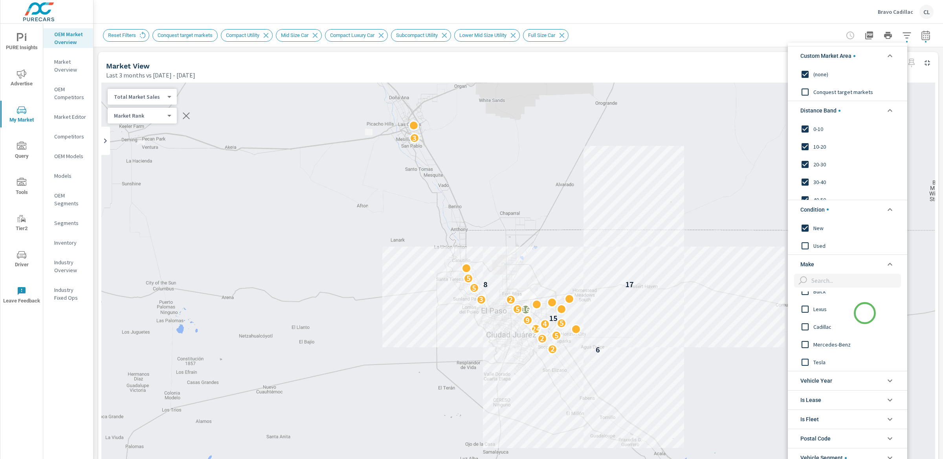
scroll to position [276, 0]
click at [827, 323] on span "Cadillac" at bounding box center [857, 324] width 86 height 9
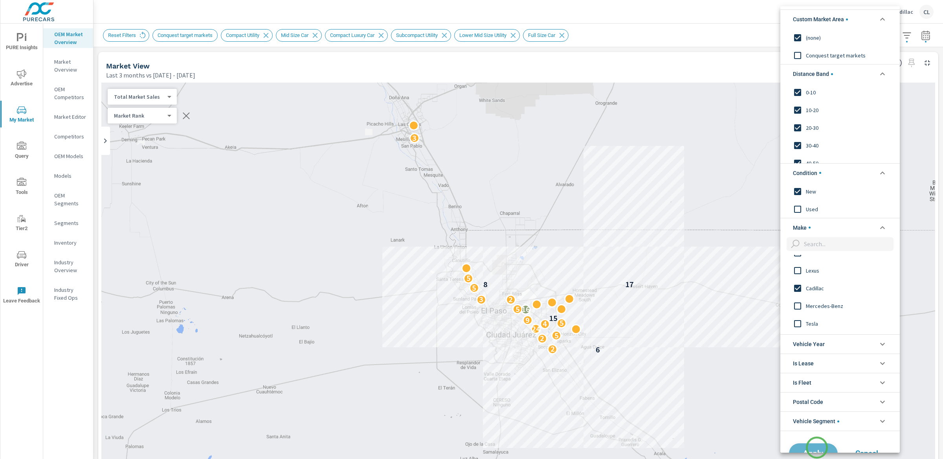
click at [817, 447] on button "Apply" at bounding box center [813, 453] width 49 height 20
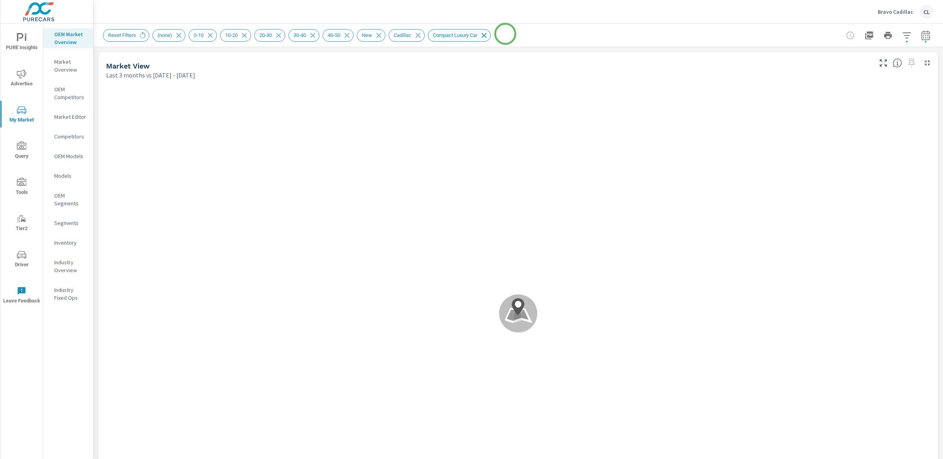
click at [489, 34] on icon at bounding box center [484, 35] width 9 height 9
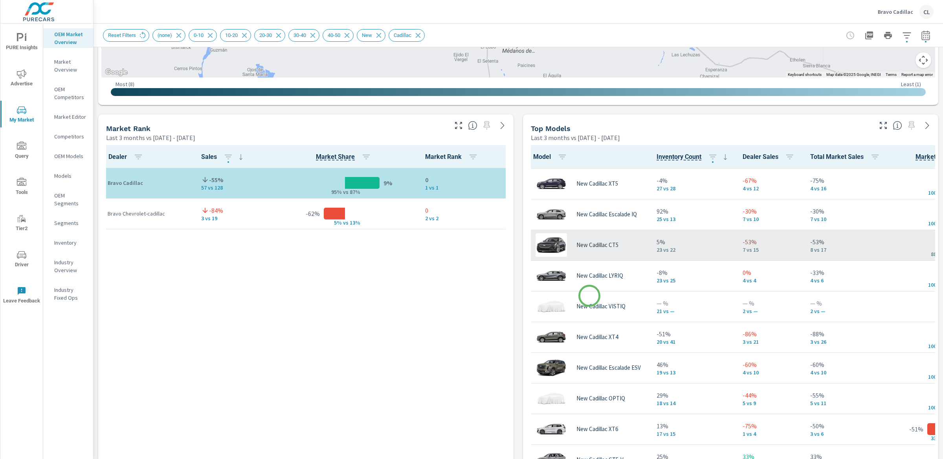
scroll to position [68, 0]
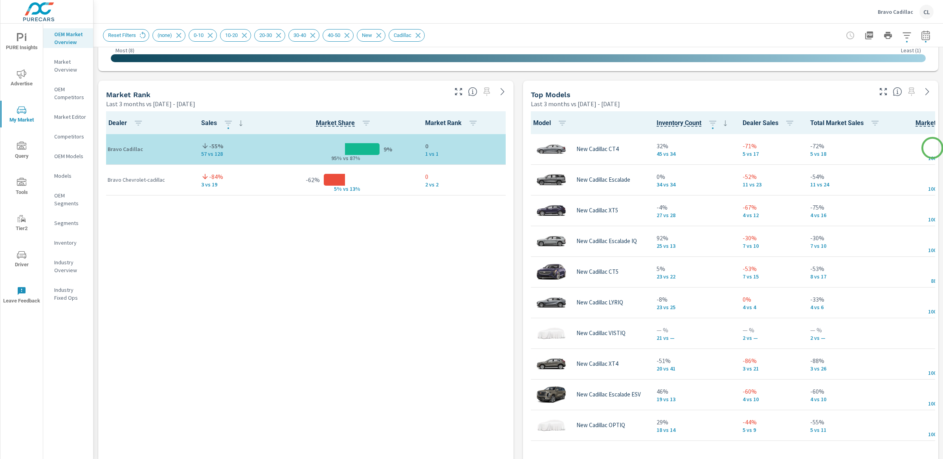
scroll to position [480, 0]
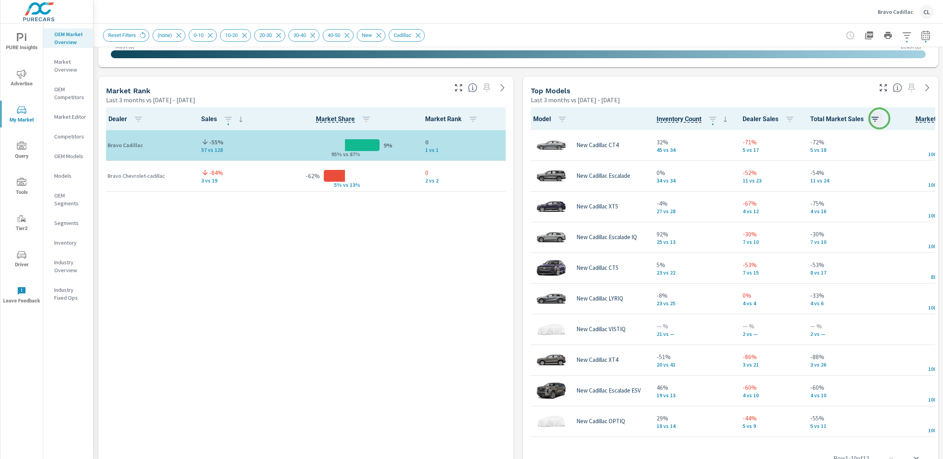
click at [879, 118] on icon "button" at bounding box center [875, 118] width 9 height 9
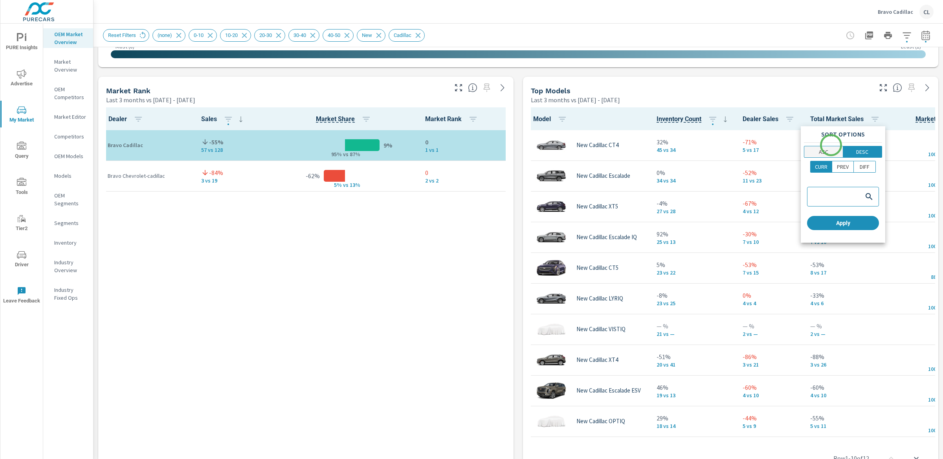
click at [828, 148] on span "ASC" at bounding box center [824, 152] width 34 height 8
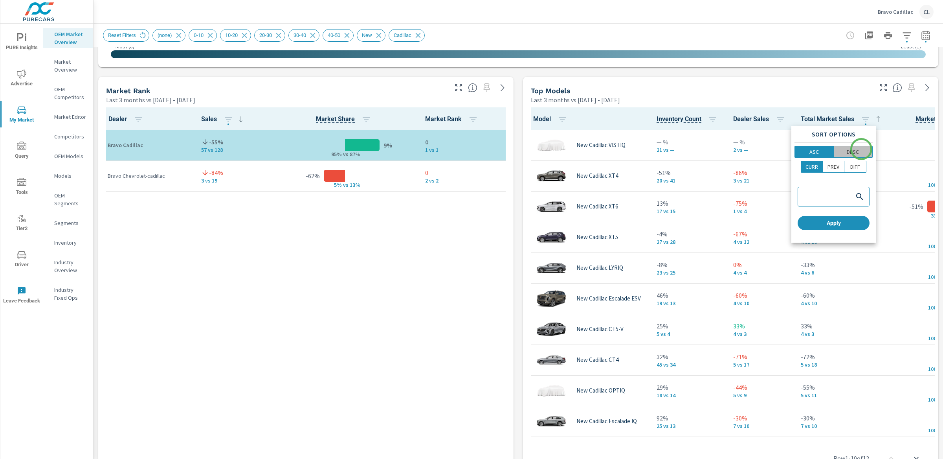
click at [862, 149] on span "DESC" at bounding box center [854, 152] width 34 height 8
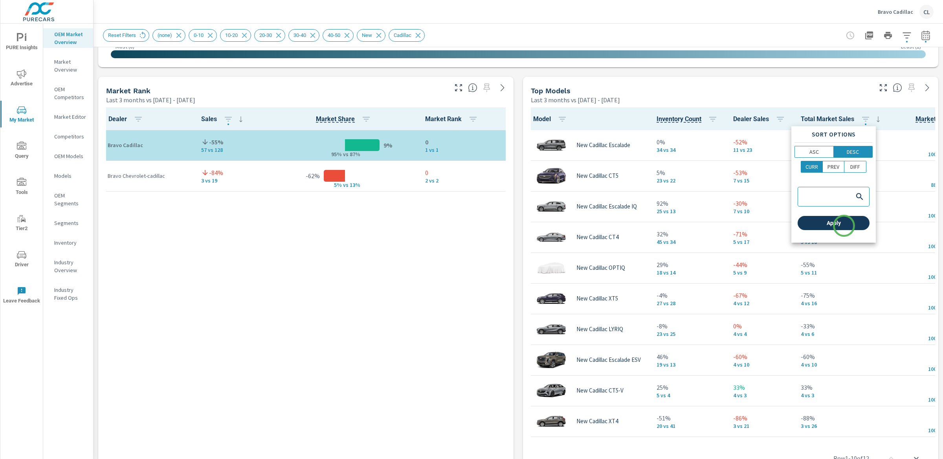
click at [844, 225] on span "Apply" at bounding box center [834, 222] width 66 height 7
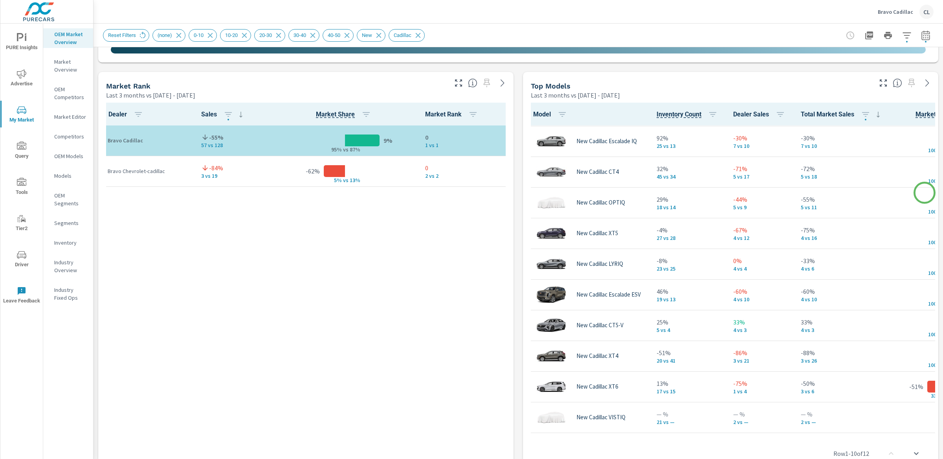
scroll to position [68, 0]
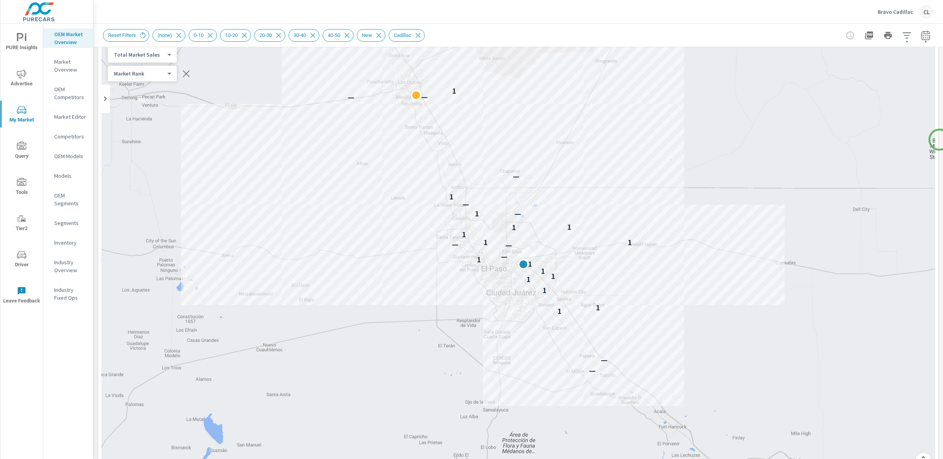
scroll to position [39, 0]
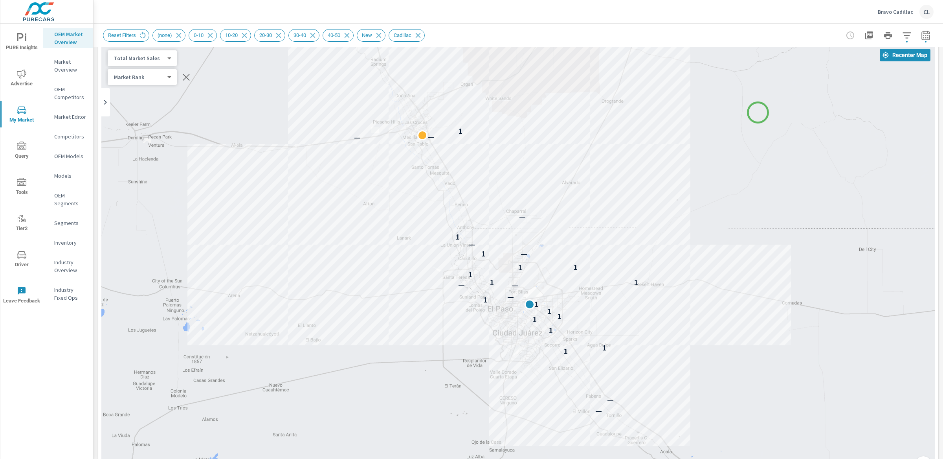
drag, startPoint x: 752, startPoint y: 74, endPoint x: 758, endPoint y: 112, distance: 38.7
click at [758, 112] on div "— — 1 1 1 1 1 1 1 1 — — — 1 1 1 1 1 — 1 — 1 — — — 1" at bounding box center [518, 262] width 834 height 437
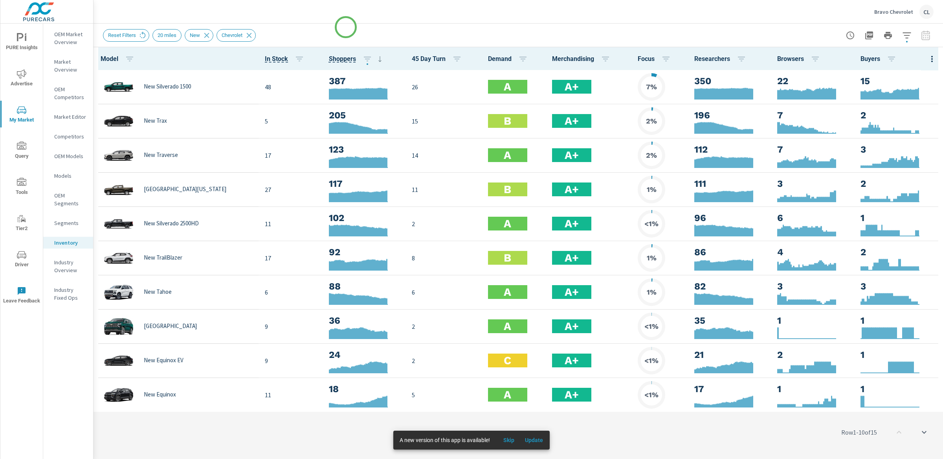
scroll to position [0, 0]
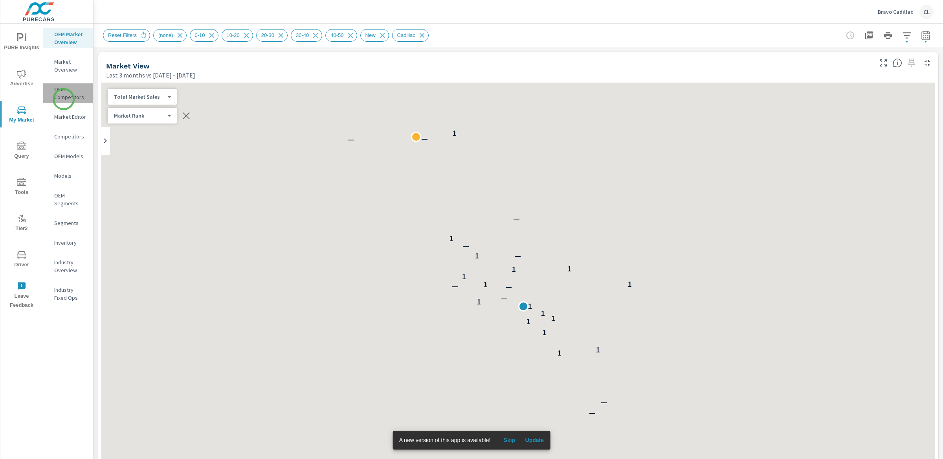
click at [64, 99] on p "OEM Competitors" at bounding box center [70, 93] width 33 height 16
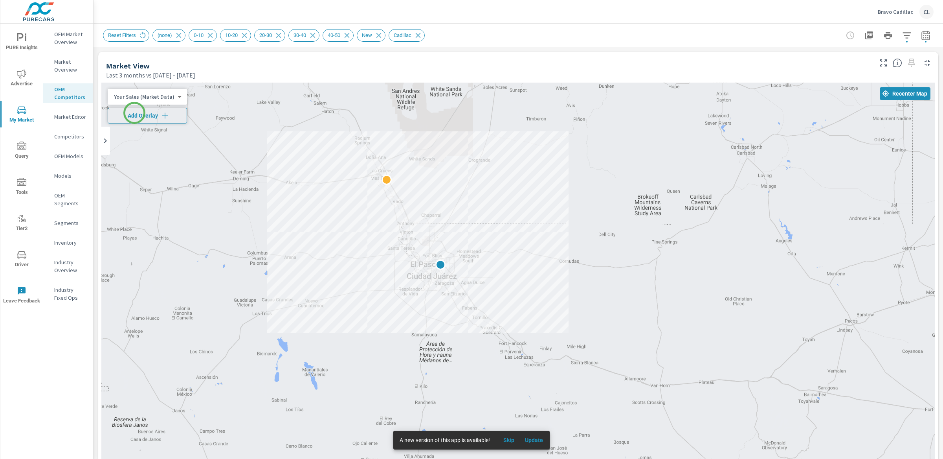
click at [144, 114] on span "Add Overlay" at bounding box center [147, 116] width 72 height 8
click at [151, 100] on body "PURE Insights Advertise My Market Query Tools Tier2 Driver Leave Feedback OEM M…" at bounding box center [471, 229] width 943 height 459
click at [151, 120] on li "Total Market Sales" at bounding box center [146, 122] width 77 height 13
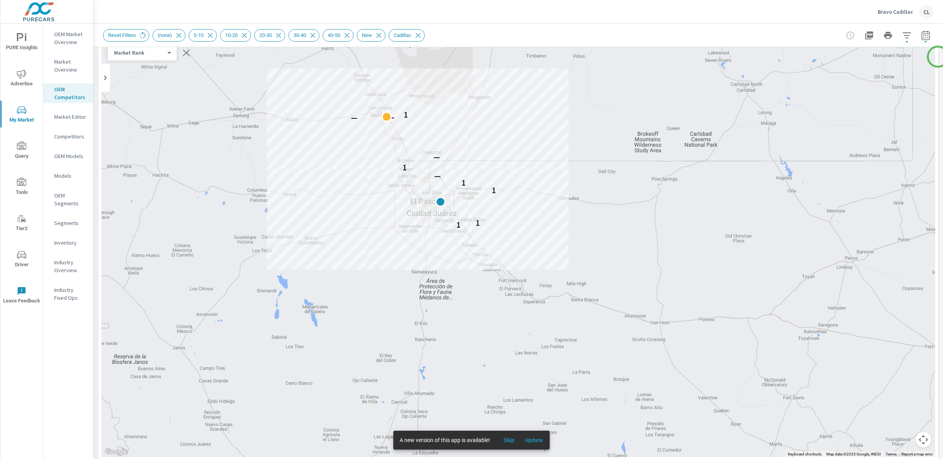
scroll to position [49, 0]
